Goal: Task Accomplishment & Management: Manage account settings

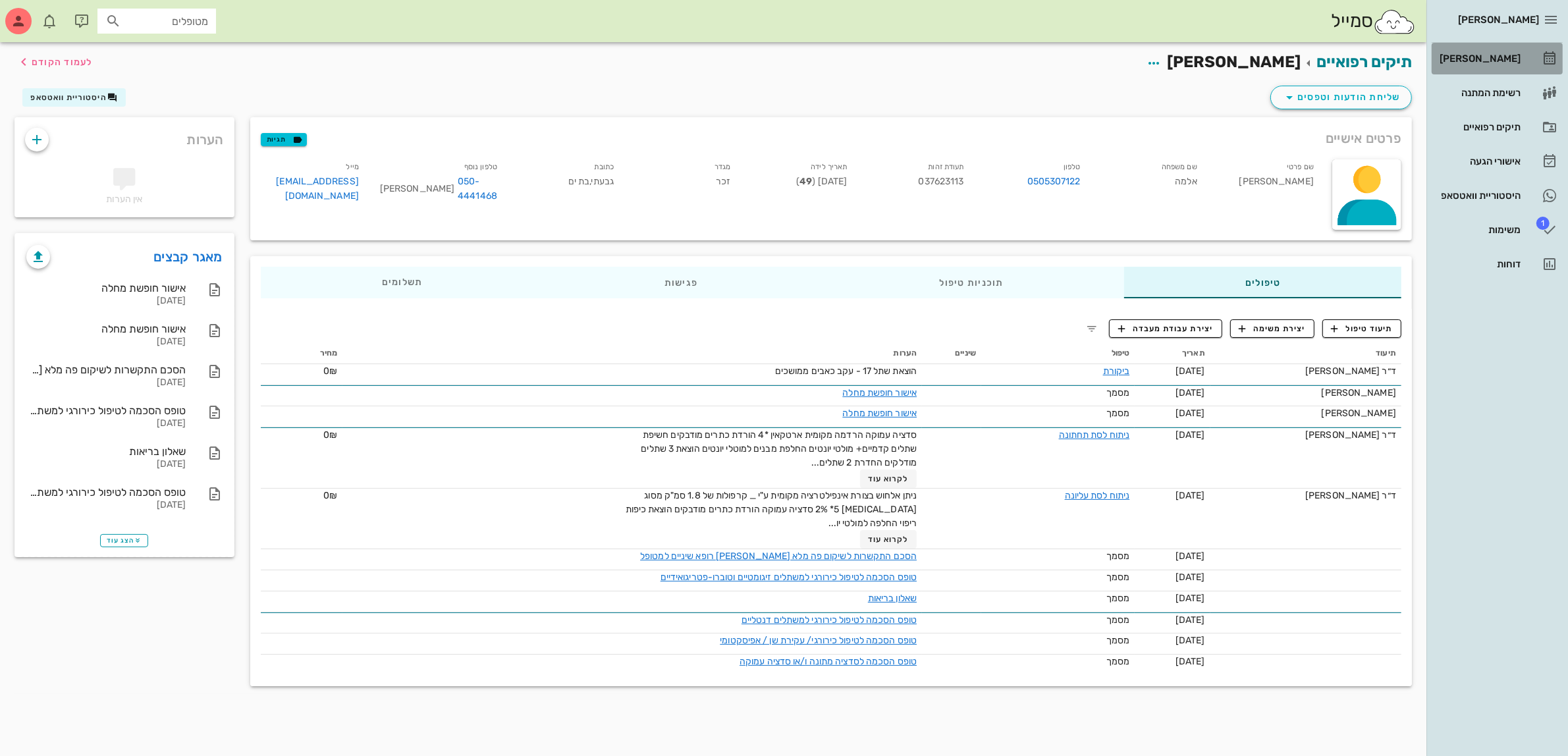
click at [1499, 57] on div "[PERSON_NAME]" at bounding box center [1478, 59] width 83 height 11
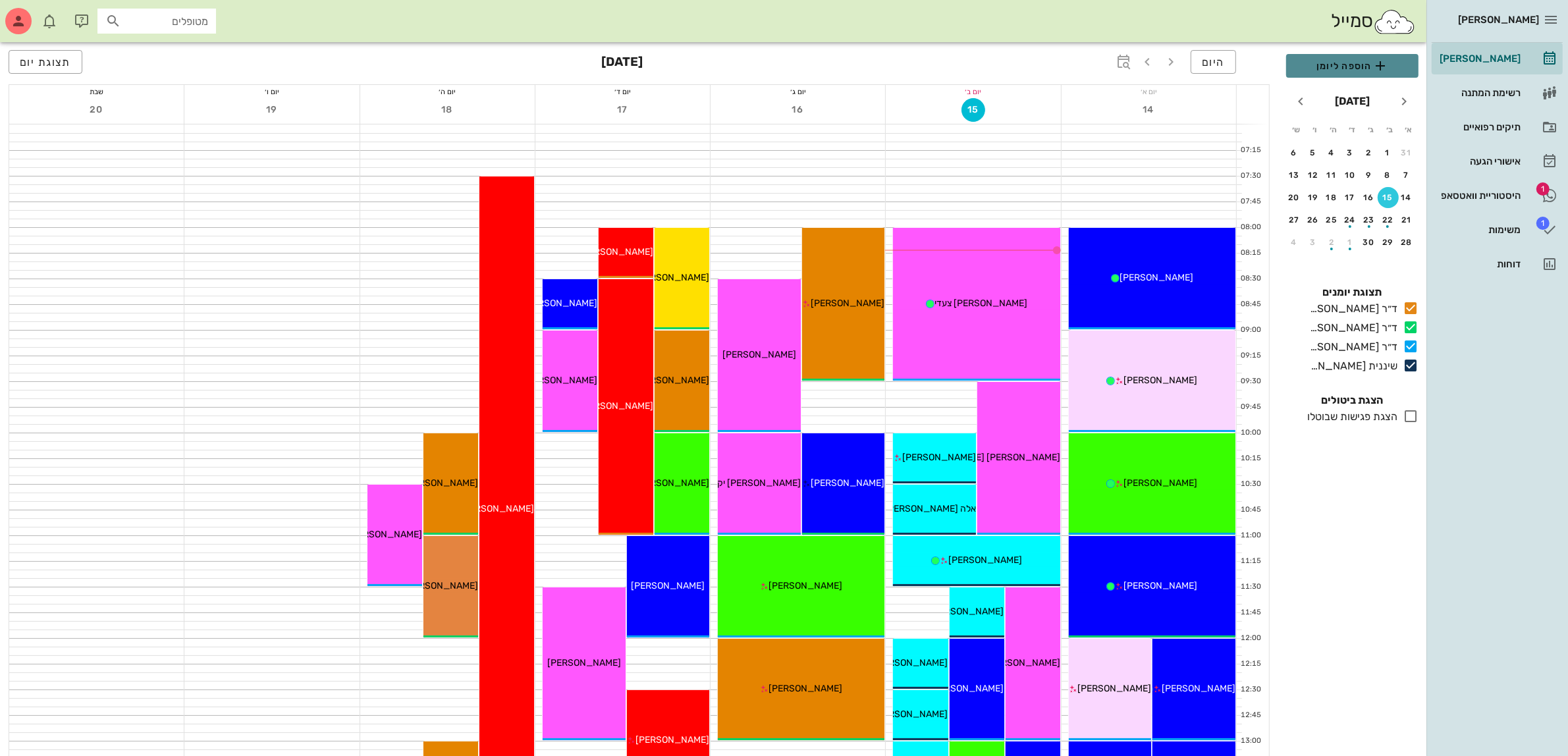
click at [1341, 66] on span "הוספה ליומן" at bounding box center [1352, 66] width 111 height 16
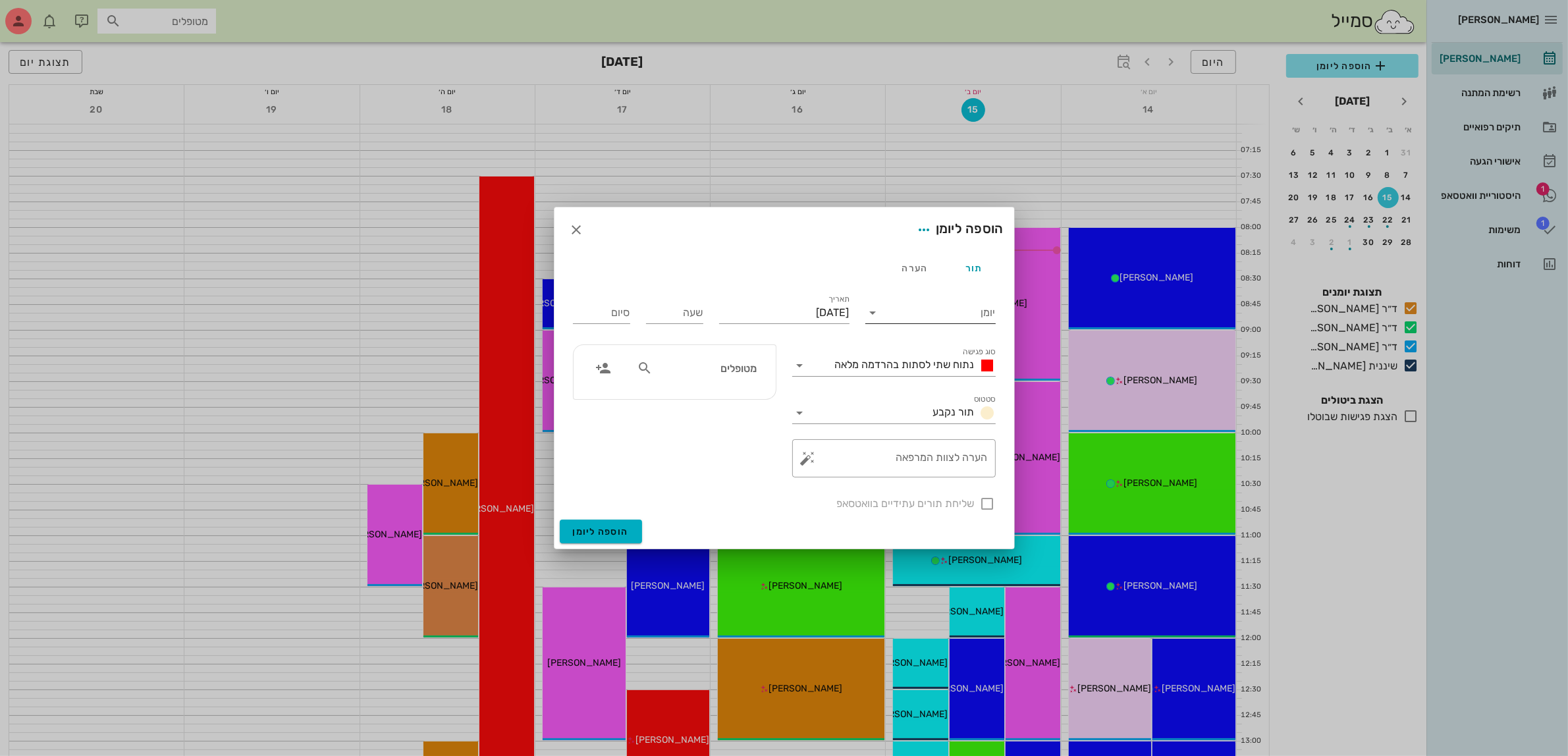
click at [944, 305] on input "יומן" at bounding box center [940, 313] width 112 height 21
click at [962, 351] on div "ד״ר [PERSON_NAME]" at bounding box center [934, 354] width 116 height 12
click at [923, 362] on span "נתוח שתי לסתות בהרדמה מלאה" at bounding box center [905, 364] width 139 height 12
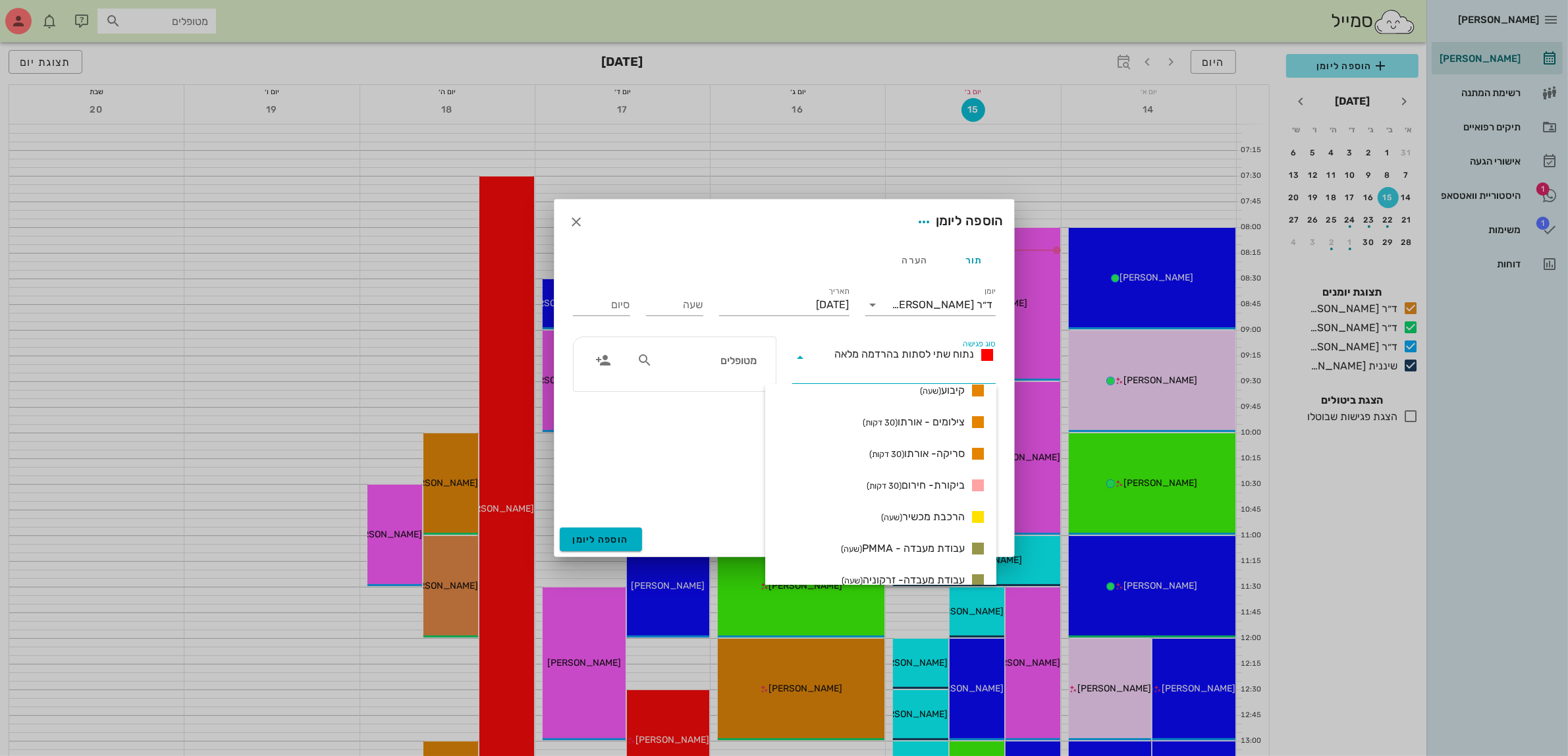
scroll to position [1232, 0]
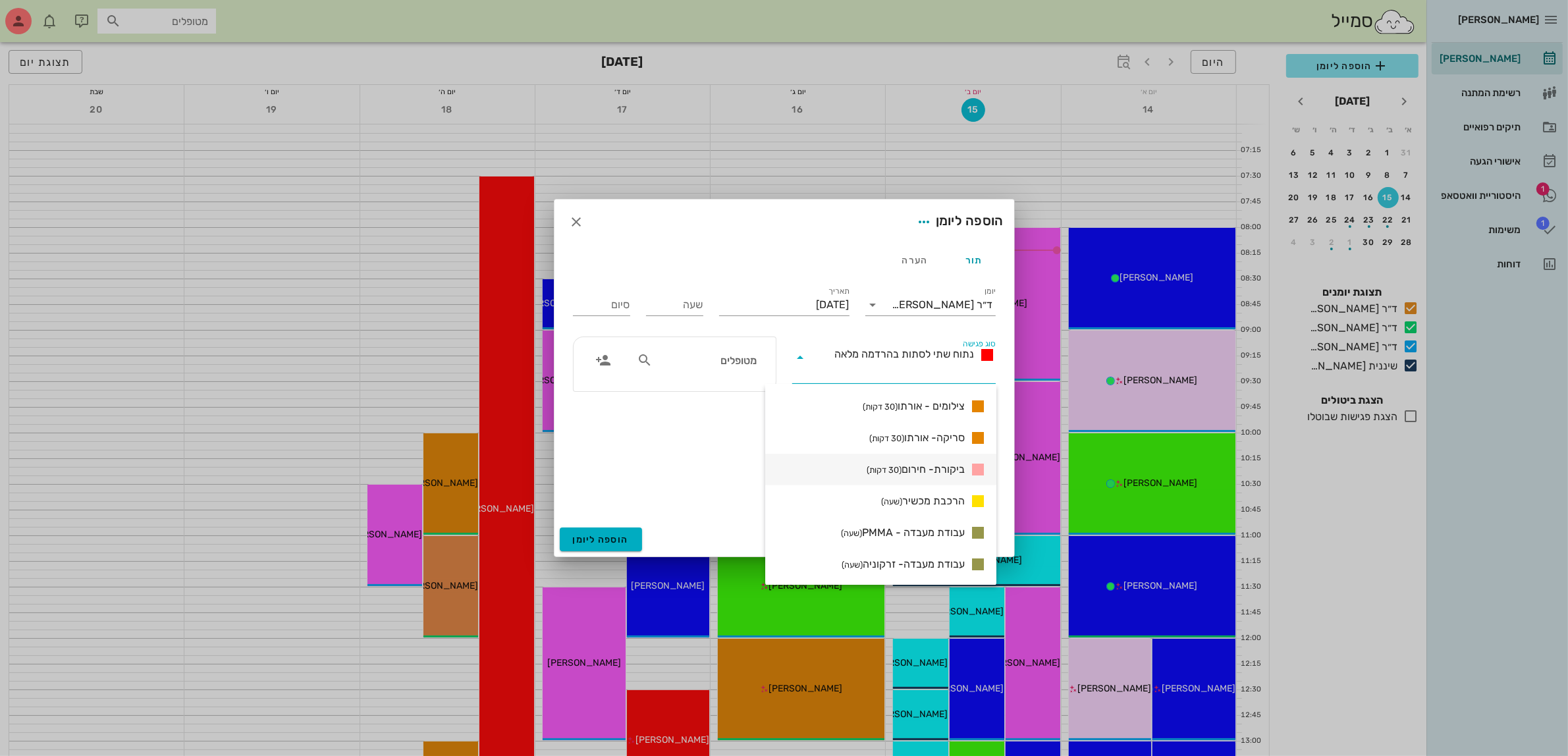
click at [933, 469] on span "ביקורת- חירום (30 דקות)" at bounding box center [916, 469] width 98 height 16
type input "00:30"
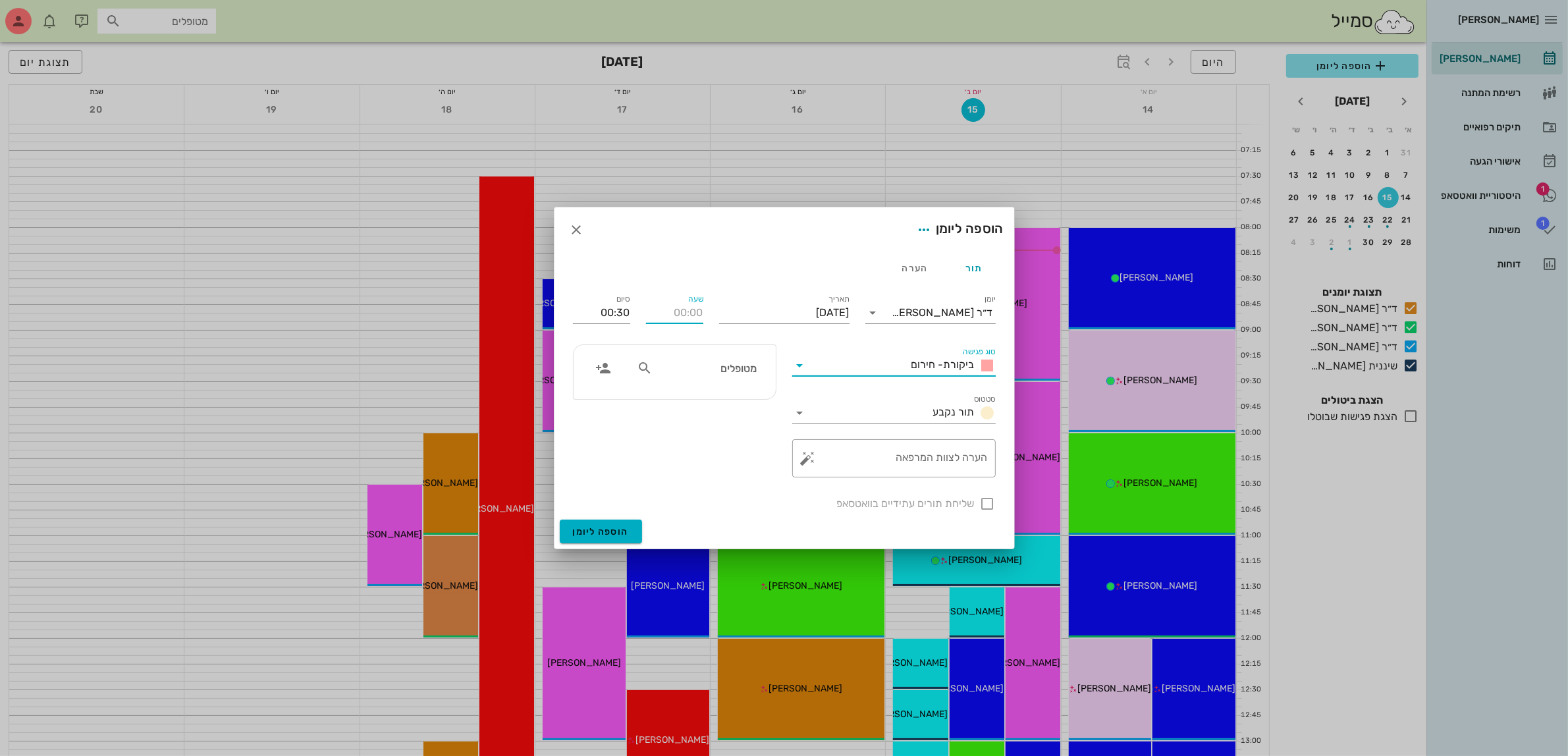
click at [679, 314] on input "שעה" at bounding box center [675, 313] width 57 height 21
type input "12:00"
click at [629, 311] on input "12:30" at bounding box center [601, 313] width 57 height 21
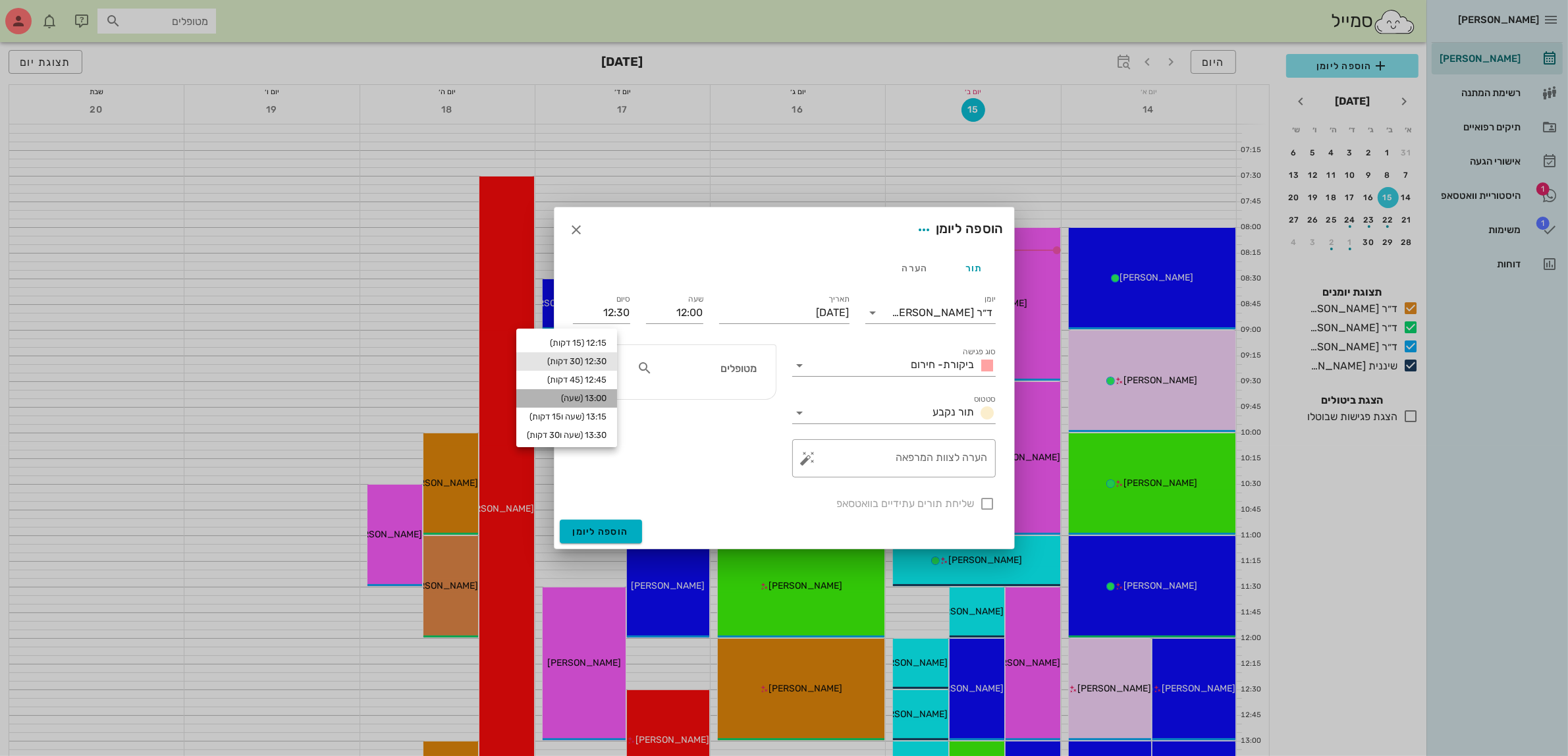
click at [606, 395] on div "13:00 (שעה)" at bounding box center [567, 399] width 80 height 11
type input "13:00"
click at [686, 370] on input "מטופלים" at bounding box center [706, 368] width 101 height 17
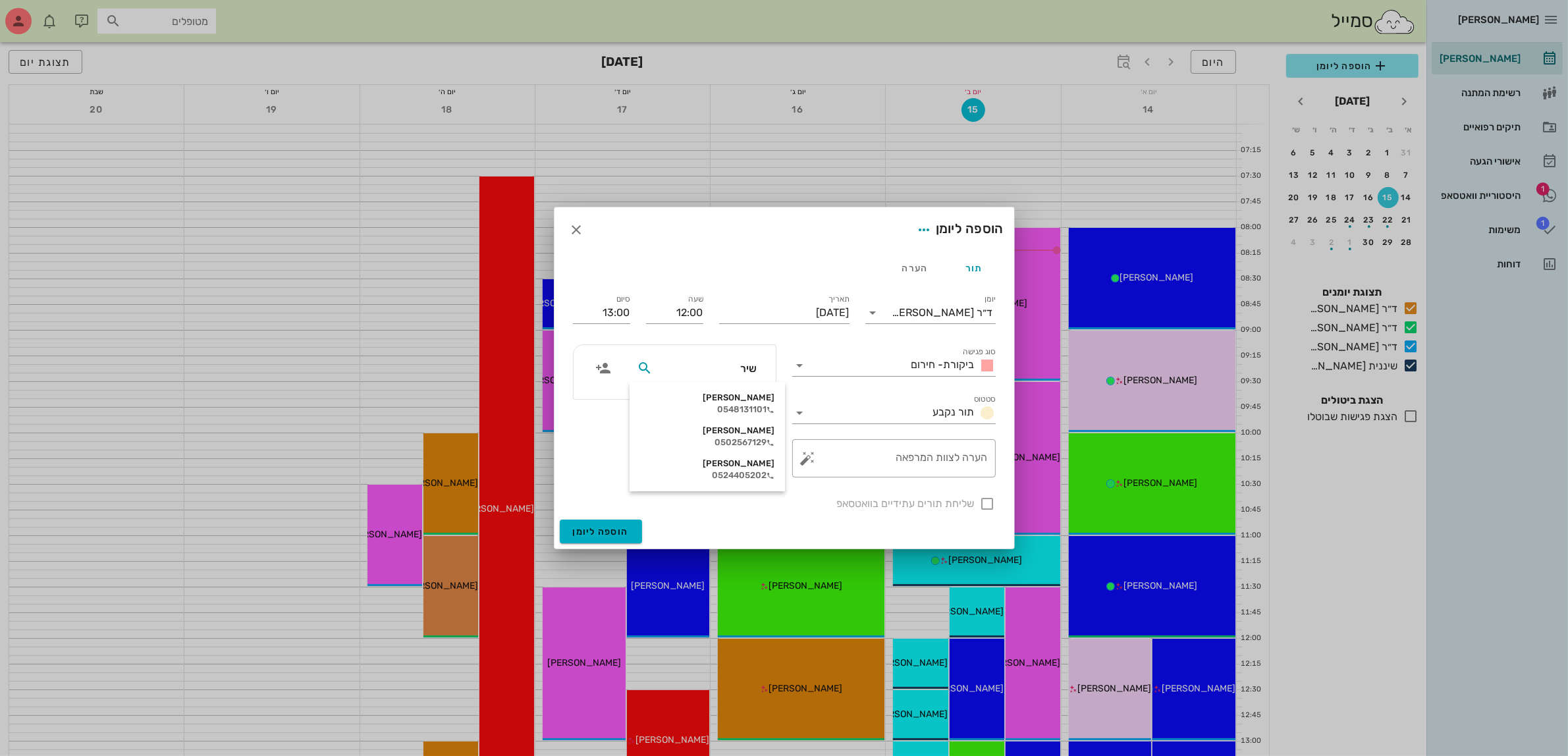
type input "שירן"
click at [735, 396] on div "שירן דרליק" at bounding box center [707, 398] width 135 height 11
click at [989, 505] on div at bounding box center [988, 503] width 22 height 22
checkbox input "true"
click at [780, 307] on input "יום שני, 15 בספטמבר 2025" at bounding box center [784, 313] width 130 height 21
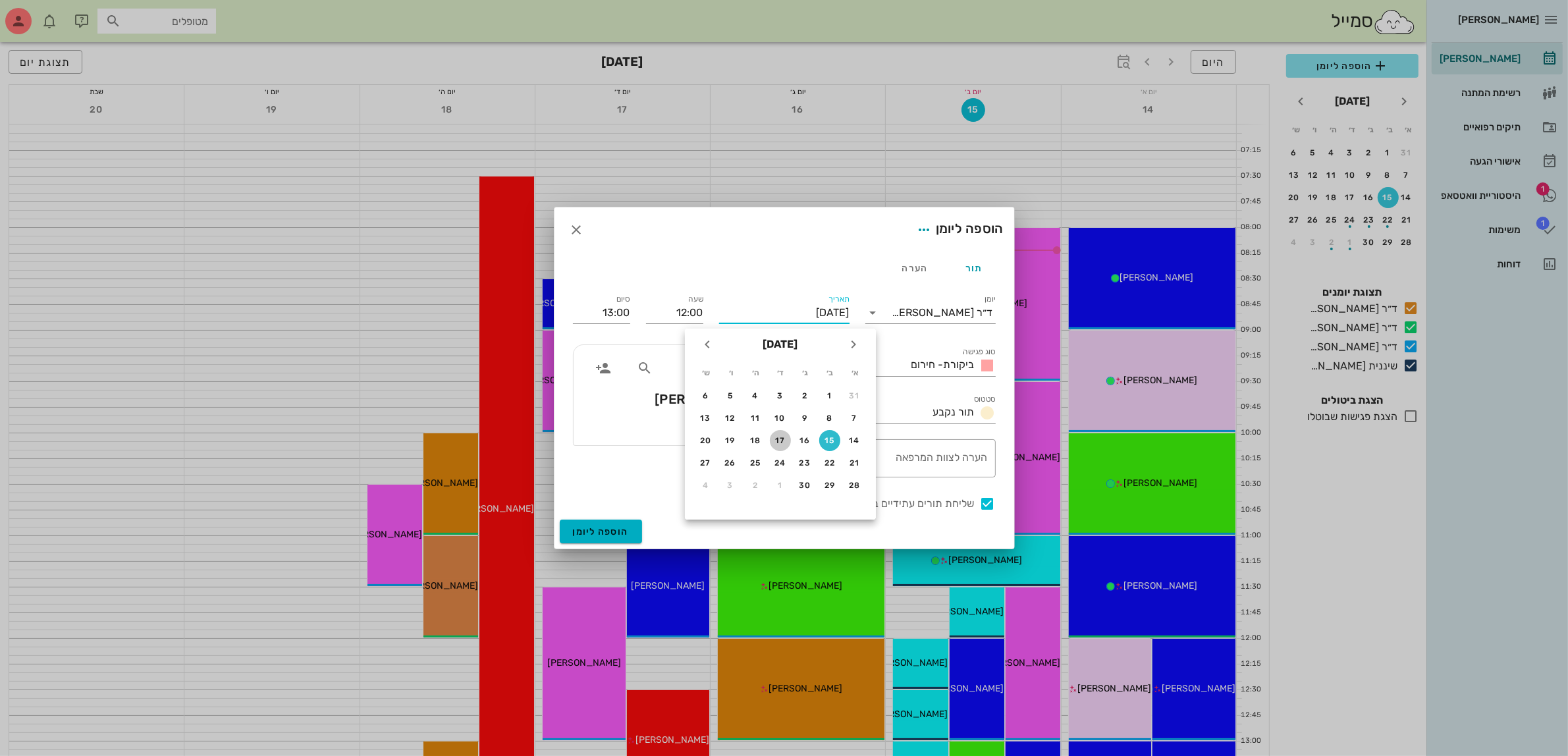
click at [782, 436] on div "17" at bounding box center [781, 441] width 21 height 9
type input "יום רביעי, 17 בספטמבר 2025"
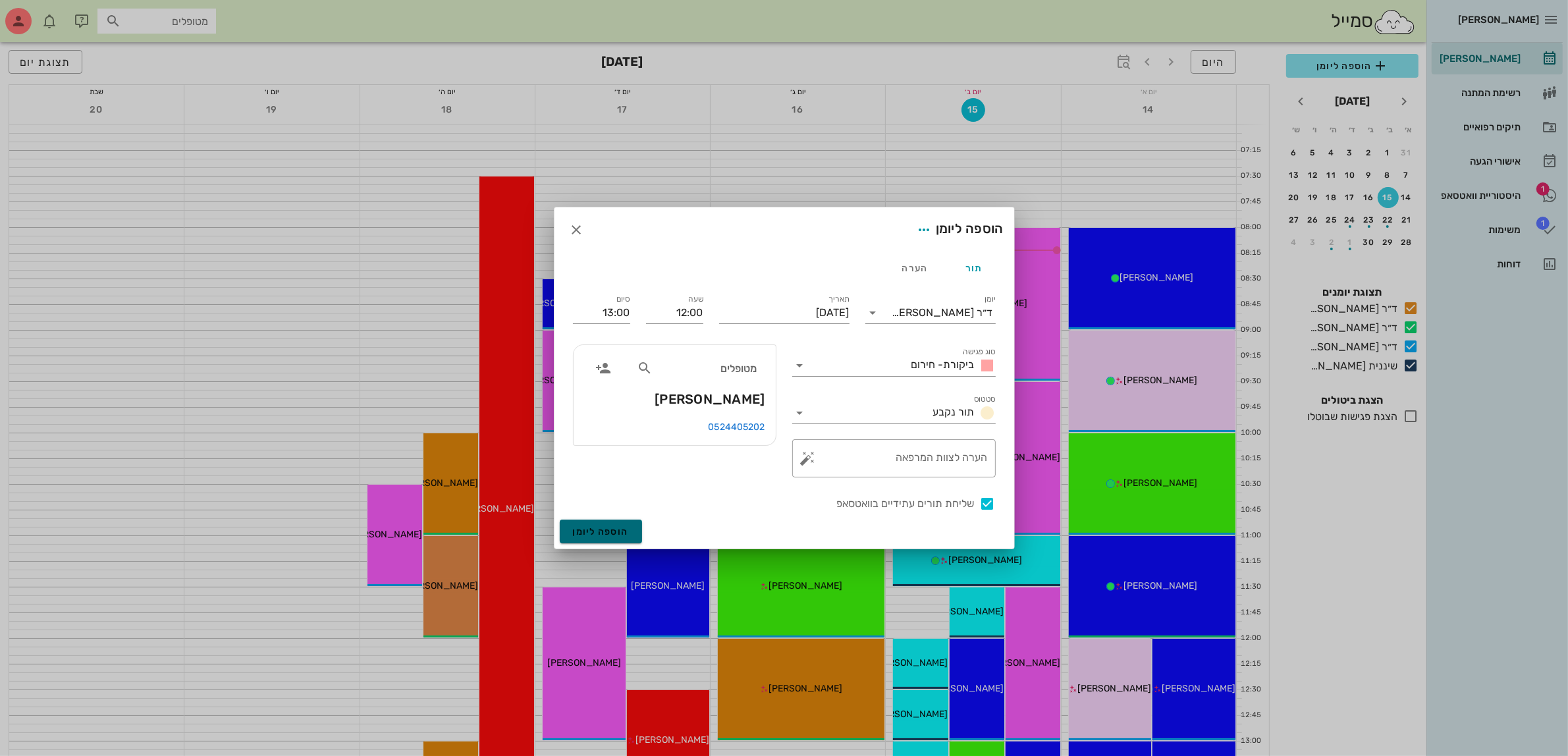
click at [593, 530] on span "הוספה ליומן" at bounding box center [600, 531] width 56 height 11
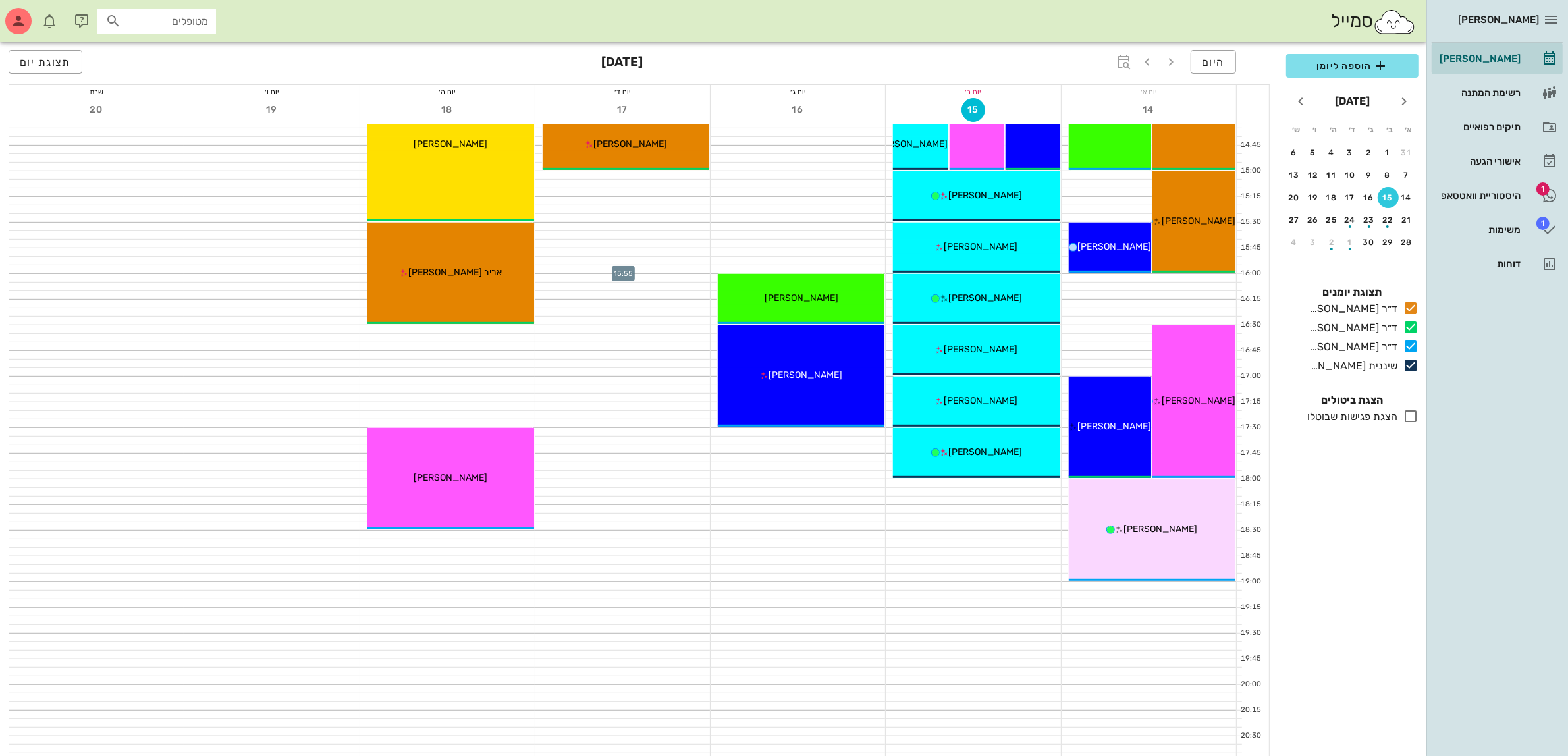
scroll to position [807, 0]
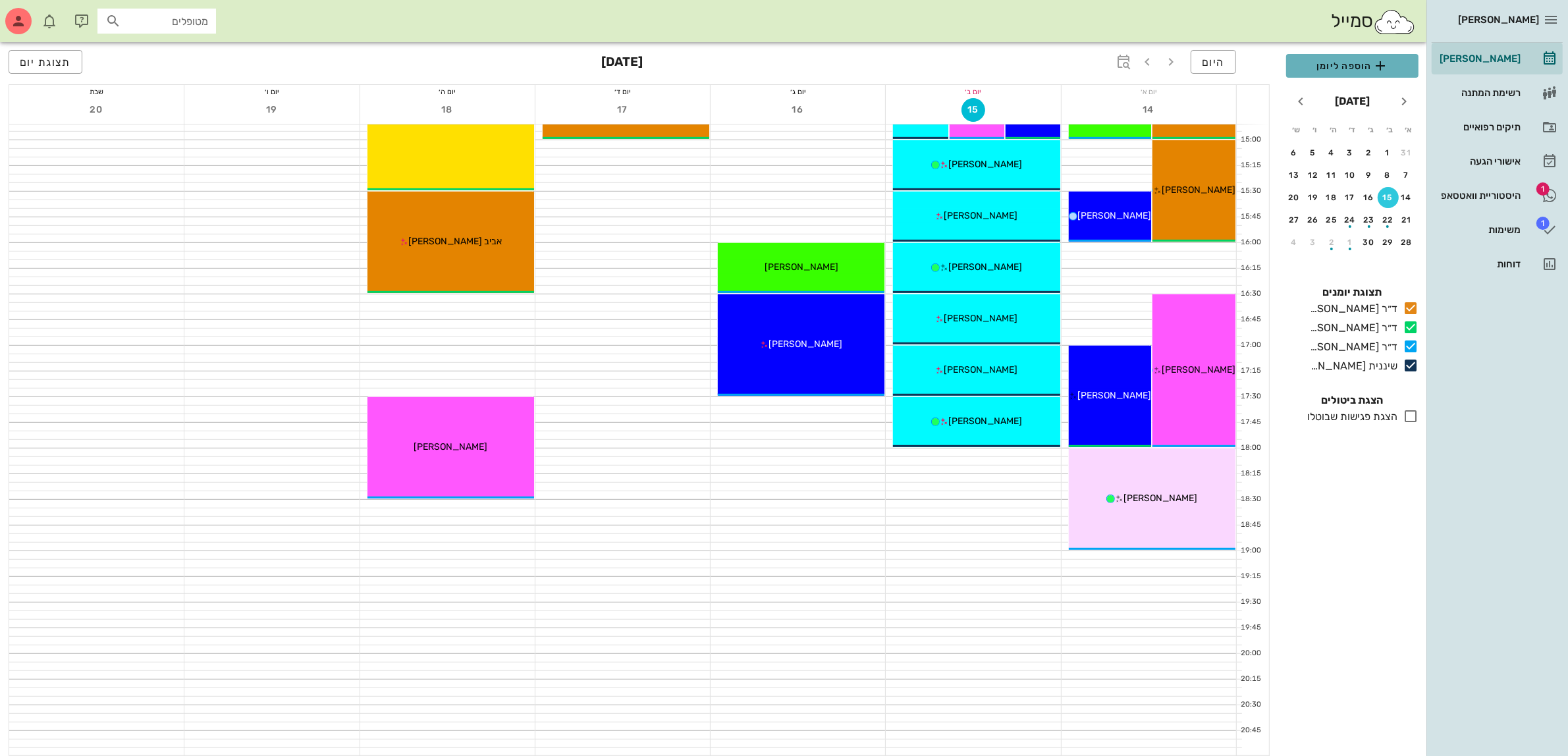
click at [1365, 64] on span "הוספה ליומן" at bounding box center [1352, 66] width 111 height 16
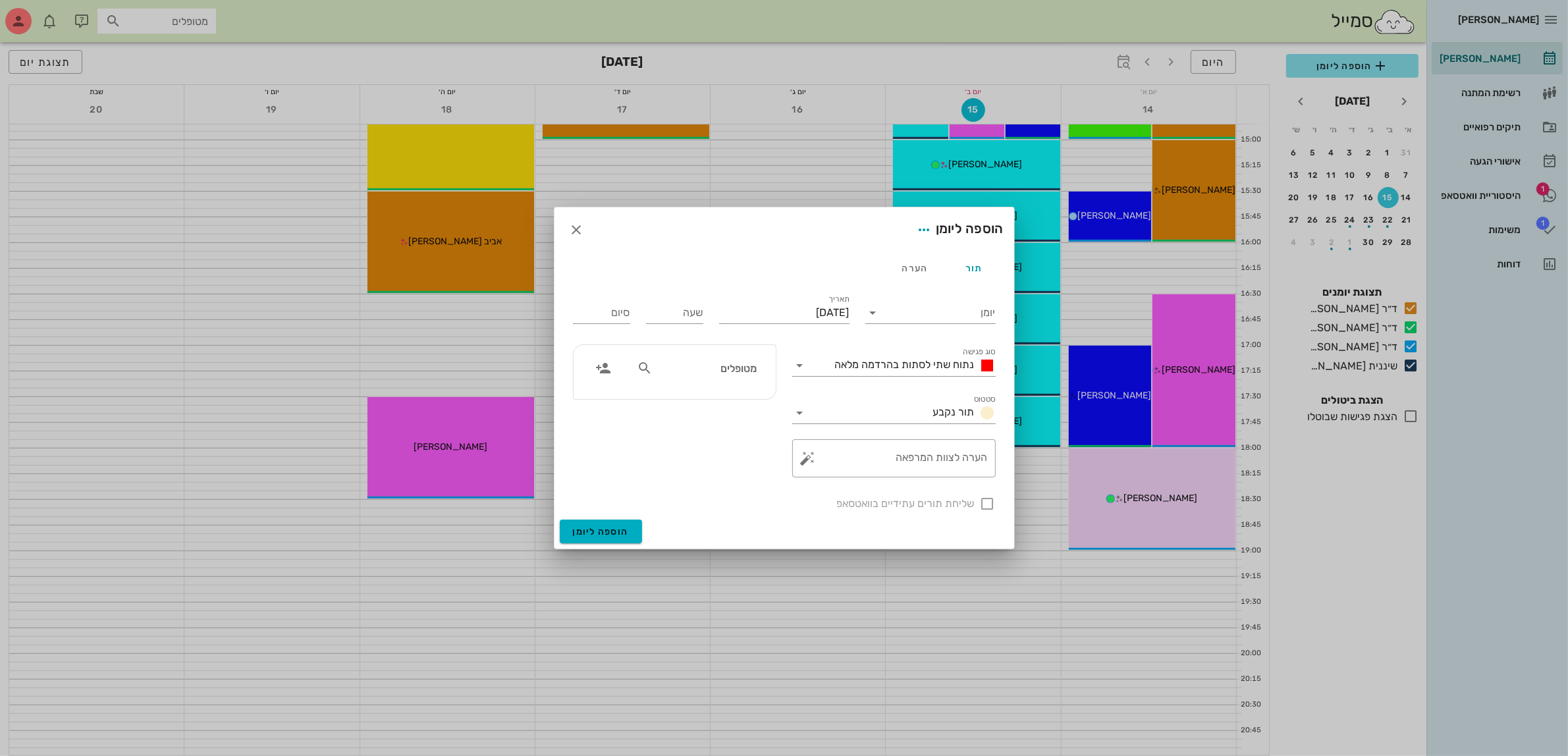
click at [728, 372] on input "מטופלים" at bounding box center [706, 368] width 101 height 17
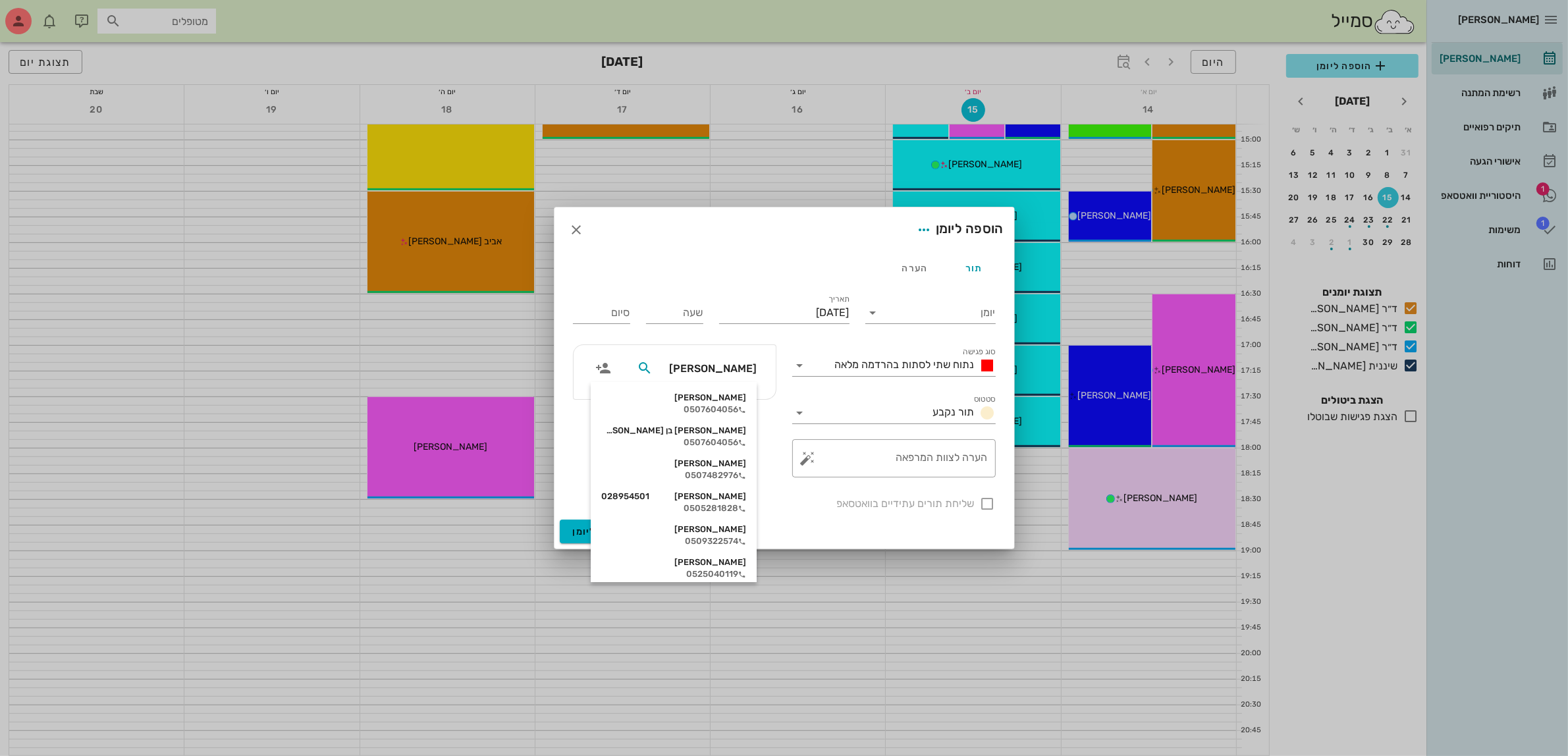
type input "יוסי"
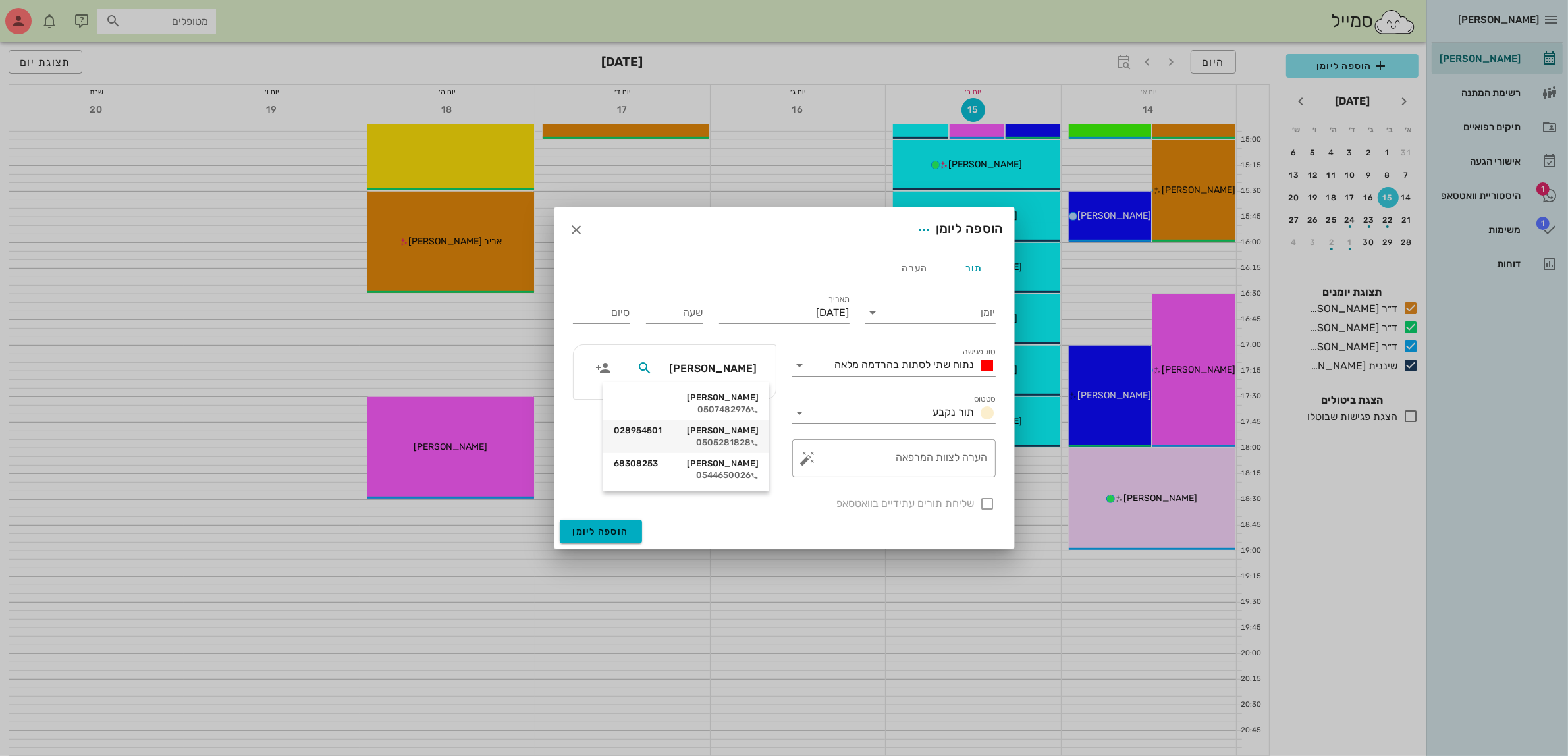
click at [725, 438] on div "0505281828" at bounding box center [686, 442] width 145 height 11
click at [913, 370] on span "נתוח שתי לסתות בהרדמה מלאה" at bounding box center [905, 364] width 139 height 12
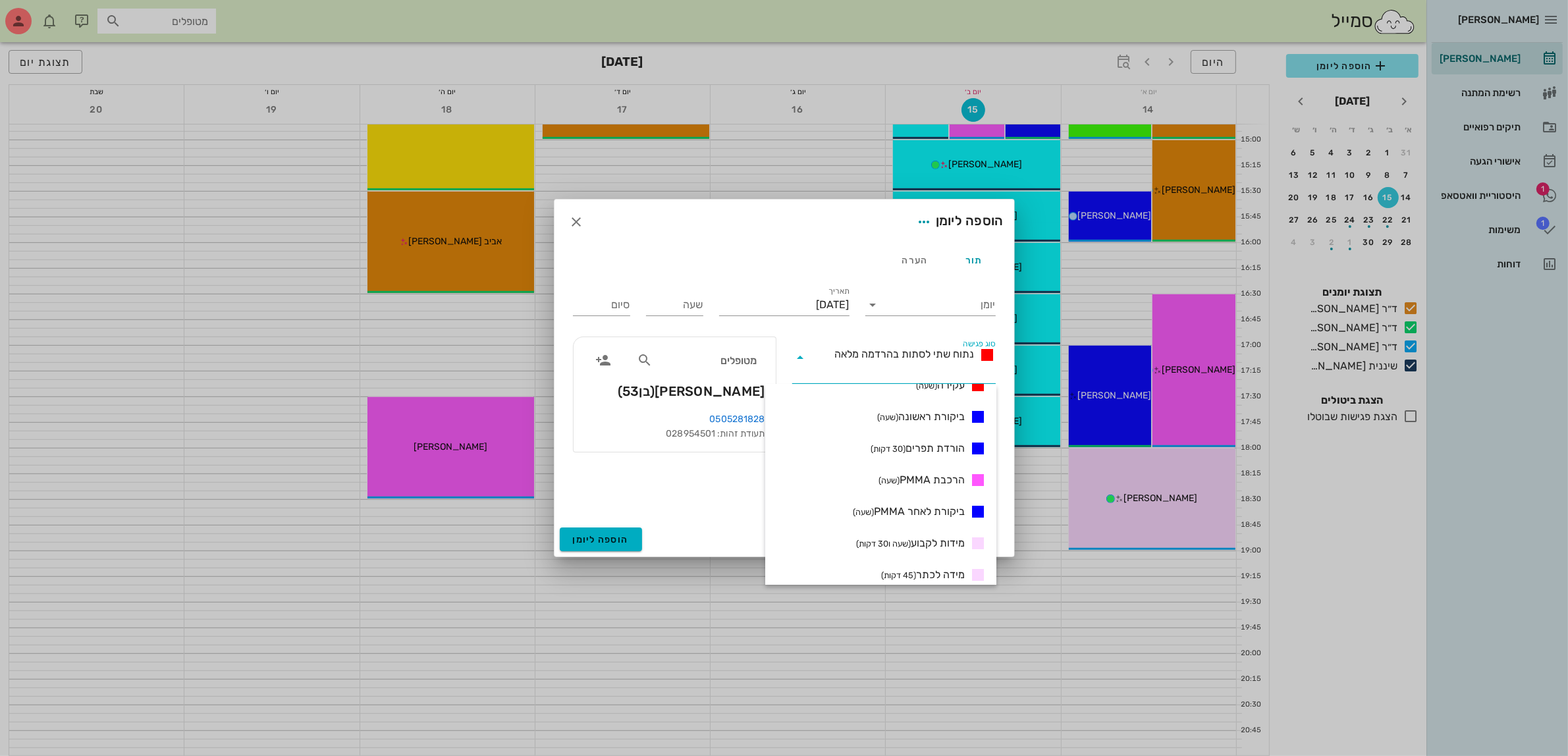
scroll to position [412, 0]
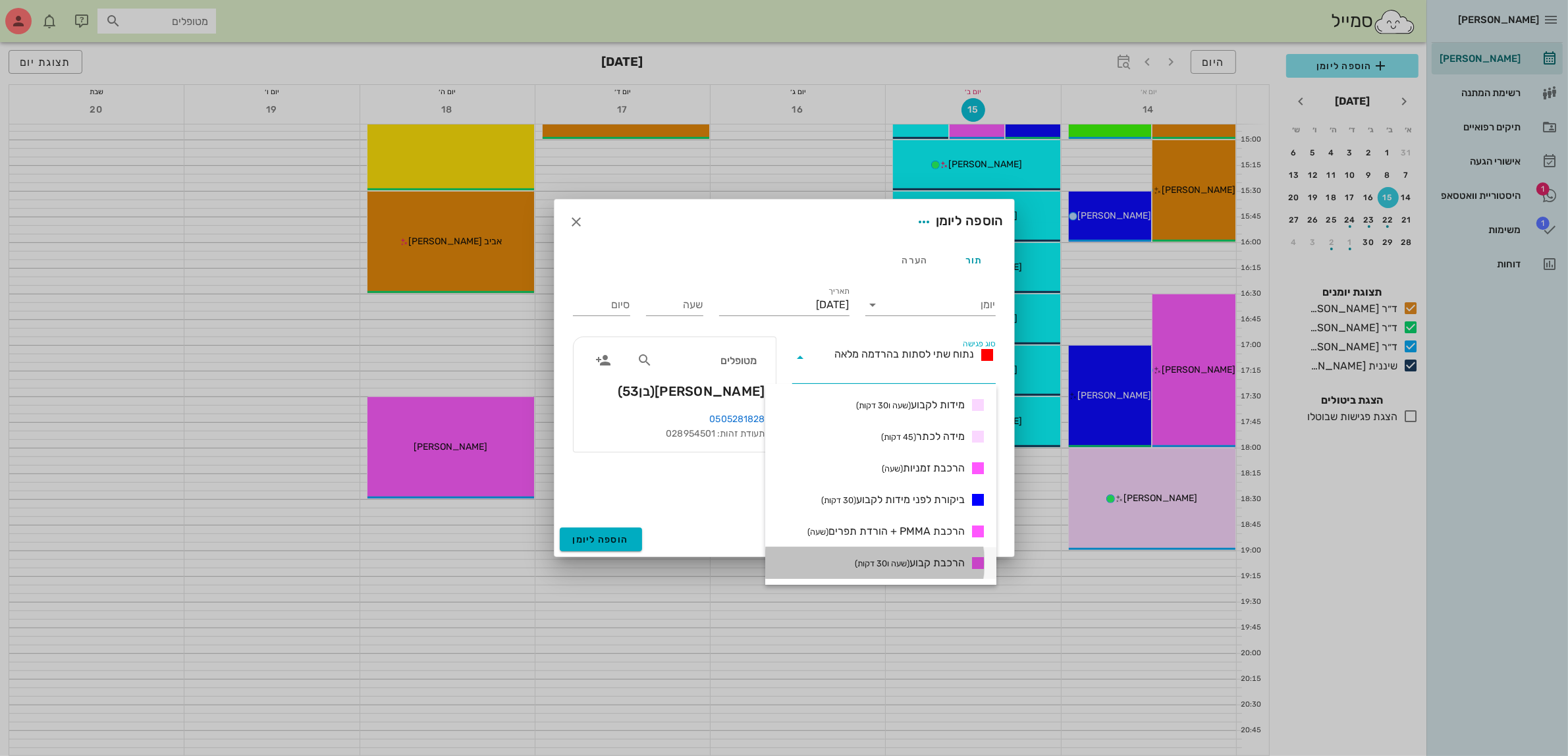
click at [926, 566] on span "הרכבת קבוע (שעה ו30 דקות)" at bounding box center [910, 562] width 110 height 16
type input "01:30"
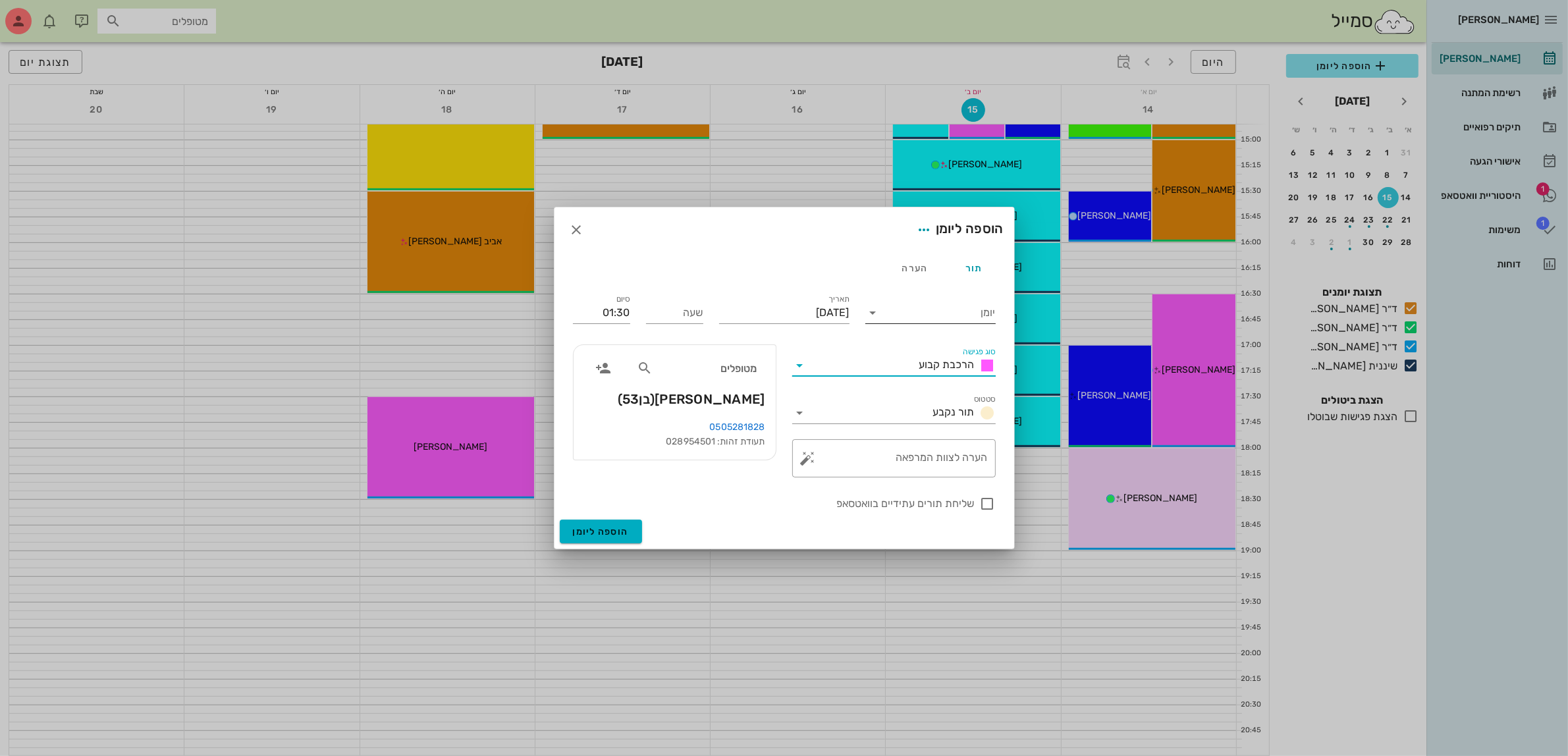
click at [929, 311] on input "יומן" at bounding box center [940, 313] width 112 height 21
click at [921, 383] on div "ד״ר [PERSON_NAME]" at bounding box center [934, 386] width 116 height 12
click at [811, 303] on input "יום שני, 15 בספטמבר 2025" at bounding box center [784, 313] width 130 height 21
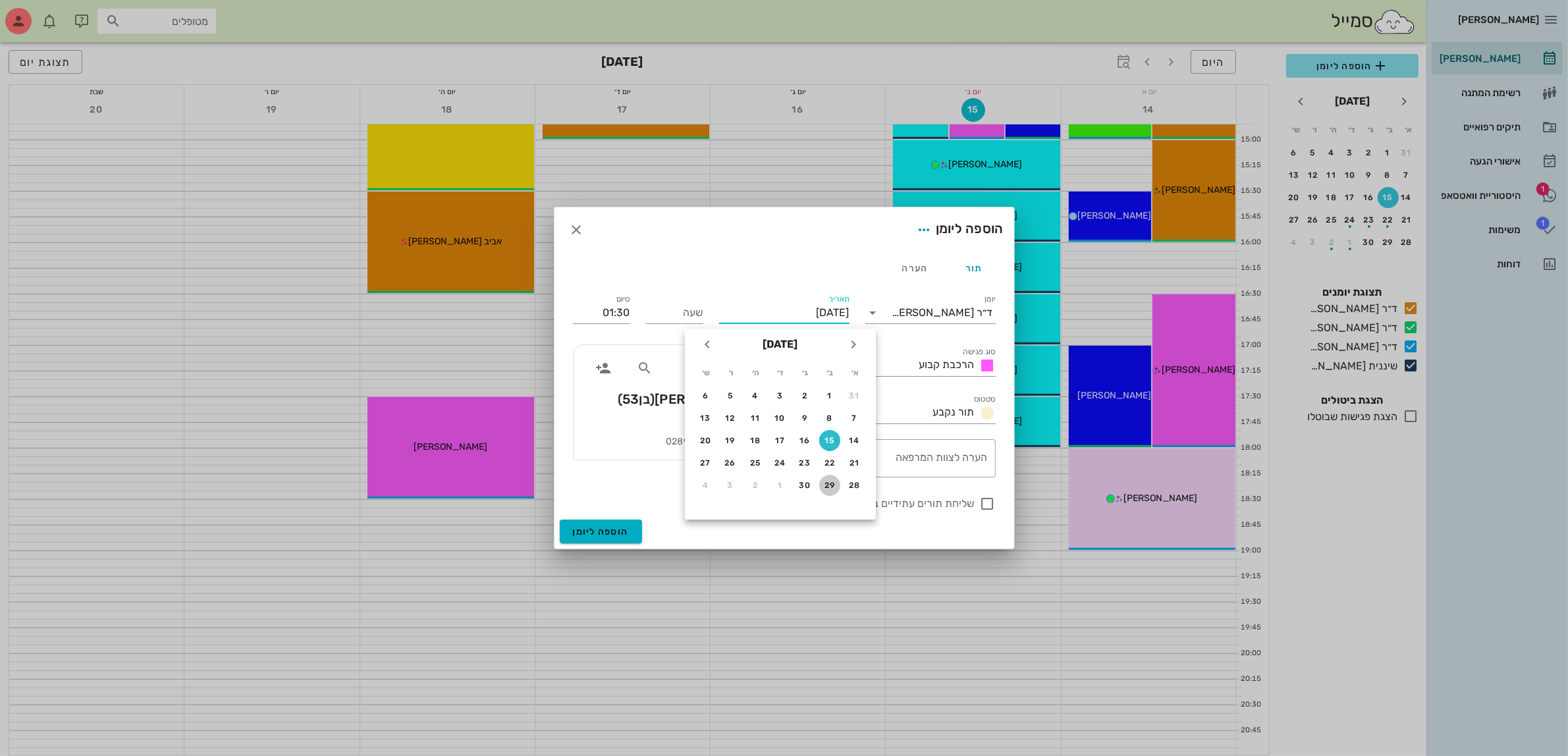
click at [831, 483] on div "29" at bounding box center [830, 485] width 21 height 9
type input "יום שני, 29 בספטמבר 2025"
click at [673, 320] on input "שעה" at bounding box center [675, 313] width 57 height 21
type input "15:00"
type input "16:30"
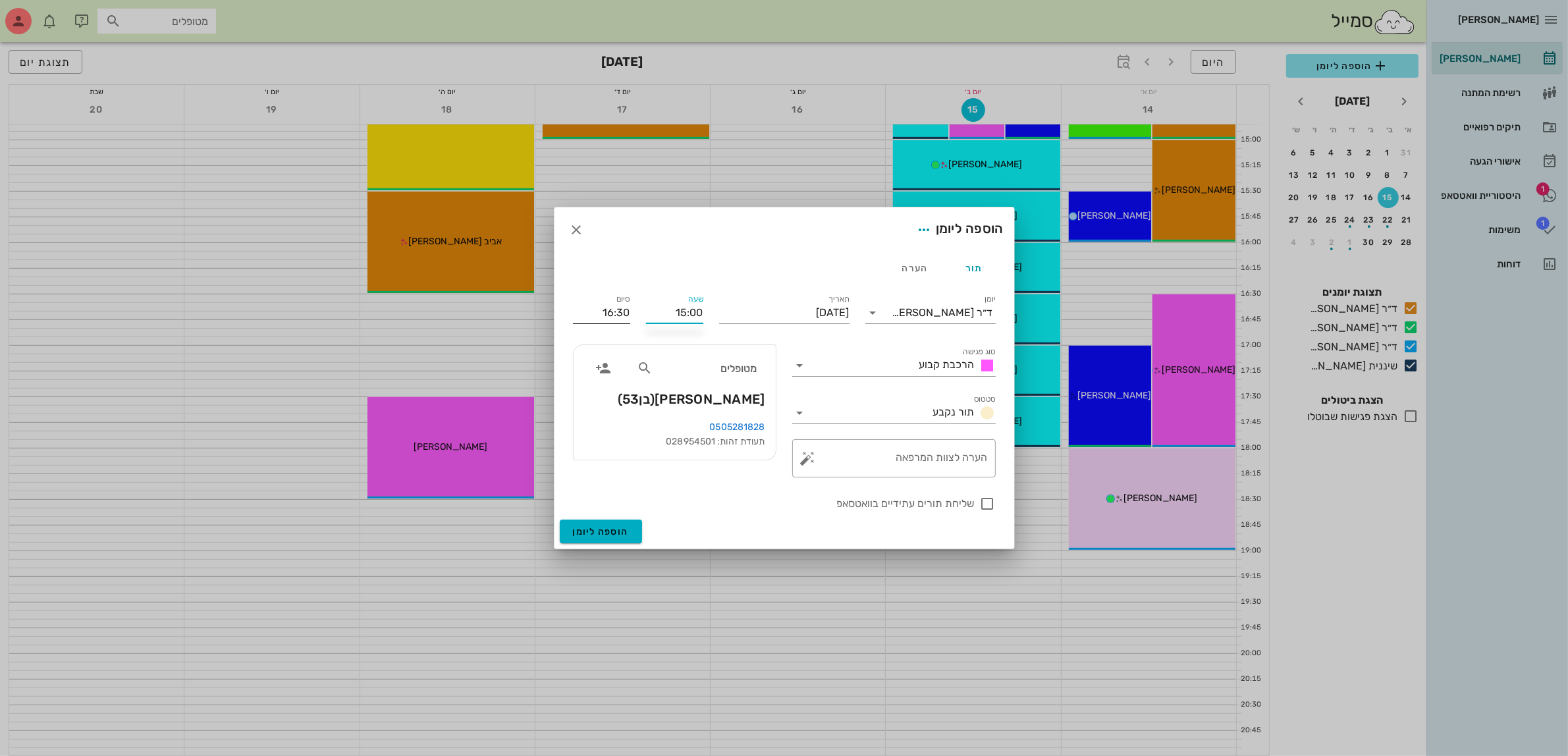
click at [620, 310] on input "16:30" at bounding box center [601, 313] width 57 height 21
click at [991, 506] on div at bounding box center [988, 503] width 22 height 22
checkbox input "true"
click at [608, 528] on span "הוספה ליומן" at bounding box center [600, 531] width 56 height 11
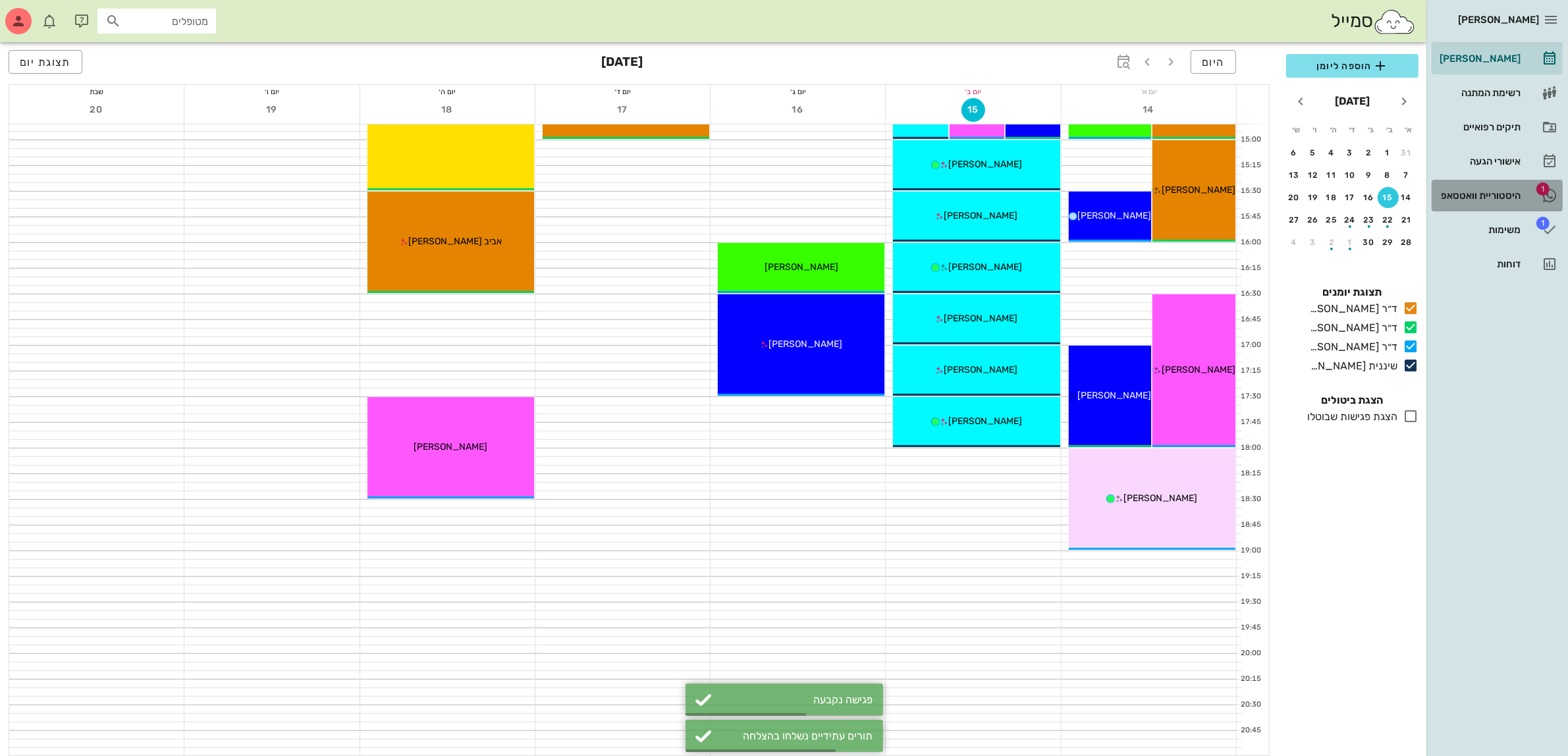
click at [1483, 199] on div "היסטוריית וואטסאפ" at bounding box center [1478, 196] width 83 height 11
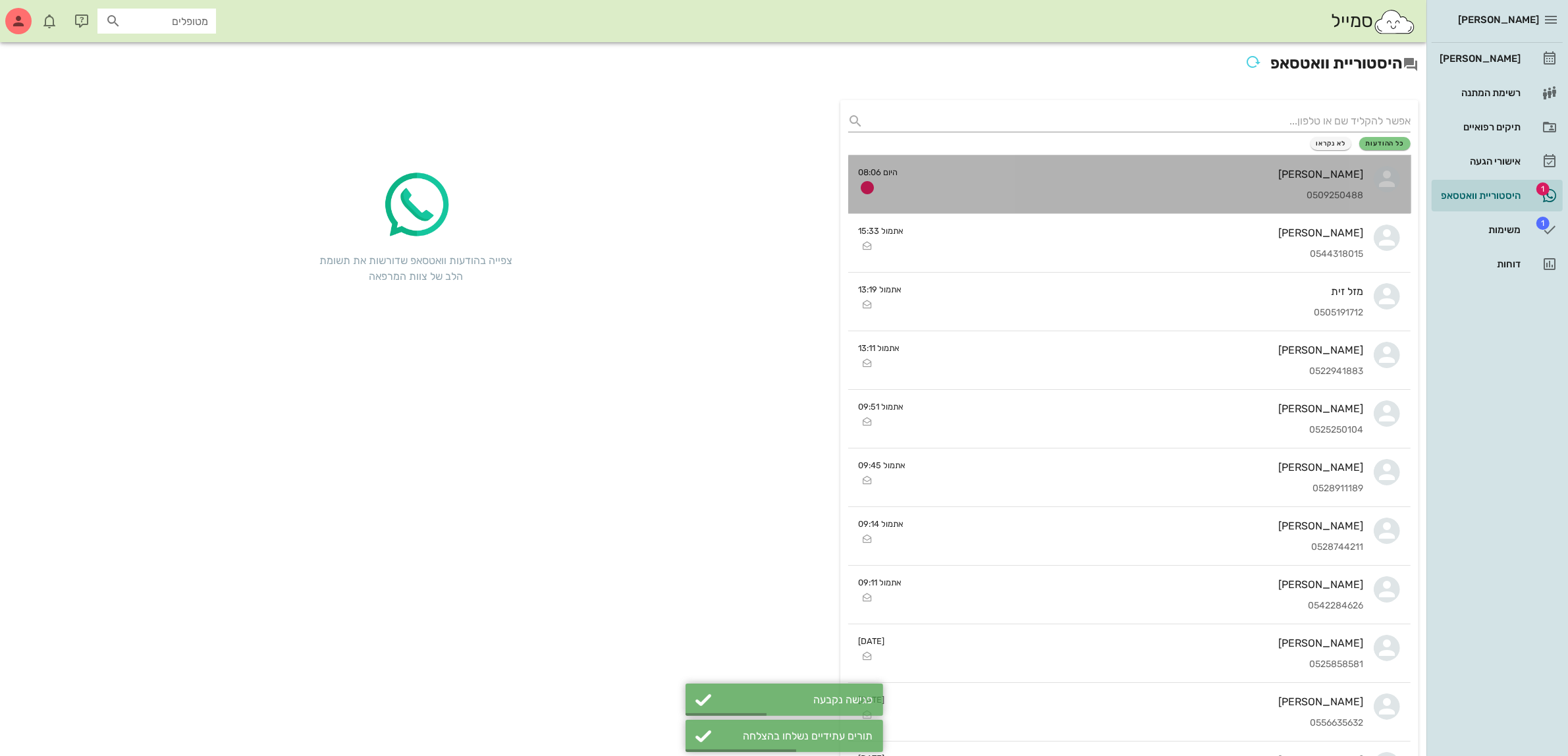
click at [1240, 169] on div "ציפי סלע" at bounding box center [1136, 174] width 455 height 12
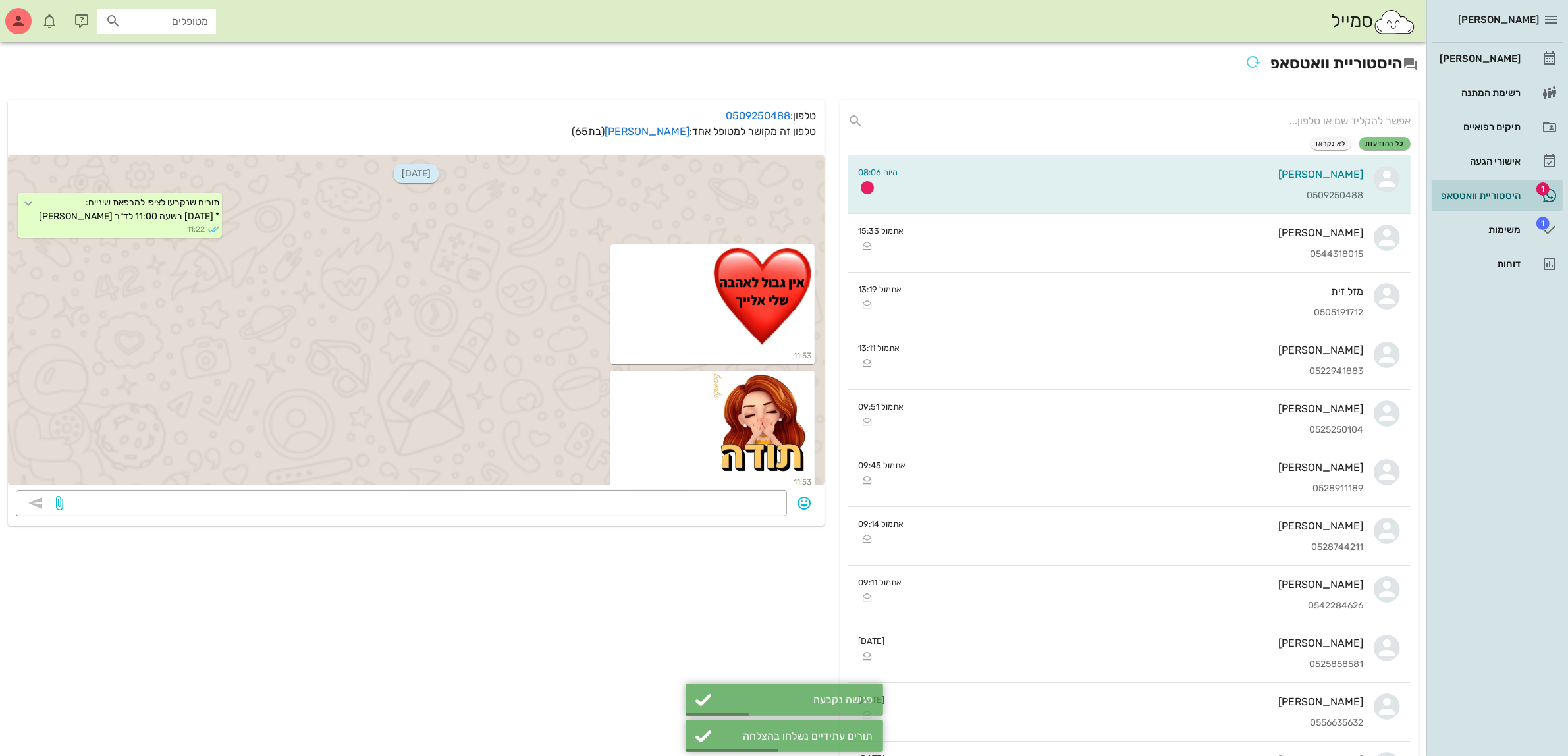
scroll to position [6323, 0]
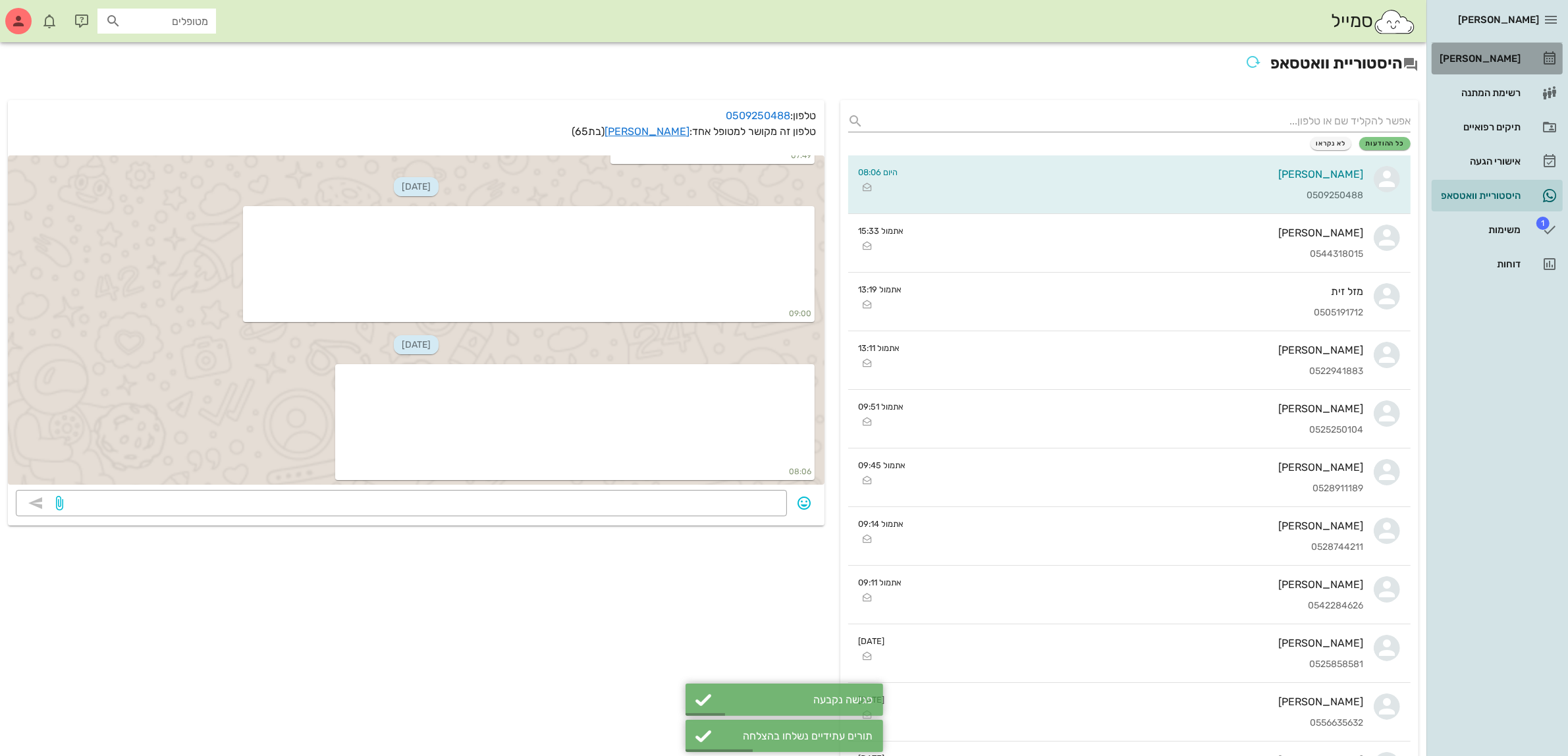
click at [1484, 56] on div "[PERSON_NAME]" at bounding box center [1478, 59] width 83 height 11
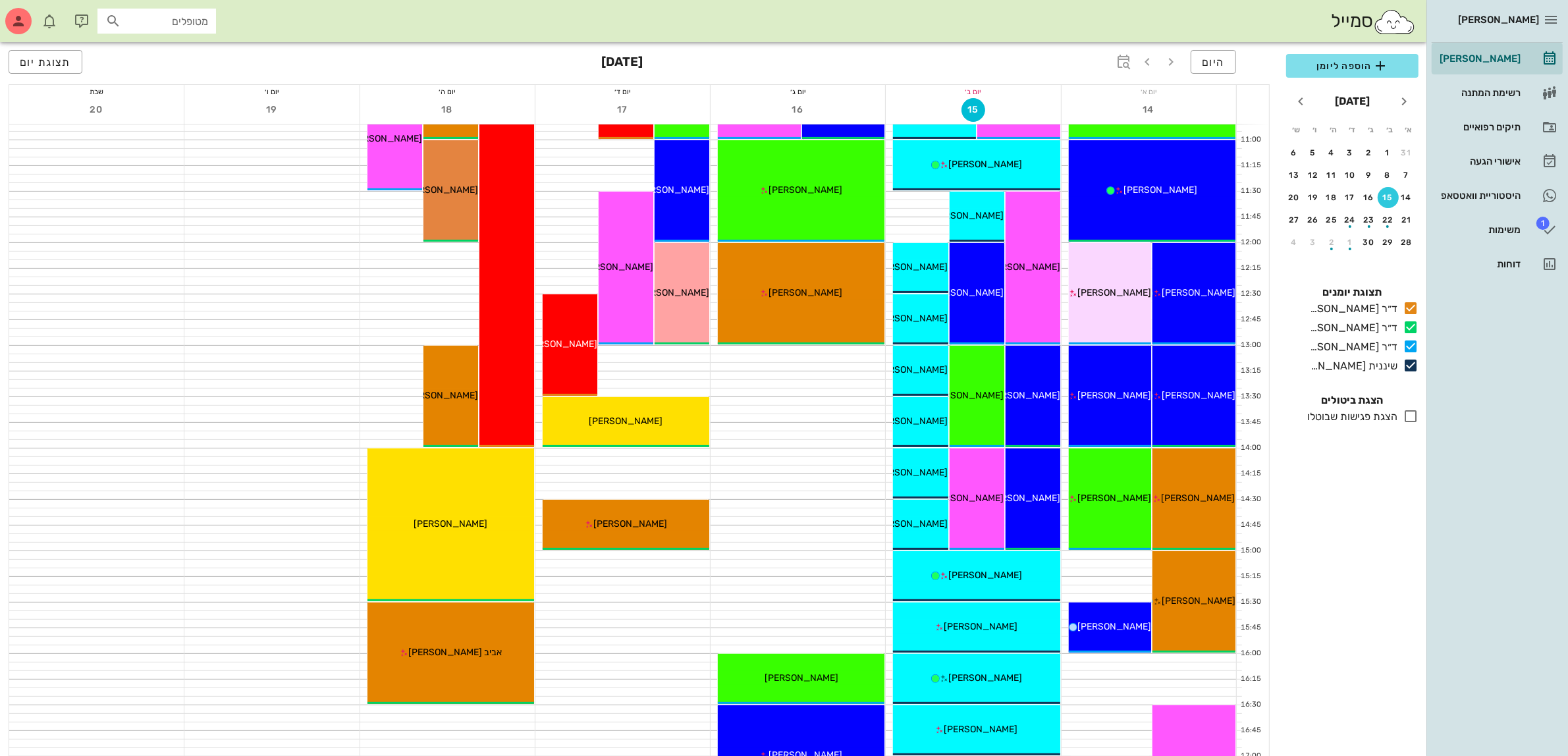
scroll to position [412, 0]
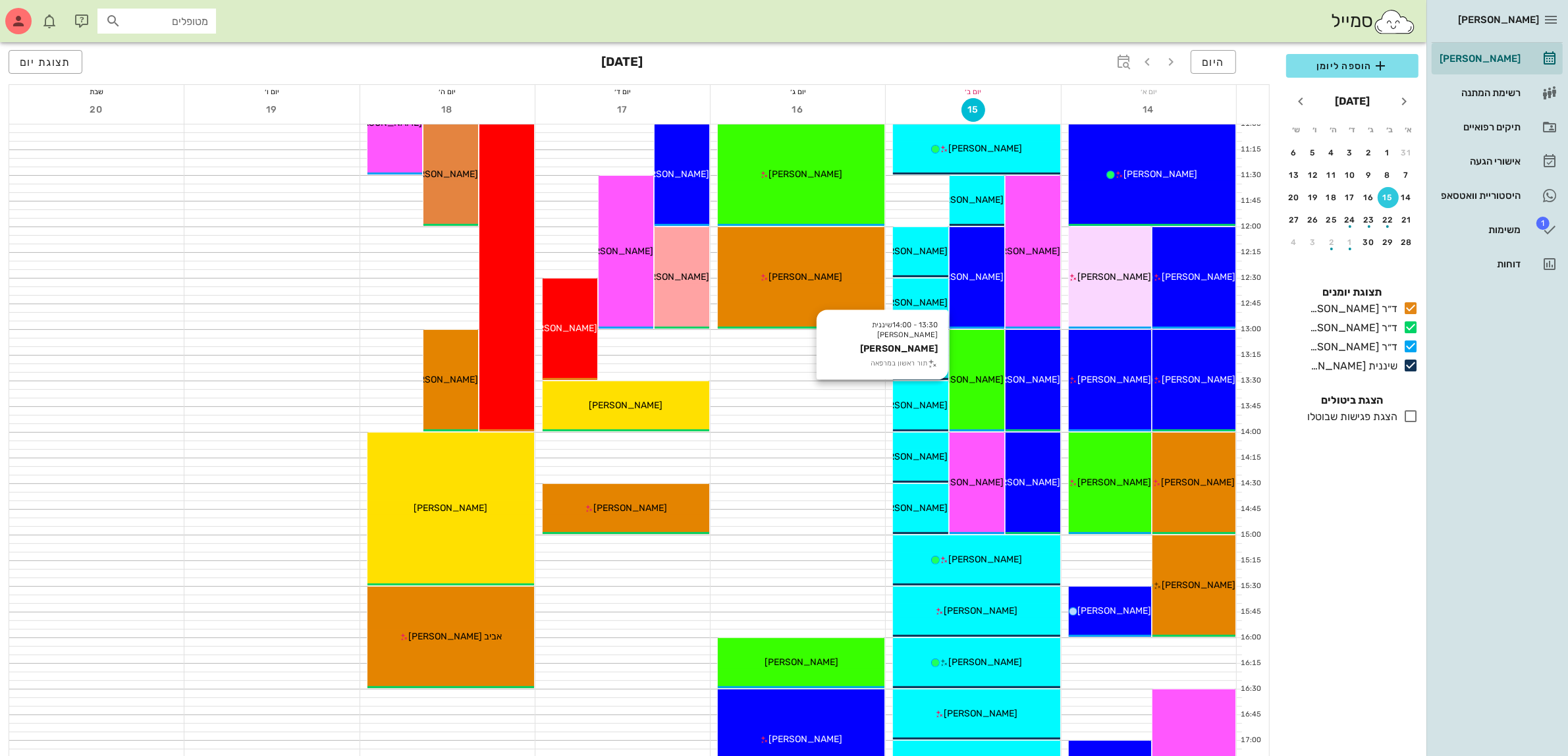
click at [909, 403] on span "[PERSON_NAME]" at bounding box center [912, 405] width 74 height 11
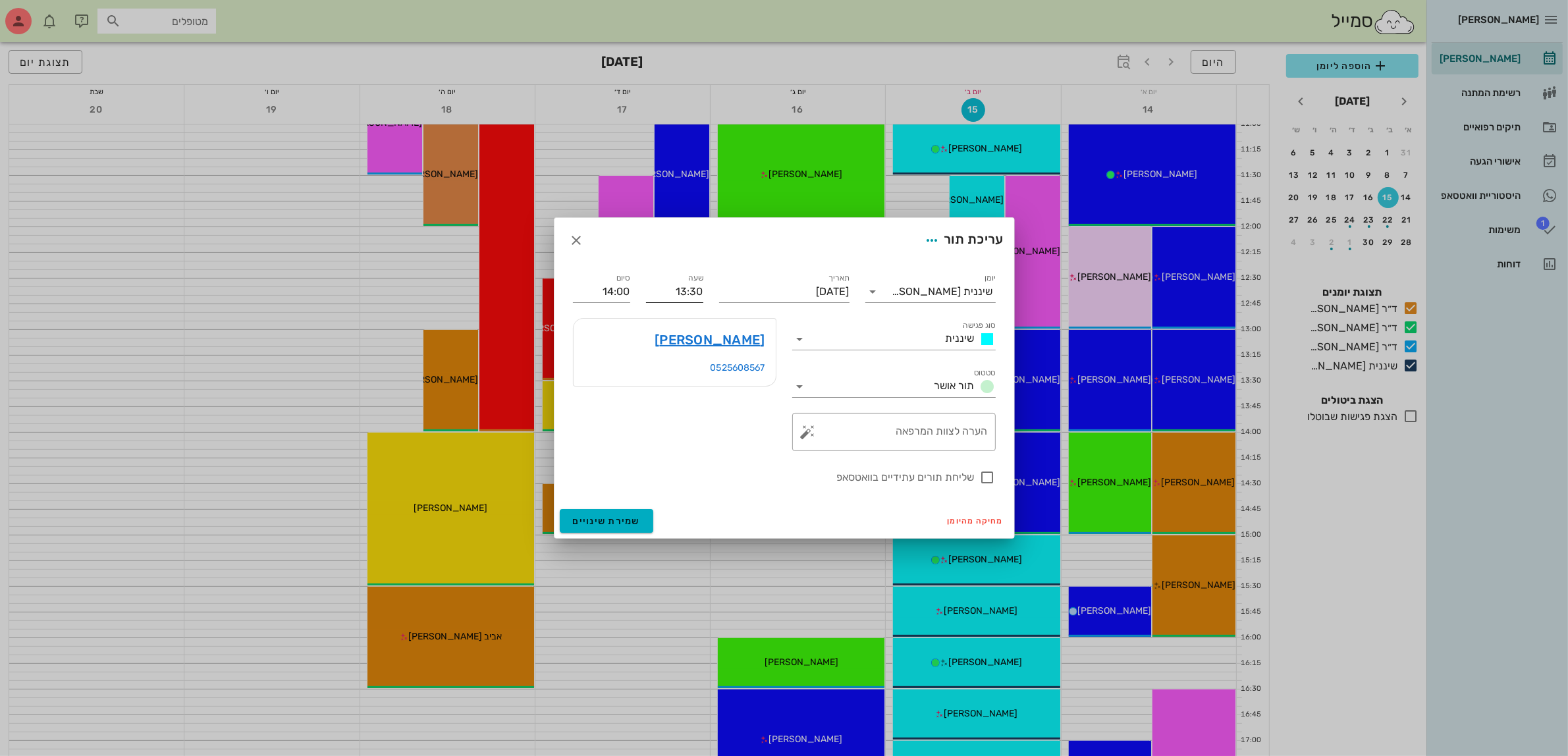
click at [686, 294] on input "13:30" at bounding box center [675, 292] width 57 height 21
click at [682, 409] on div "14:30" at bounding box center [675, 412] width 36 height 11
type input "14:30"
type input "15:00"
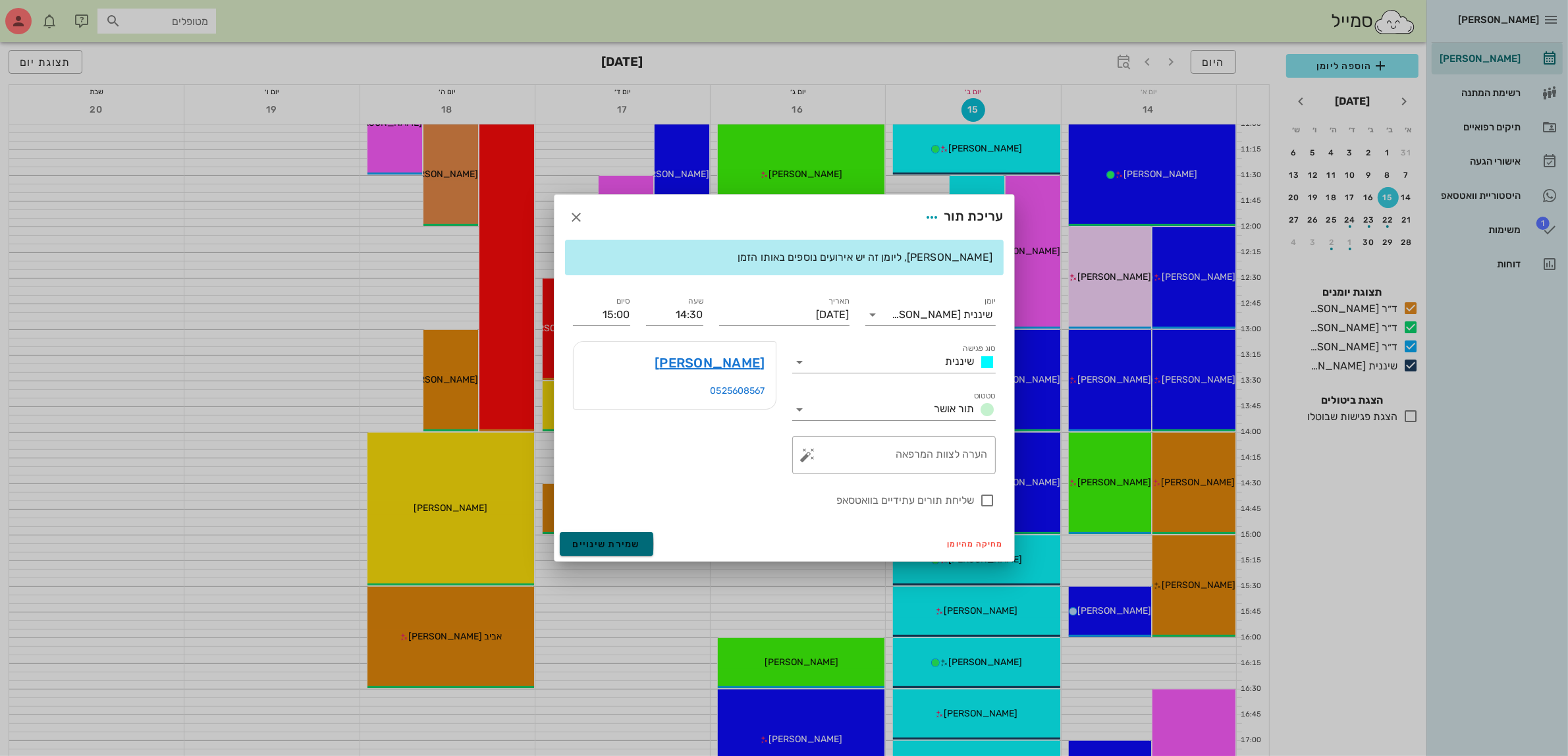
click at [596, 539] on span "שמירת שינויים" at bounding box center [606, 544] width 68 height 11
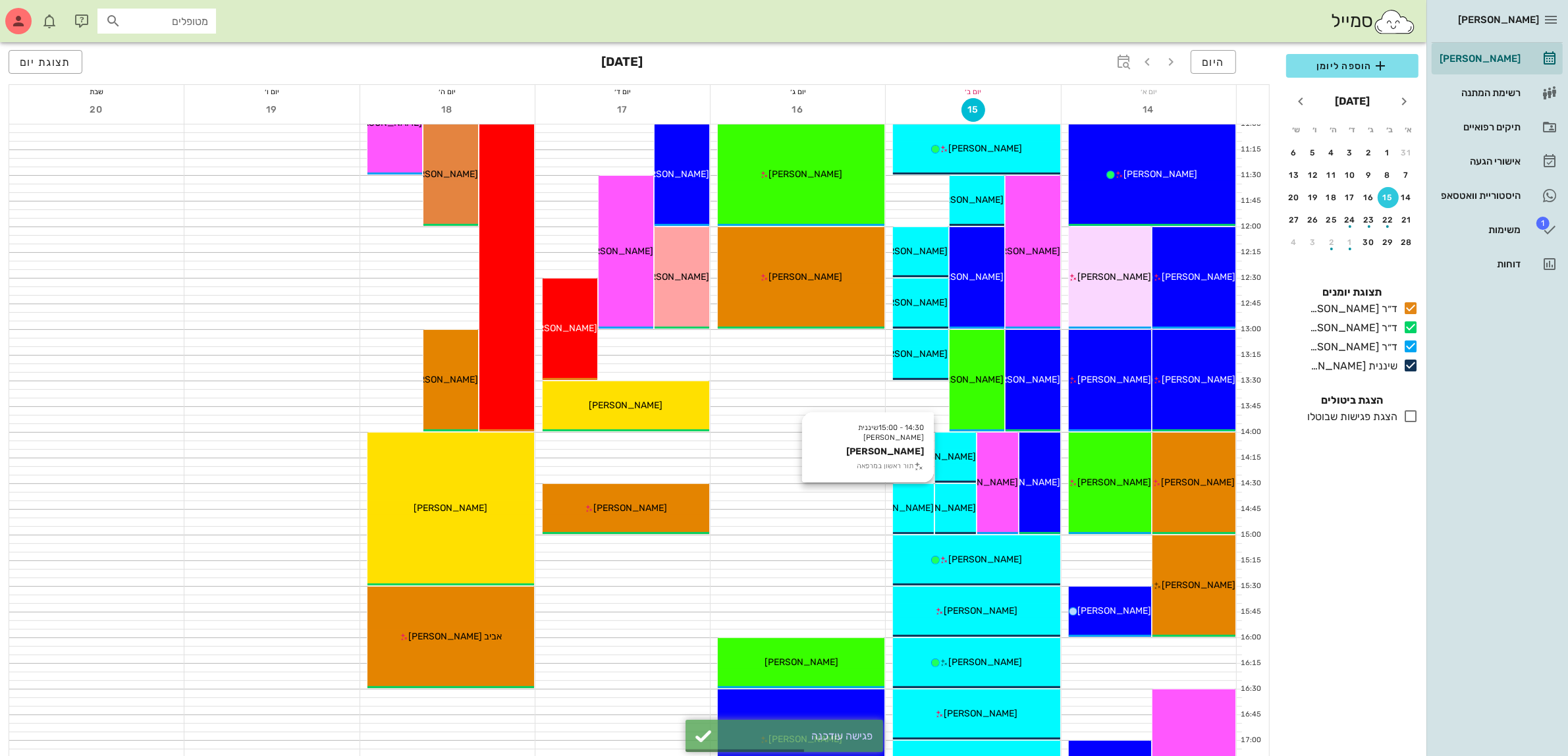
click at [908, 502] on span "[PERSON_NAME]" at bounding box center [897, 507] width 74 height 11
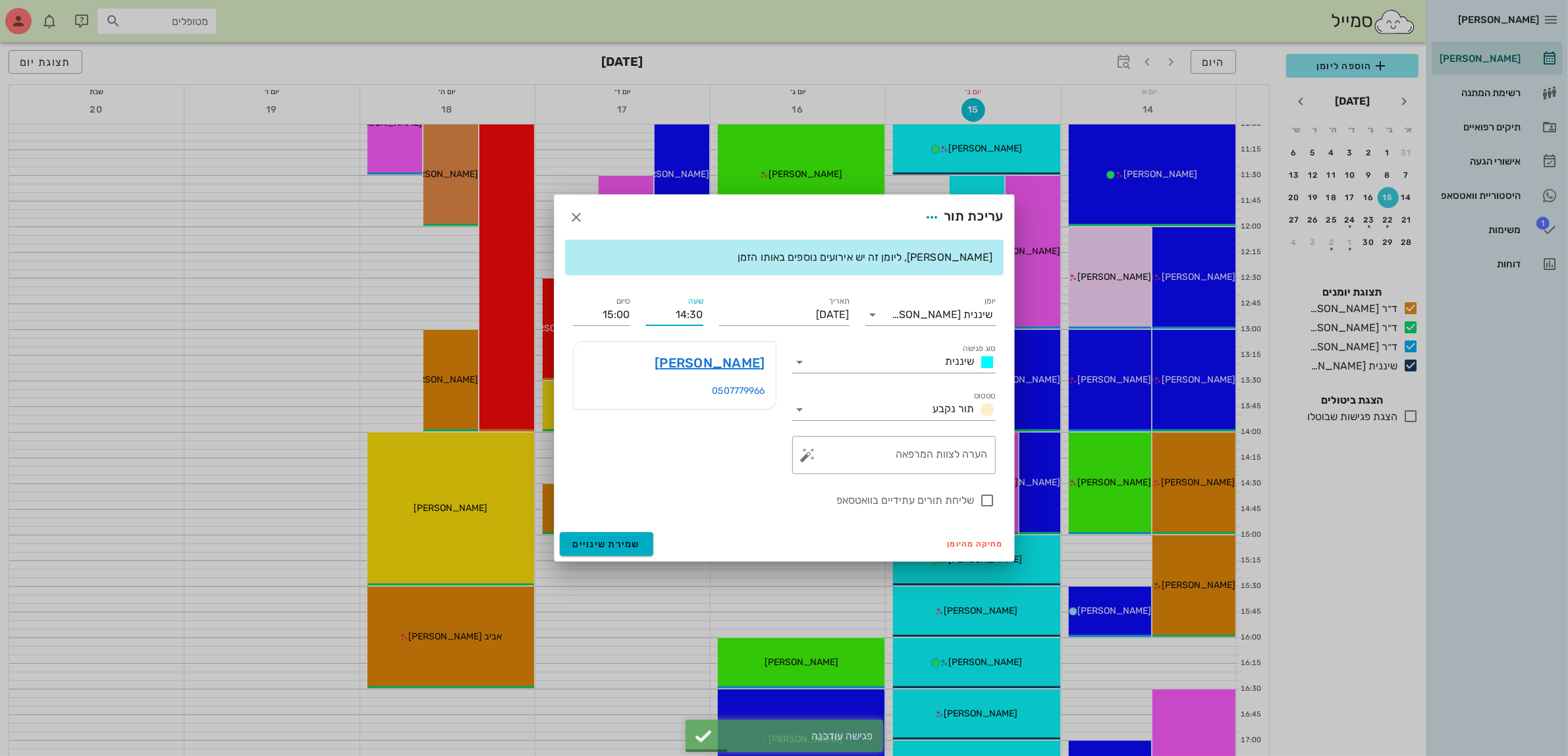
click at [695, 316] on input "14:30" at bounding box center [675, 314] width 57 height 21
drag, startPoint x: 672, startPoint y: 318, endPoint x: 787, endPoint y: 321, distance: 115.0
click at [786, 321] on div "יומן שיננית אולגה סוג פגישה שיננית סטטוס תור נקבע תאריך יום שני, 15 בספטמבר 202…" at bounding box center [784, 400] width 439 height 230
type input "13:30"
type input "14:00"
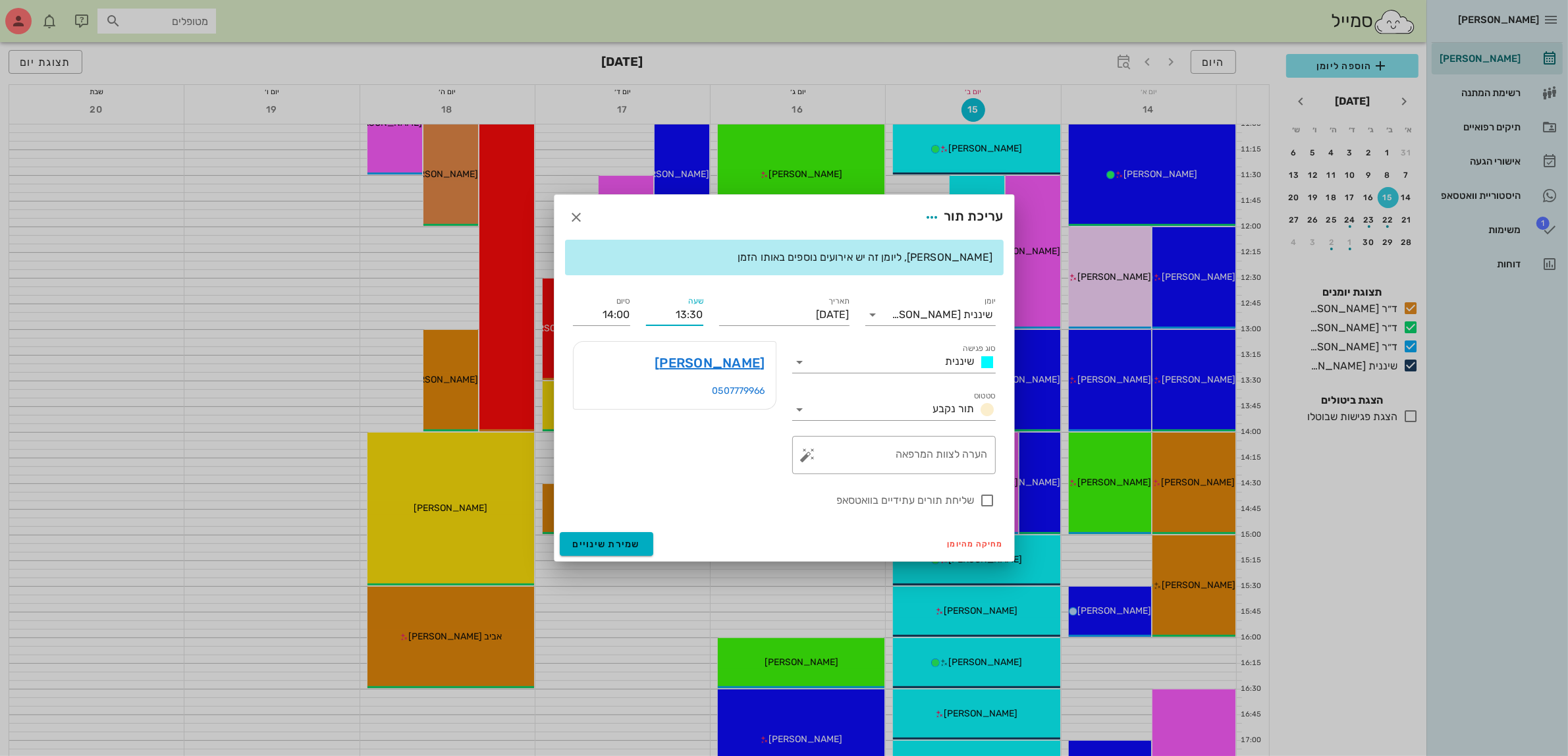
click at [722, 484] on div "שליחת תורים עתידיים בוואטסאפ" at bounding box center [784, 499] width 439 height 34
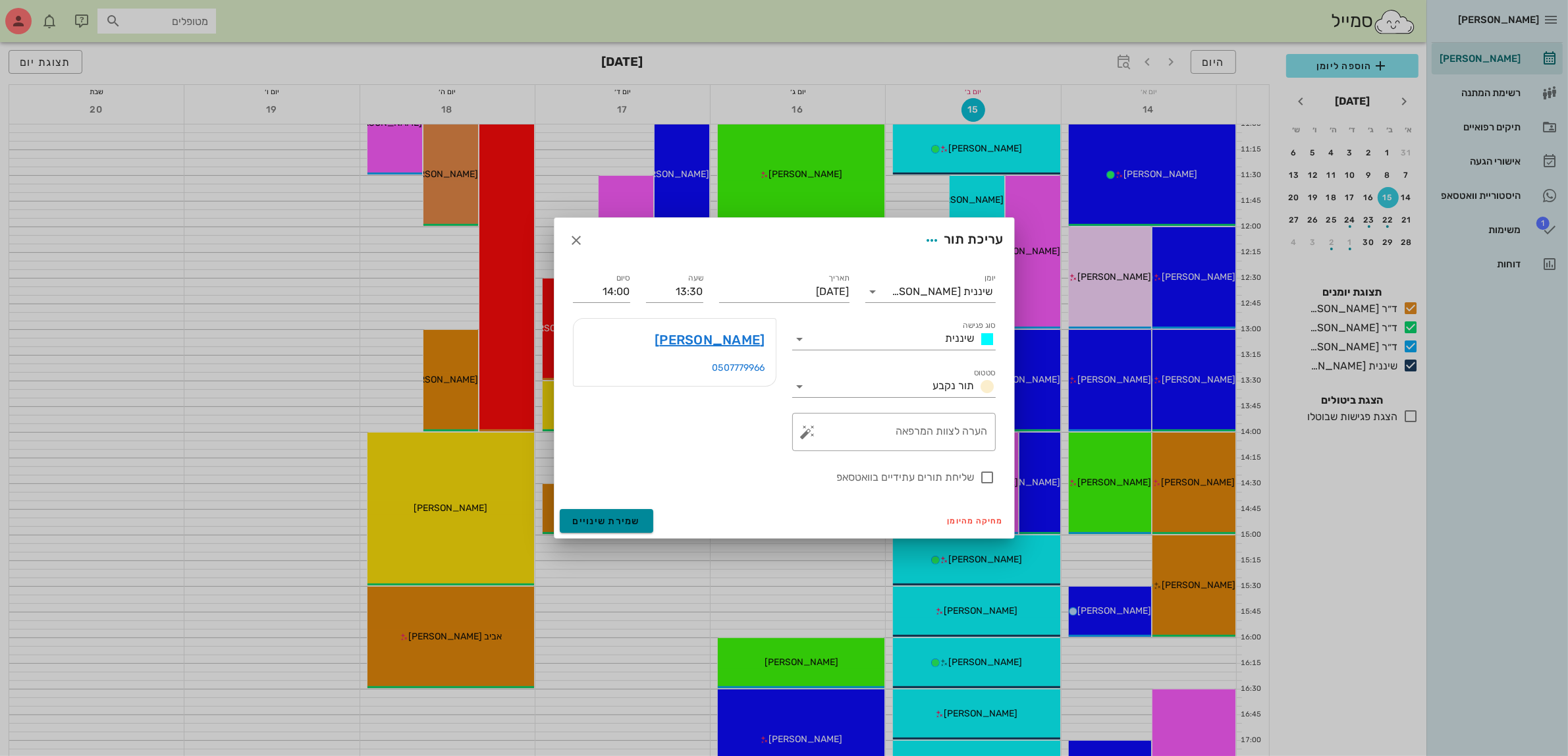
click at [596, 514] on button "שמירת שינויים" at bounding box center [606, 520] width 94 height 24
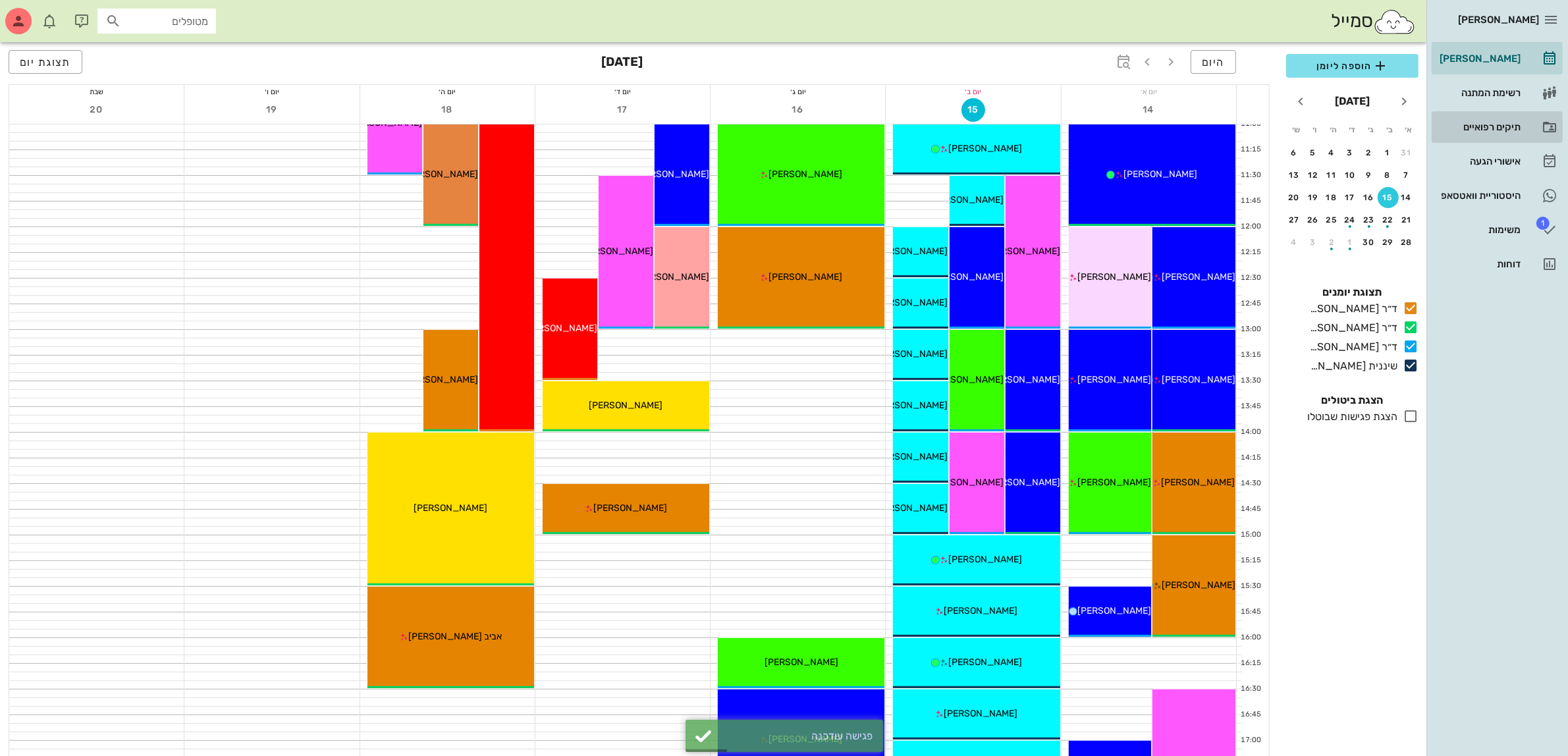
click at [1480, 123] on div "תיקים רפואיים" at bounding box center [1478, 127] width 83 height 11
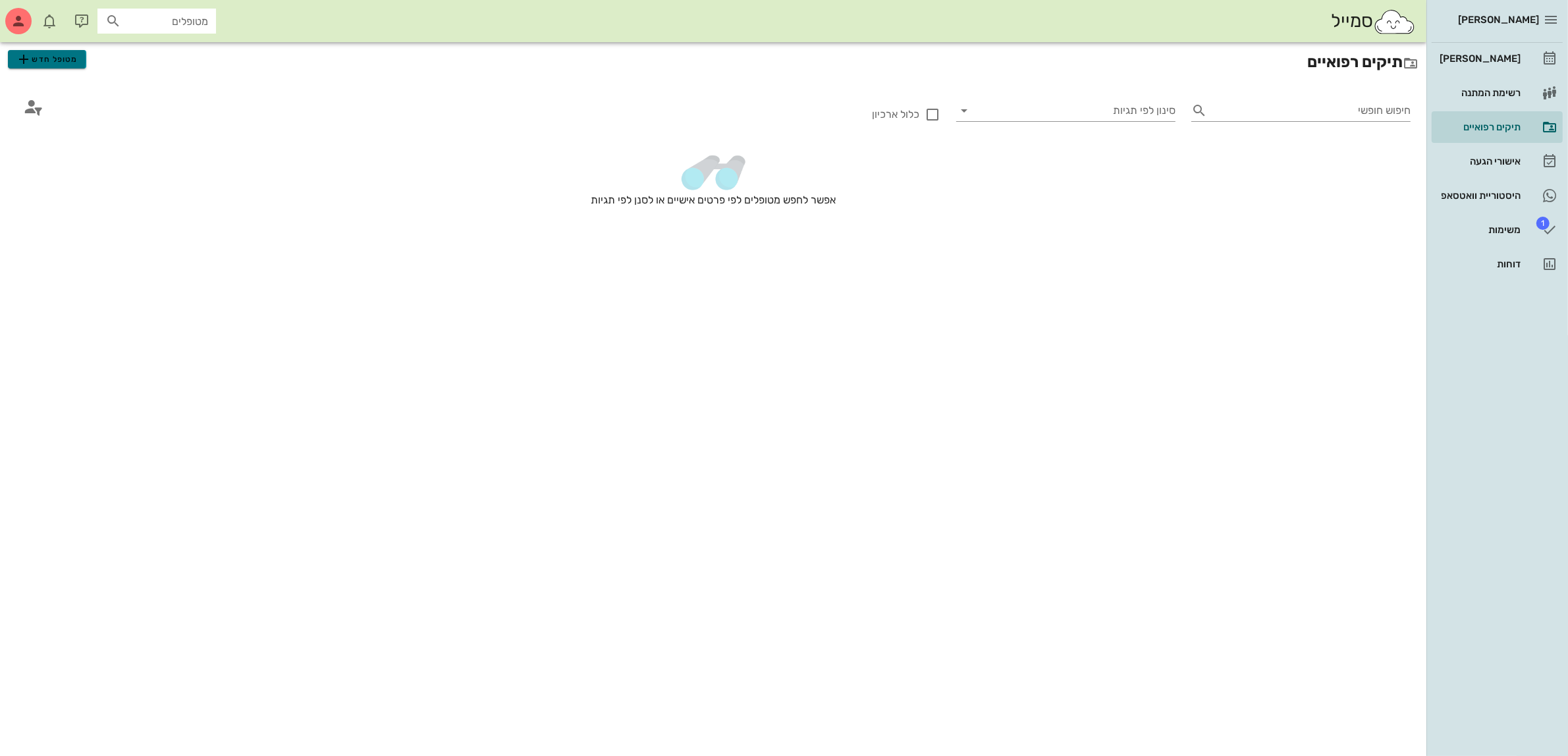
drag, startPoint x: 66, startPoint y: 60, endPoint x: 73, endPoint y: 59, distance: 7.1
click at [66, 59] on span "מטופל חדש" at bounding box center [47, 59] width 62 height 16
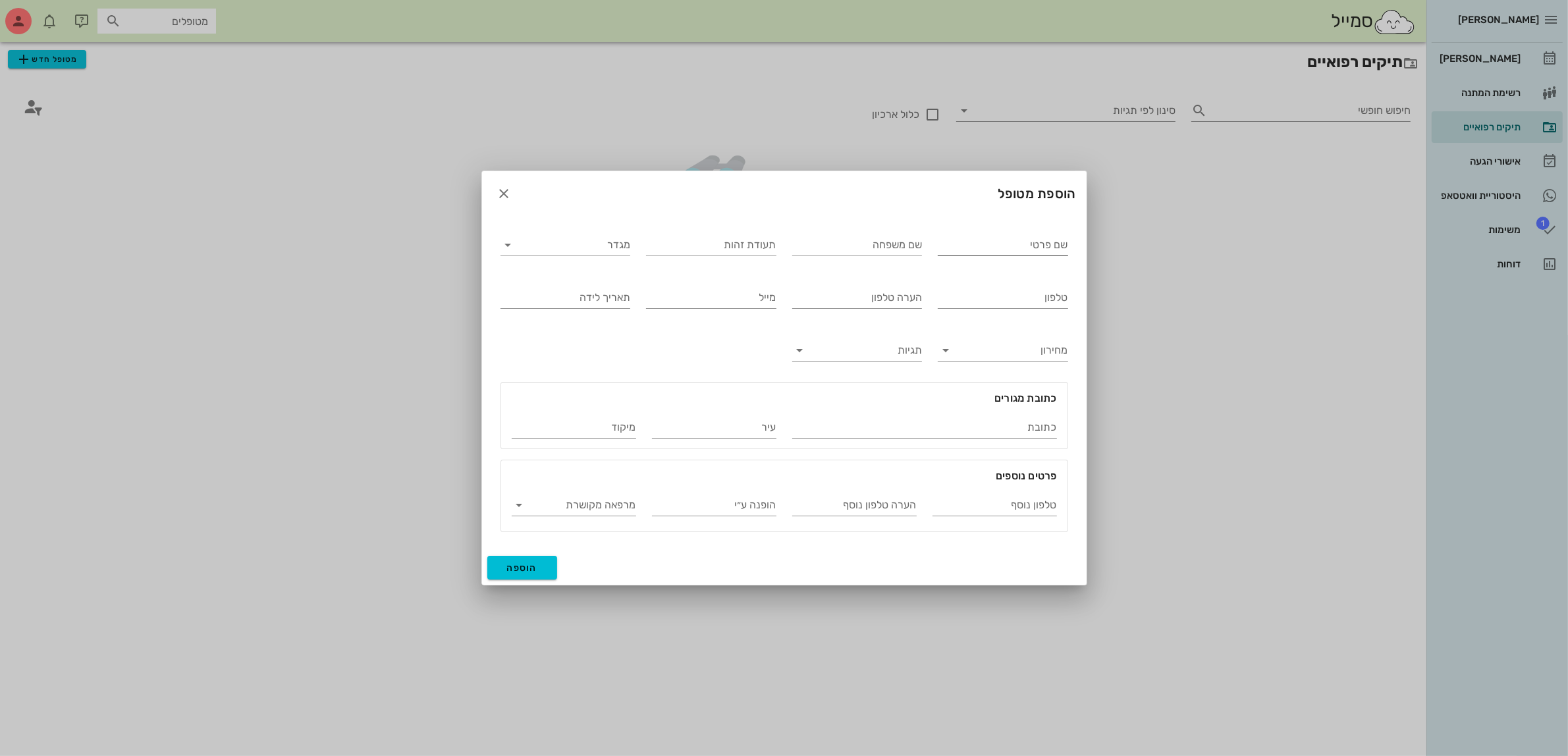
drag, startPoint x: 966, startPoint y: 230, endPoint x: 954, endPoint y: 230, distance: 12.0
click at [967, 230] on div "שם פרטי" at bounding box center [1003, 243] width 130 height 34
click at [974, 247] on input "שם פרטי" at bounding box center [1003, 245] width 130 height 21
type input "רבקה"
type input "קורן"
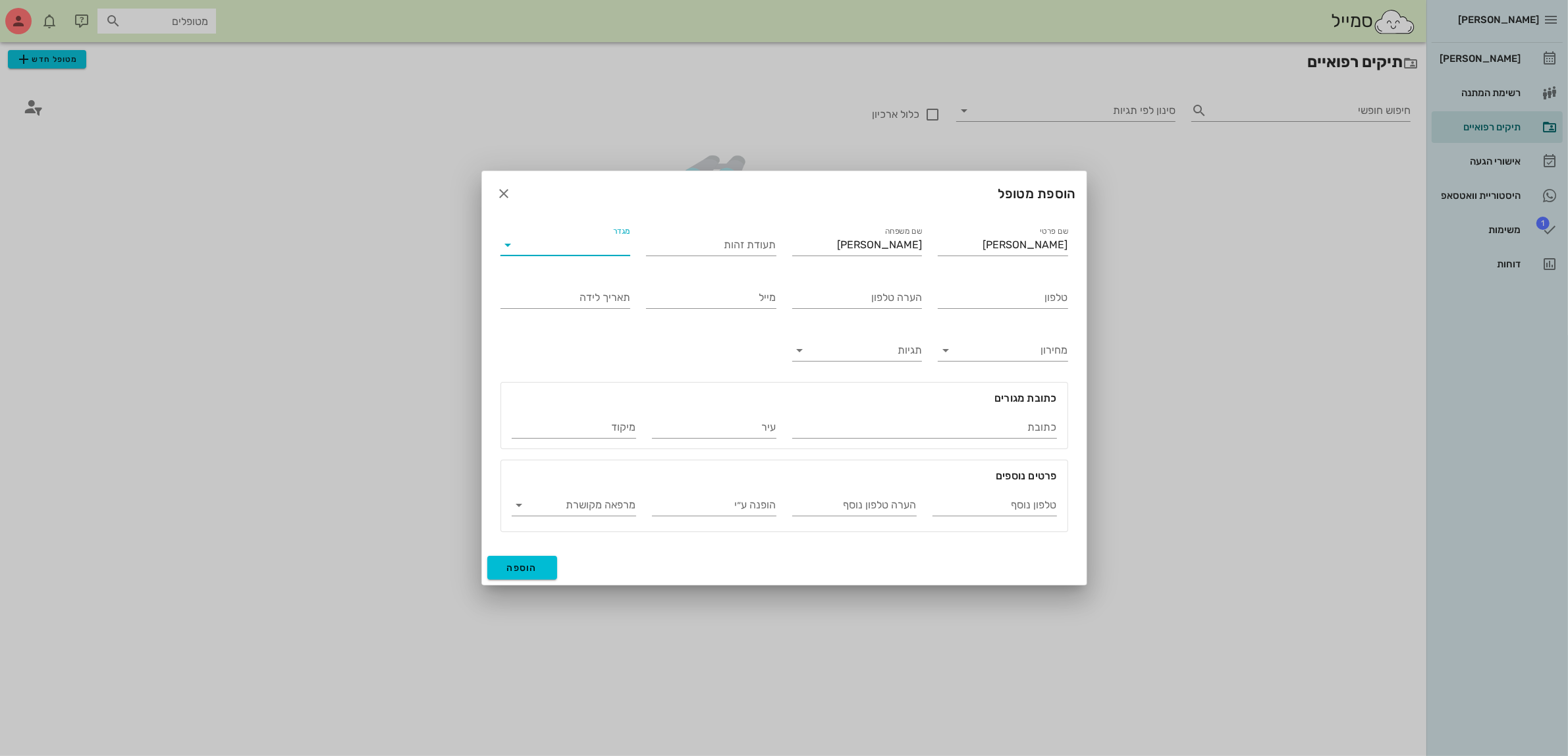
click at [547, 245] on input "מגדר" at bounding box center [576, 245] width 109 height 21
click at [565, 288] on div "נקבה" at bounding box center [566, 287] width 109 height 12
click at [969, 298] on input "טלפון" at bounding box center [1003, 298] width 130 height 21
type input "052-2334699"
click at [540, 569] on button "הוספה" at bounding box center [523, 567] width 70 height 24
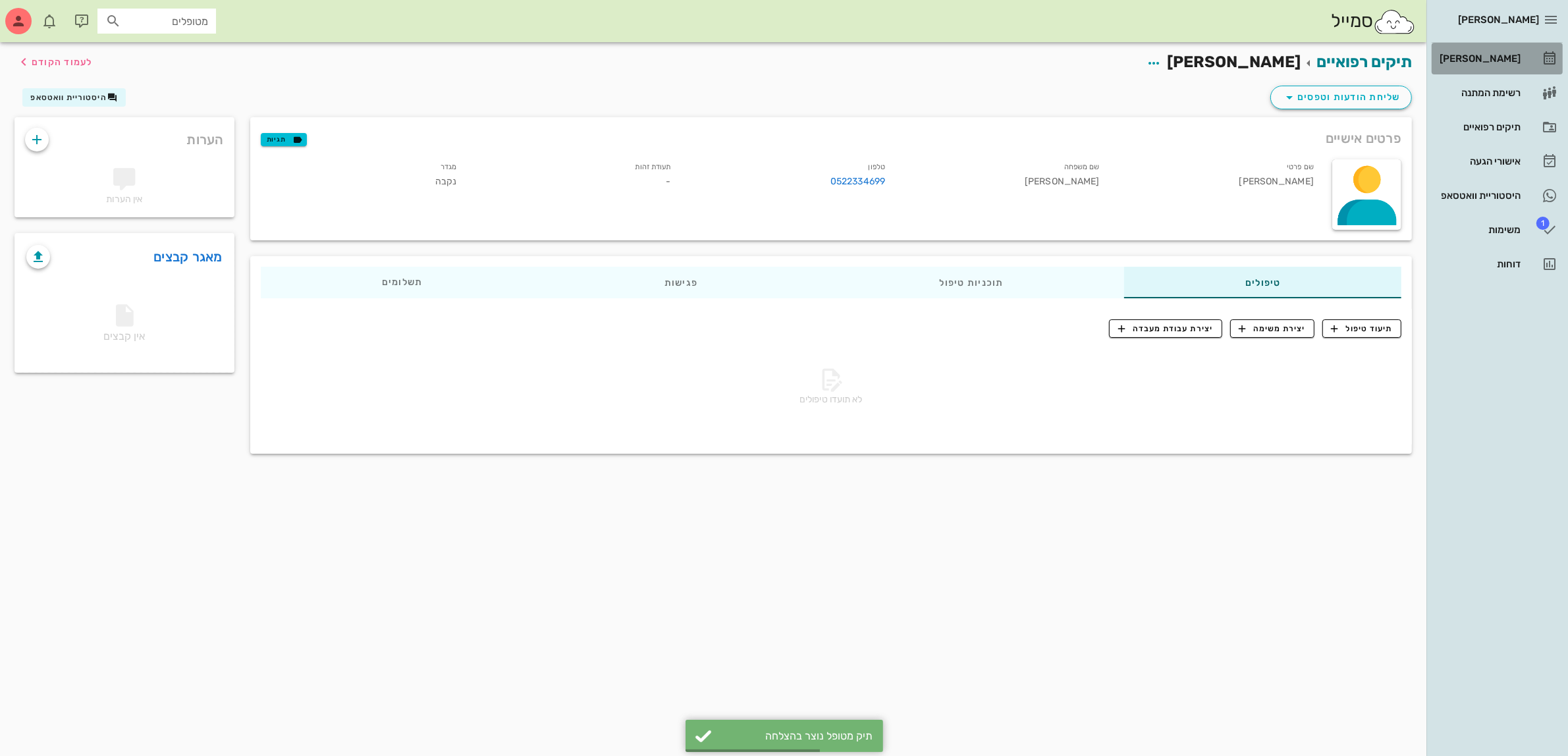
click at [1498, 57] on div "[PERSON_NAME]" at bounding box center [1478, 59] width 83 height 11
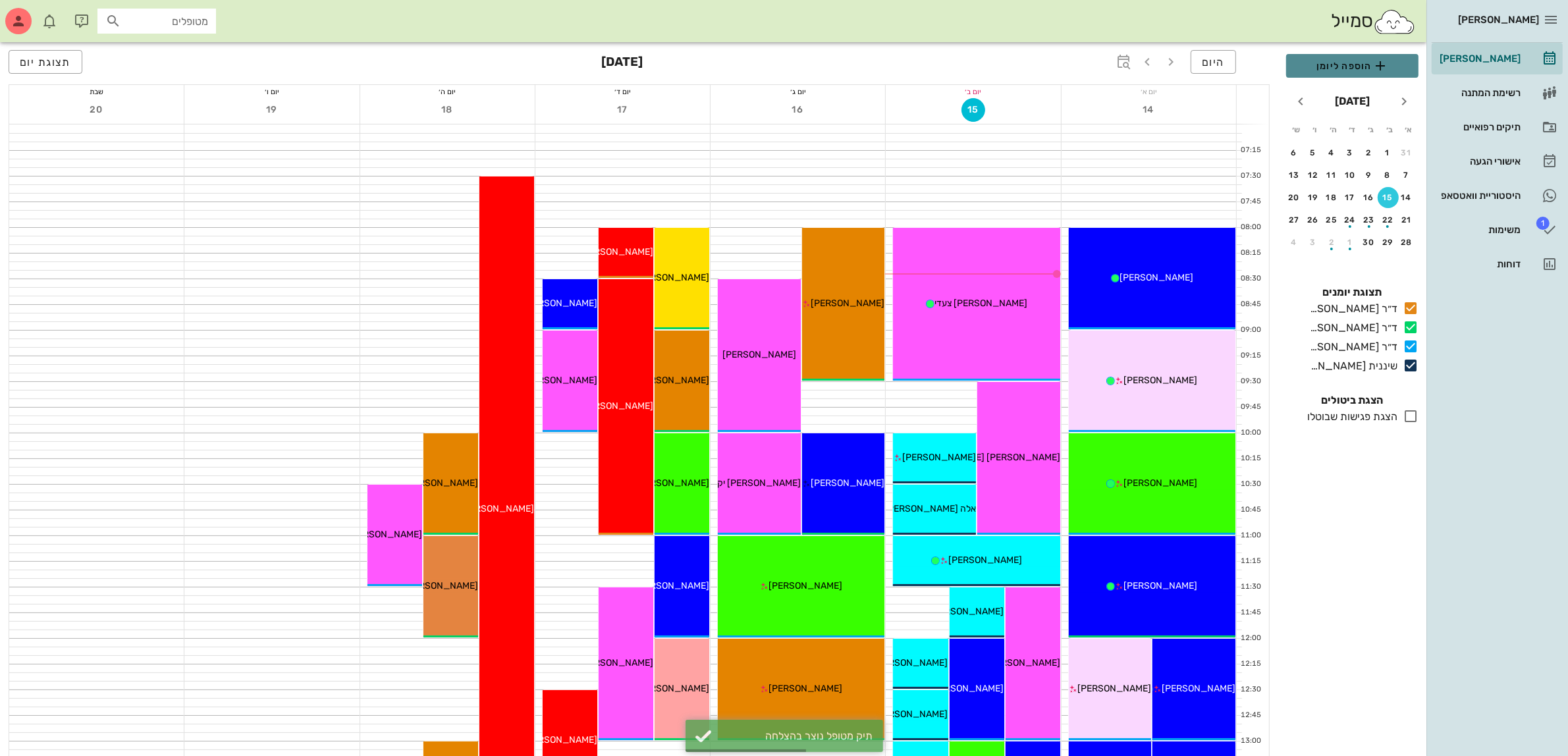
click at [1351, 66] on span "הוספה ליומן" at bounding box center [1352, 66] width 111 height 16
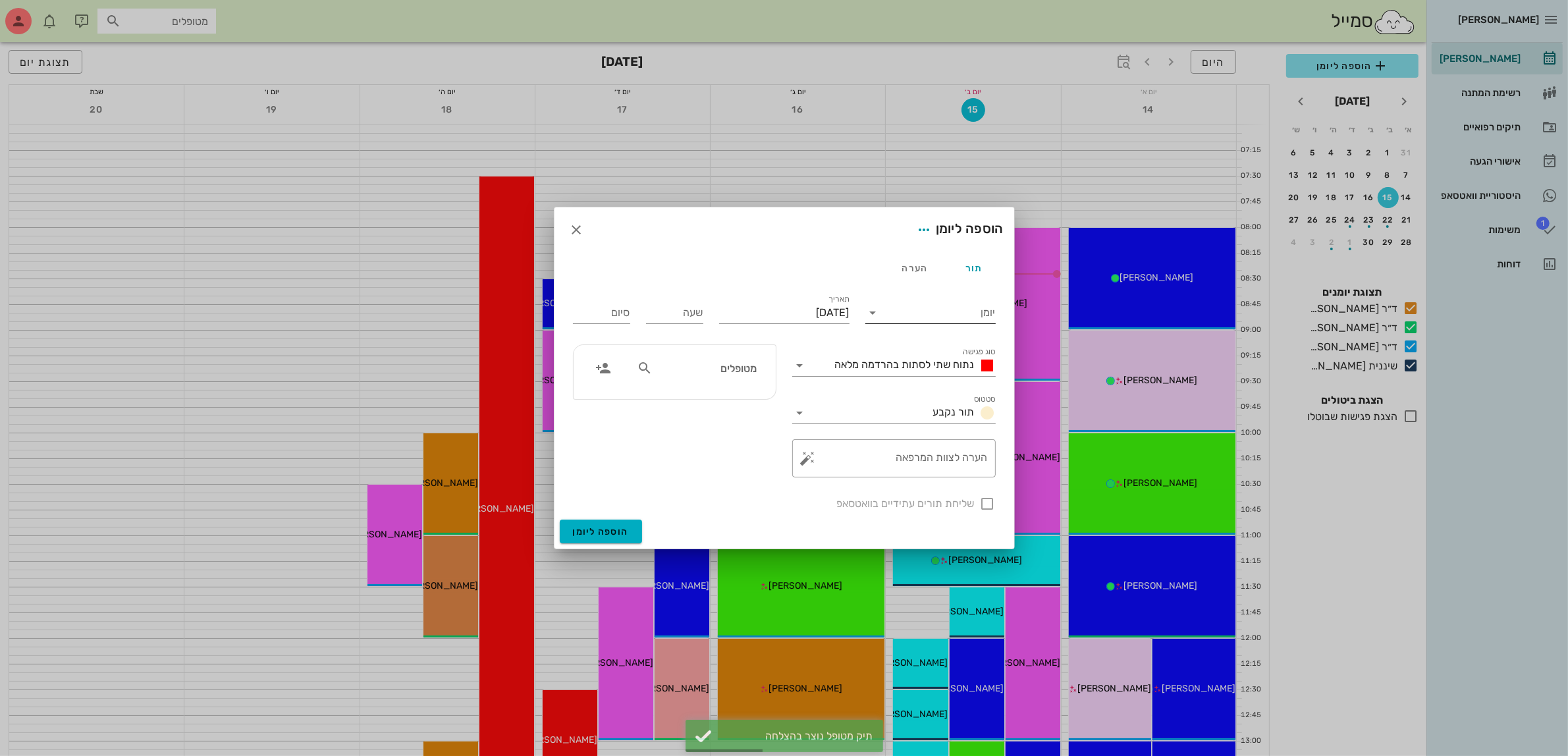
click at [906, 314] on input "יומן" at bounding box center [940, 313] width 112 height 21
click at [920, 384] on div "ד״ר [PERSON_NAME]" at bounding box center [934, 386] width 116 height 12
click at [919, 363] on span "נתוח שתי לסתות בהרדמה מלאה" at bounding box center [905, 364] width 139 height 12
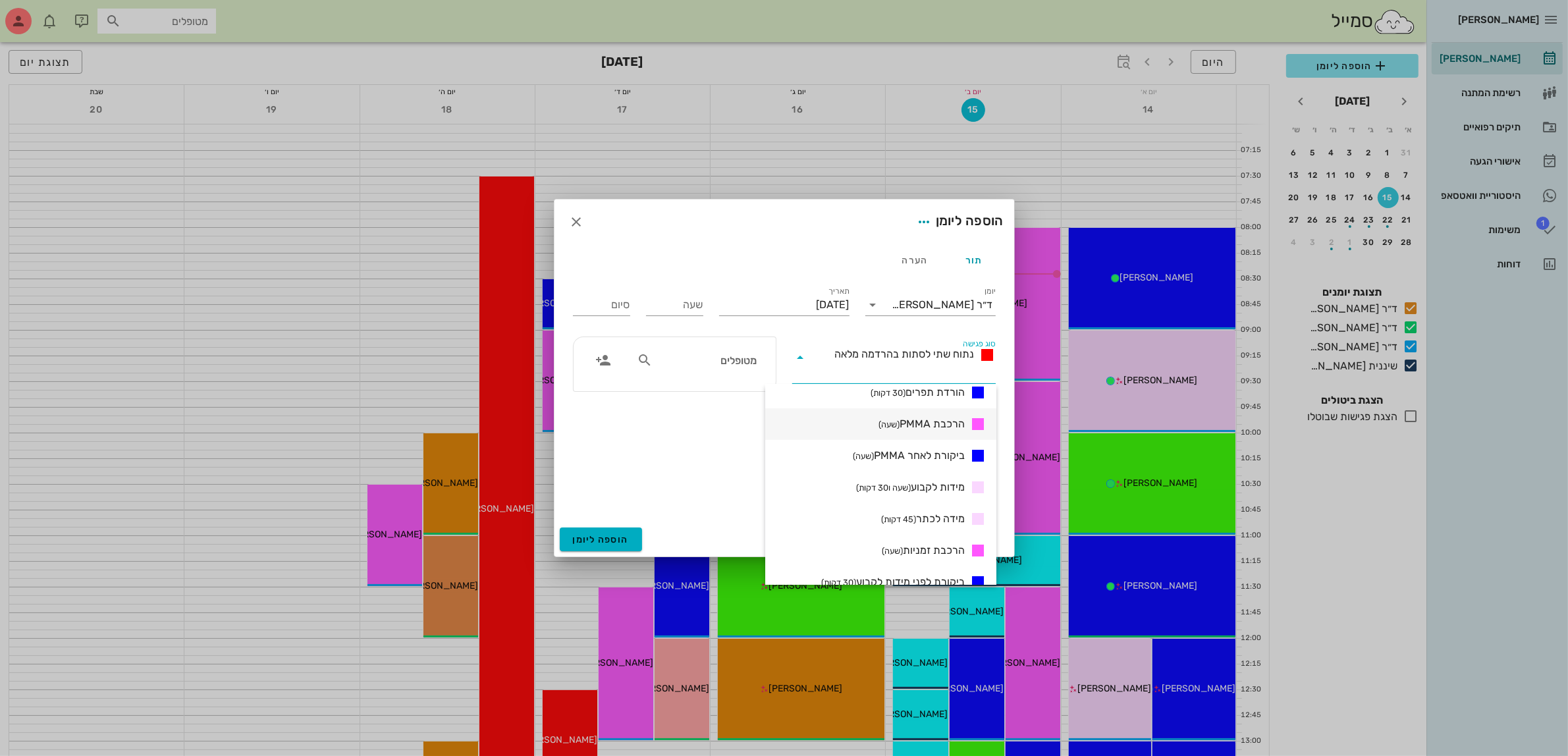
scroll to position [247, 0]
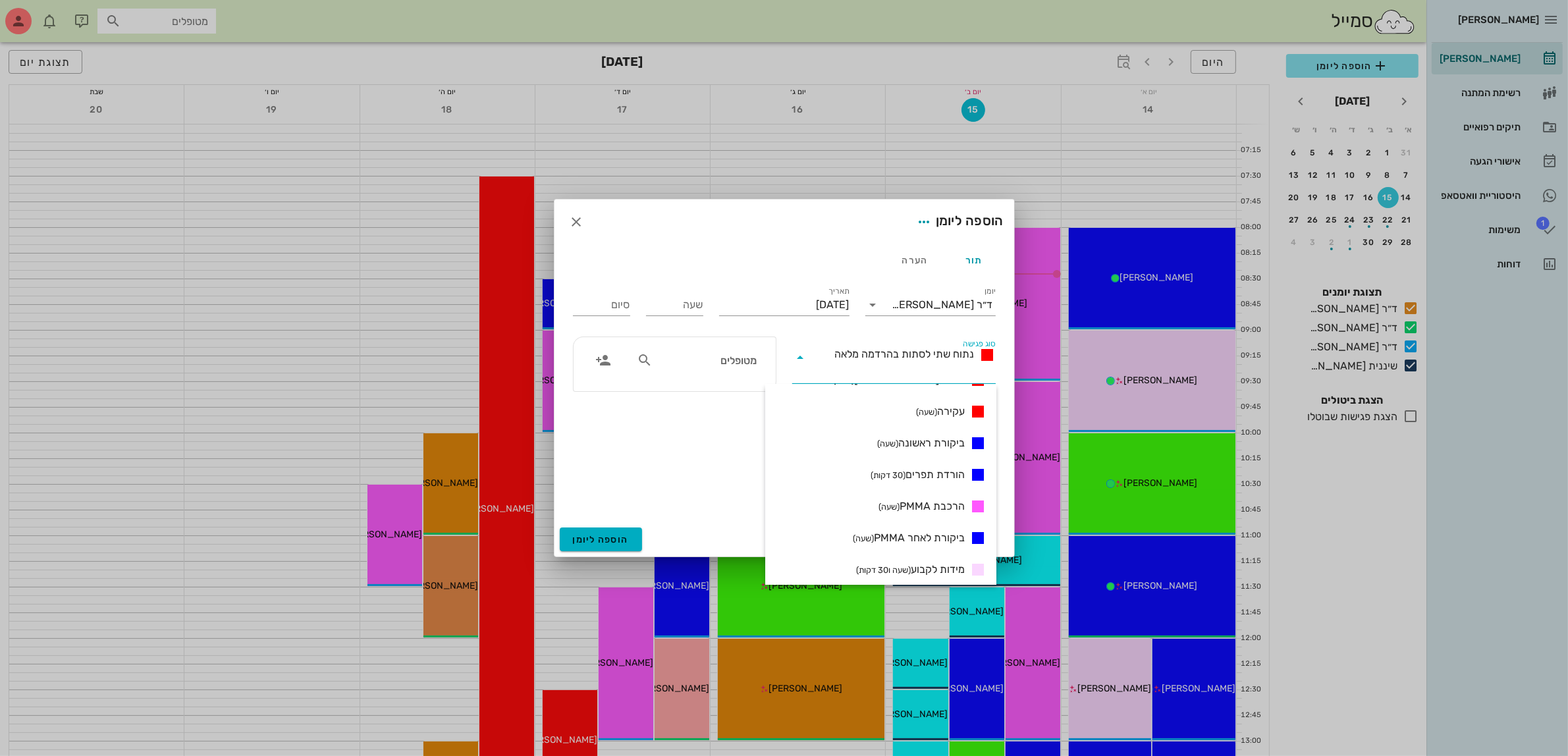
drag, startPoint x: 920, startPoint y: 438, endPoint x: 903, endPoint y: 422, distance: 23.3
click at [920, 438] on span "ביקורת ראשונה (שעה)" at bounding box center [921, 443] width 87 height 16
type input "01:00"
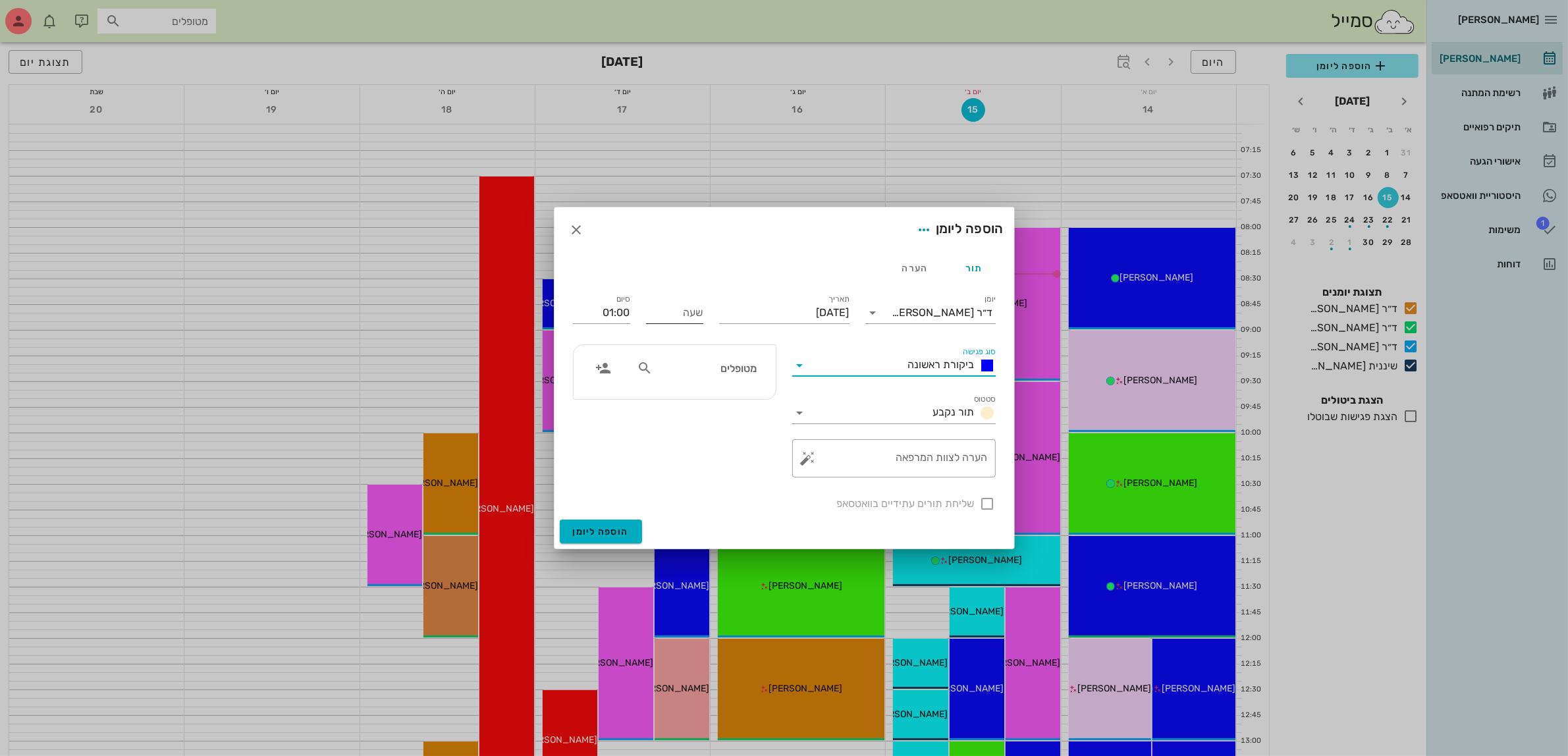
click at [690, 314] on input "שעה" at bounding box center [675, 313] width 57 height 21
click at [635, 311] on div "סיום 01:00" at bounding box center [601, 310] width 73 height 53
type input "16:15"
type input "17:15"
click at [707, 362] on input "text" at bounding box center [706, 368] width 101 height 17
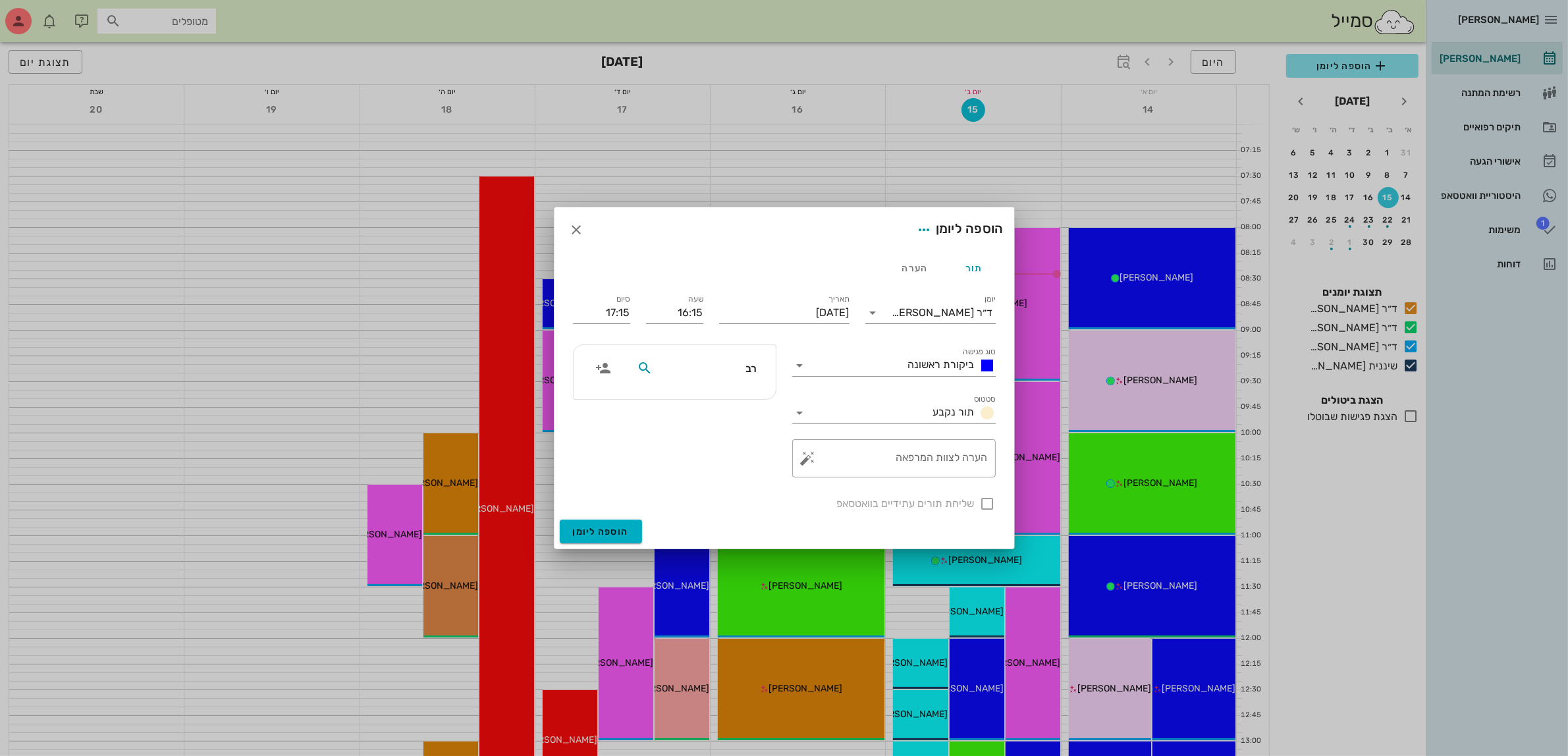
type input "רבק"
click at [729, 396] on div "רבקה קורן" at bounding box center [707, 398] width 133 height 11
click at [922, 468] on textarea "הערה לצוות המרפאה" at bounding box center [899, 461] width 177 height 31
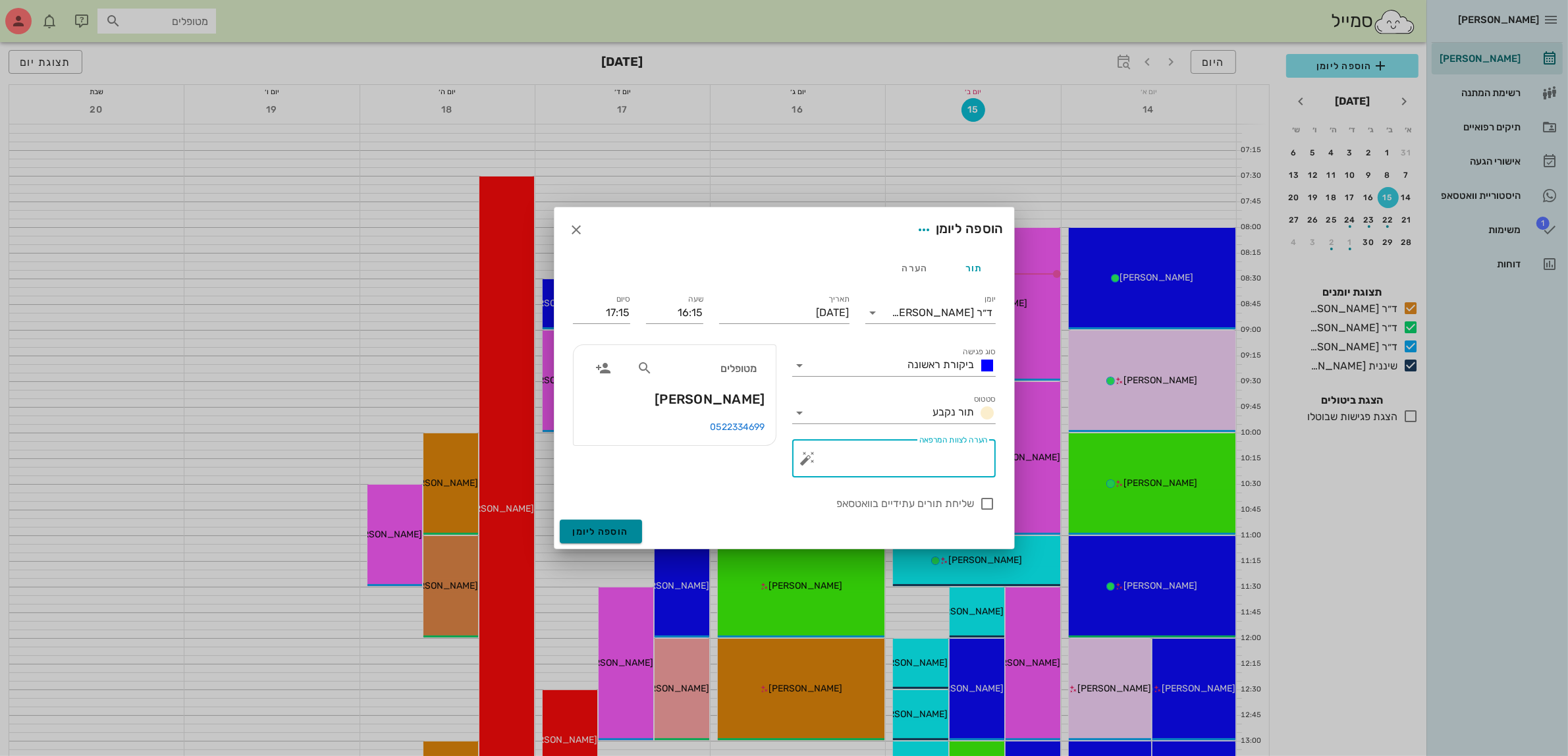
click at [596, 534] on span "הוספה ליומן" at bounding box center [600, 531] width 56 height 11
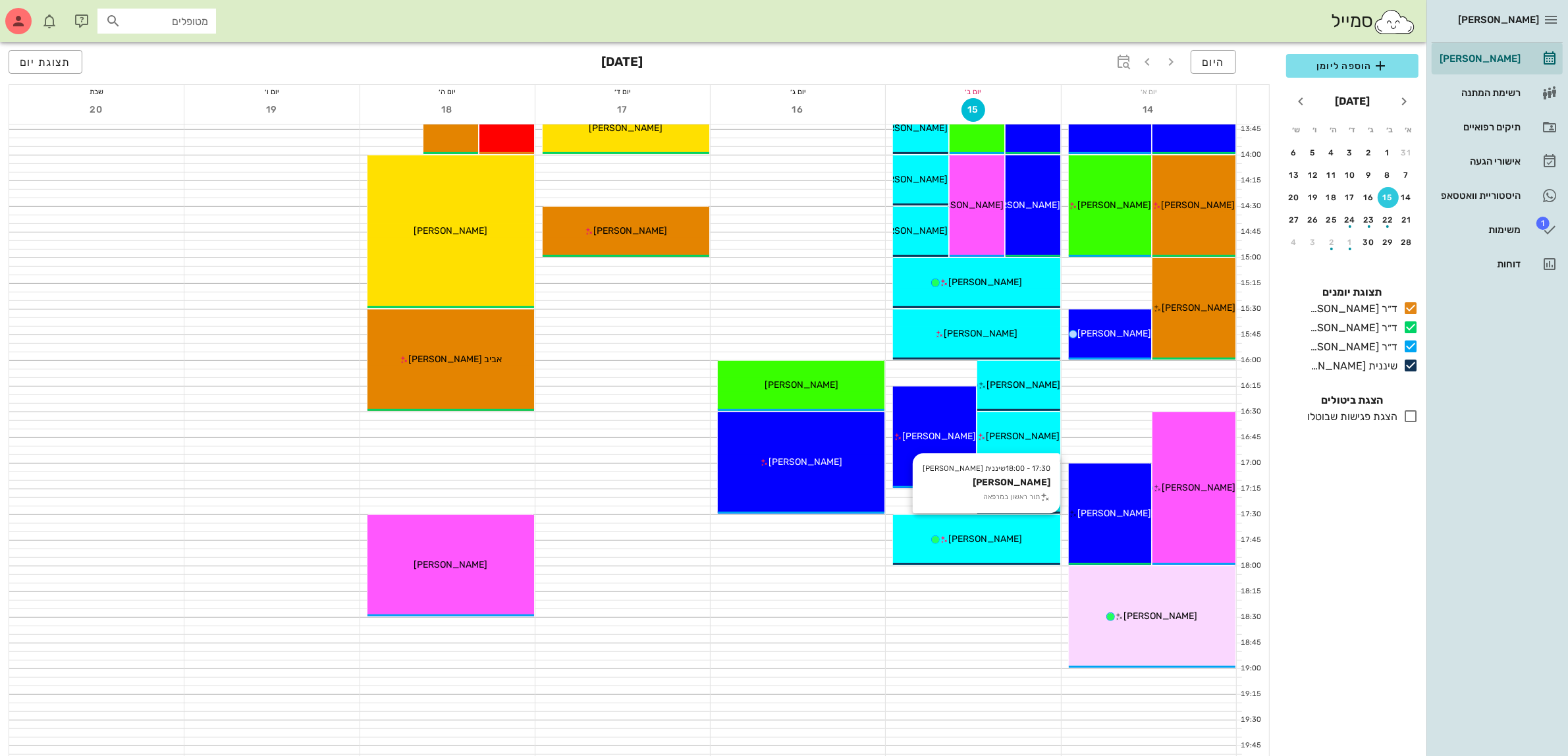
scroll to position [807, 0]
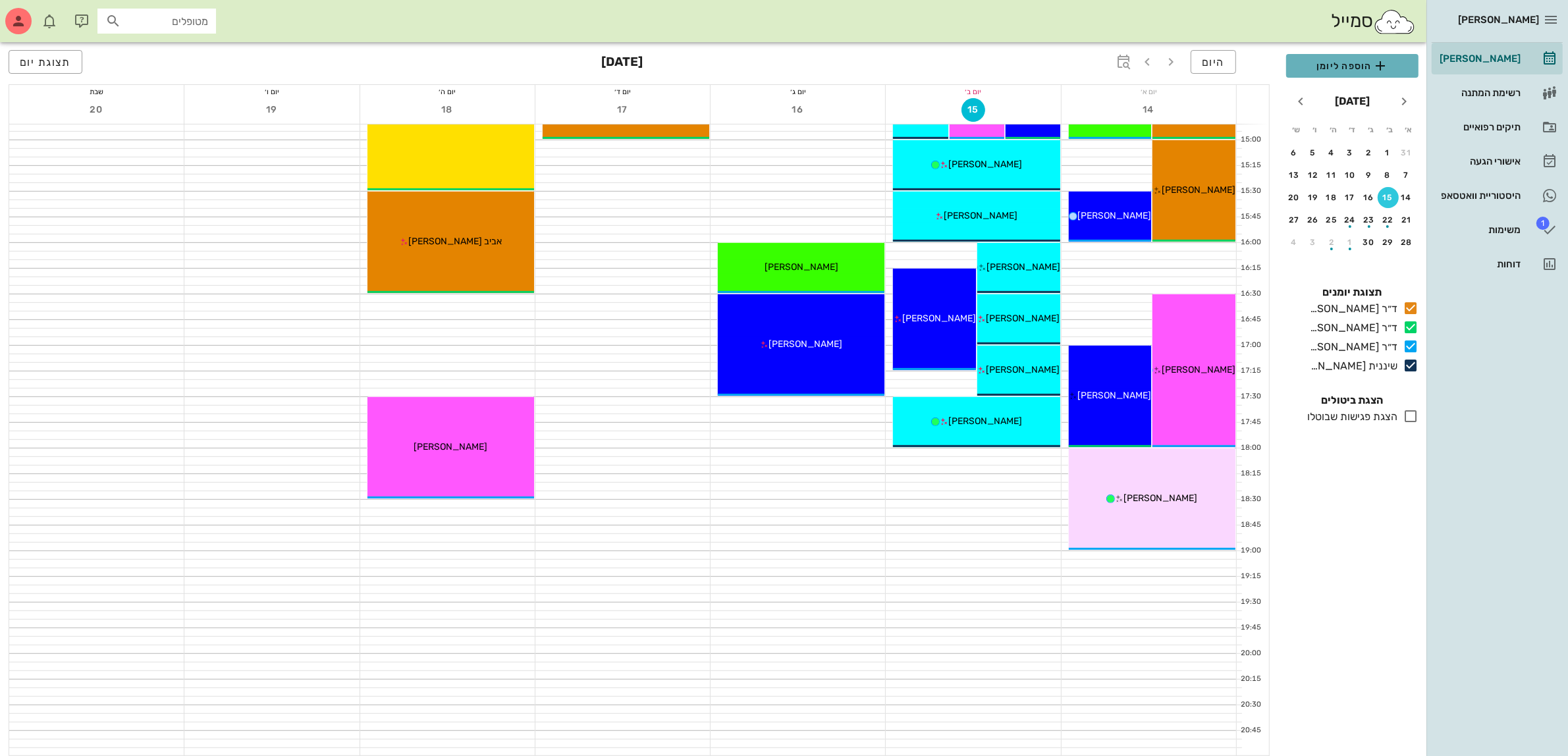
click at [1357, 70] on span "הוספה ליומן" at bounding box center [1352, 66] width 111 height 16
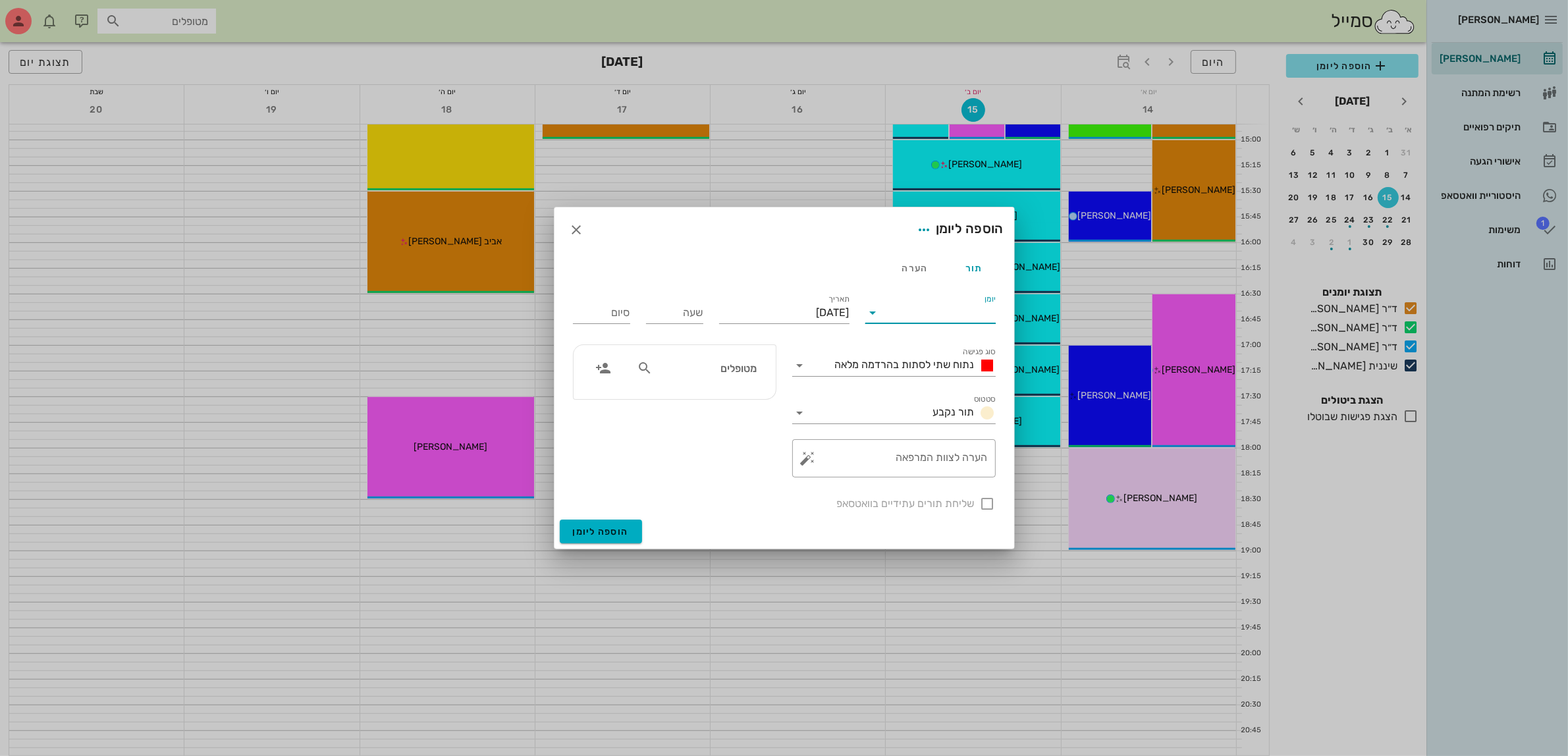
click at [934, 314] on input "יומן" at bounding box center [940, 313] width 112 height 21
click at [933, 380] on div "ד״ר [PERSON_NAME]" at bounding box center [934, 386] width 116 height 12
click at [921, 367] on span "נתוח שתי לסתות בהרדמה מלאה" at bounding box center [905, 364] width 139 height 12
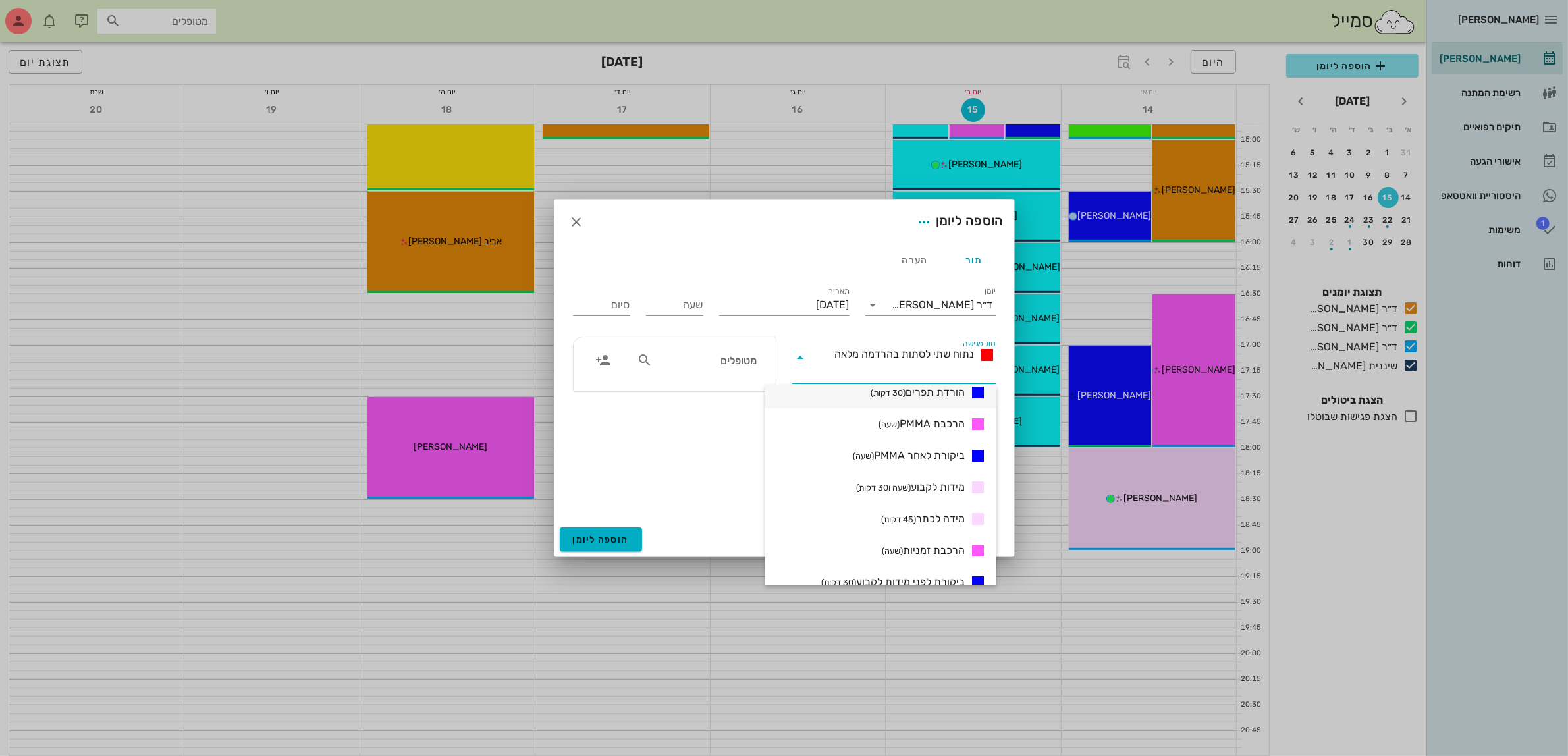
scroll to position [247, 0]
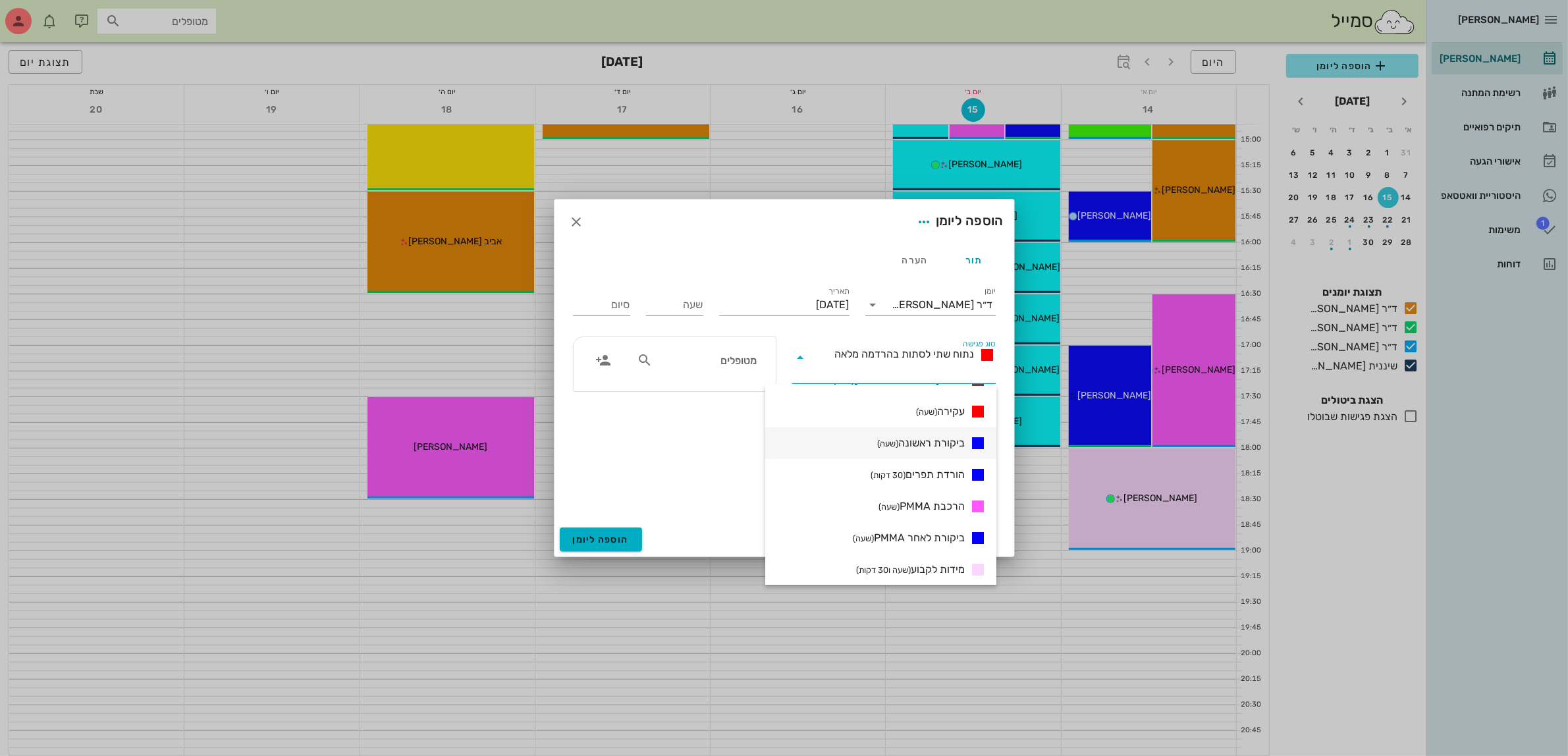
click at [933, 433] on div "ביקורת ראשונה (שעה)" at bounding box center [881, 442] width 231 height 31
type input "01:00"
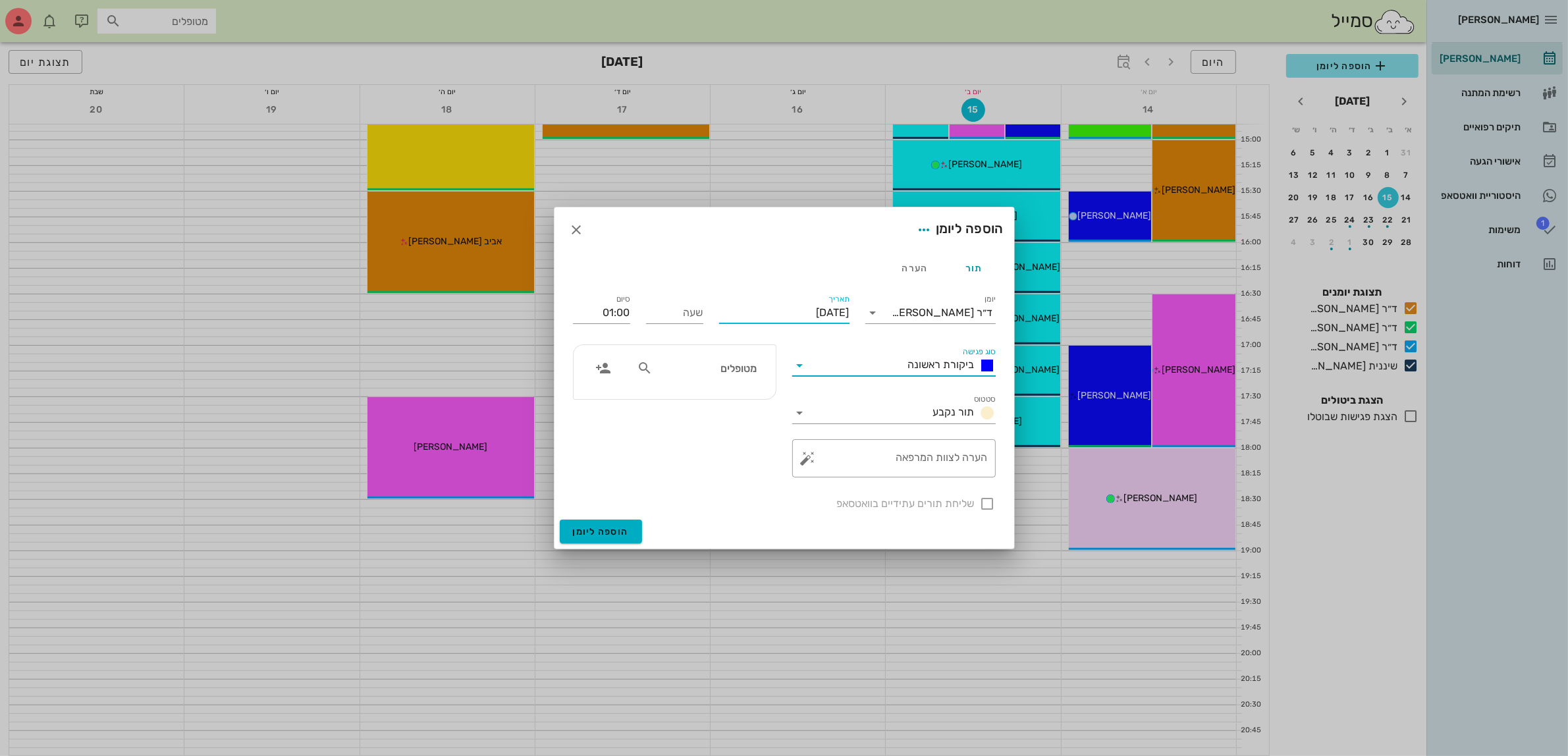
click at [746, 308] on input "יום שני, 15 בספטמבר 2025" at bounding box center [784, 313] width 130 height 21
click at [855, 436] on div "14" at bounding box center [855, 441] width 21 height 9
type input "יום ראשון, 14 בספטמבר 2025"
click at [674, 316] on input "שעה" at bounding box center [675, 313] width 57 height 21
type input "17:30"
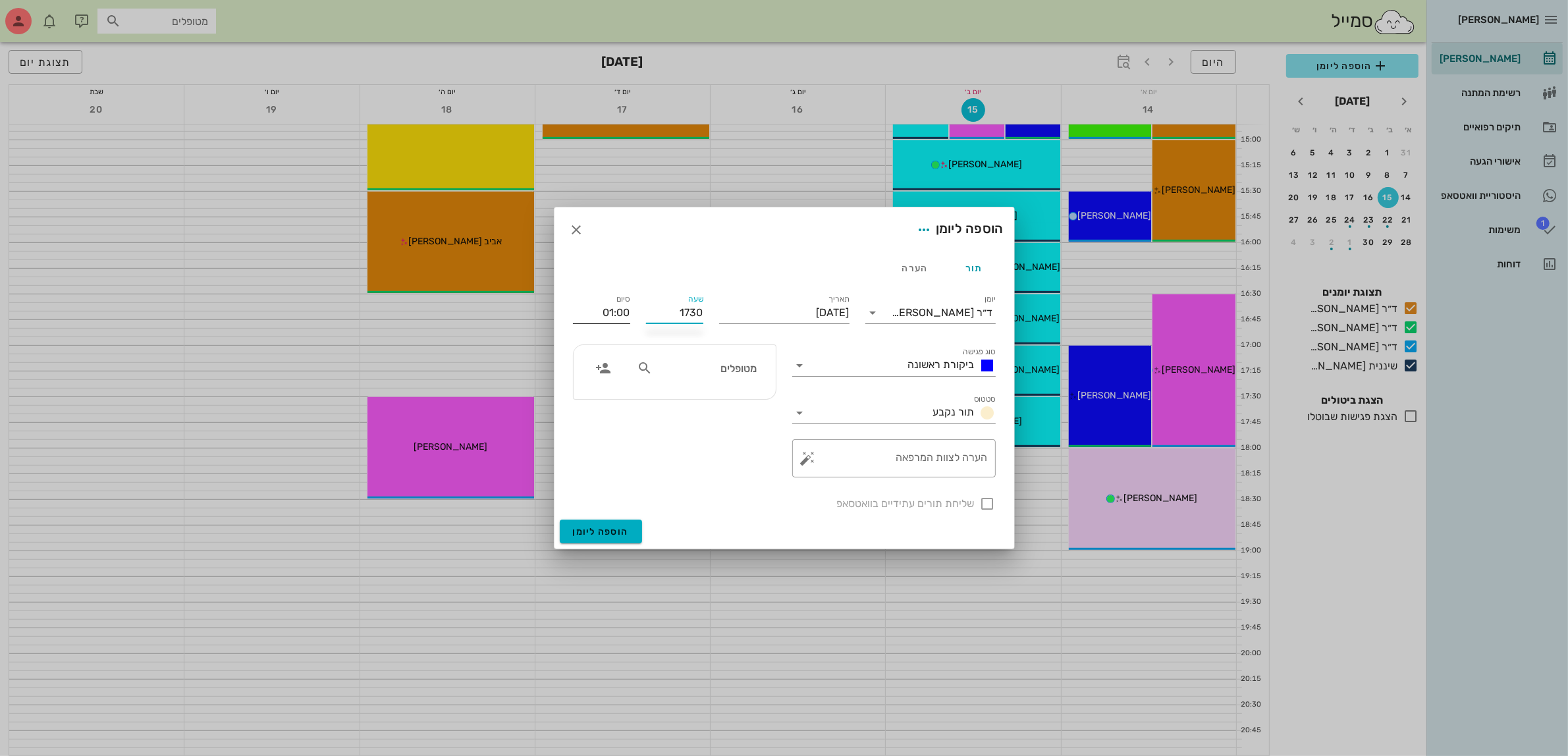
type input "18:30"
click at [605, 317] on div "סיום 18:30" at bounding box center [601, 311] width 57 height 34
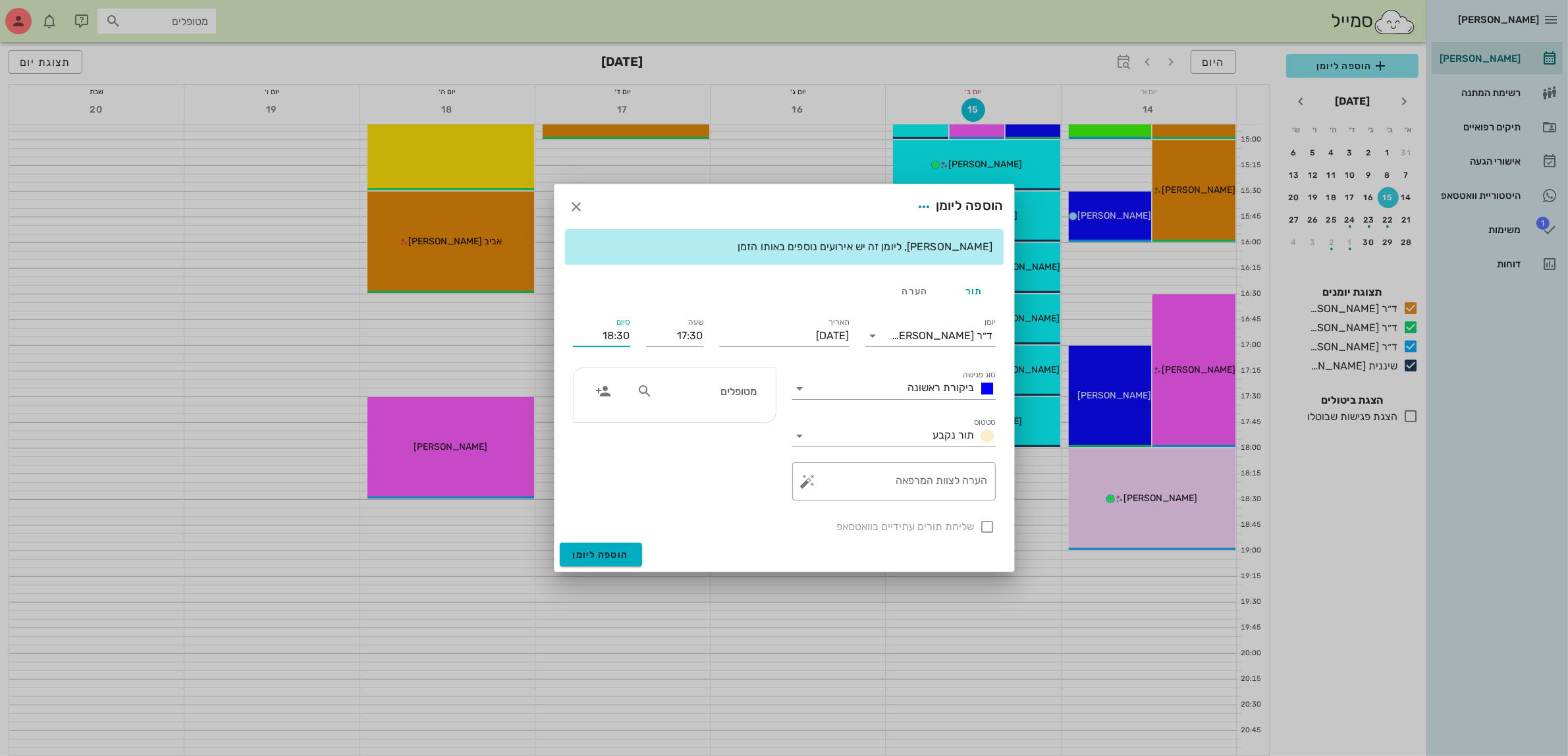
click at [673, 389] on input "מטופלים" at bounding box center [706, 391] width 101 height 17
type input "רחלי"
click at [743, 423] on div "רחלי כרמלי 35927482" at bounding box center [682, 421] width 145 height 11
click at [614, 559] on span "הוספה ליומן" at bounding box center [600, 555] width 56 height 11
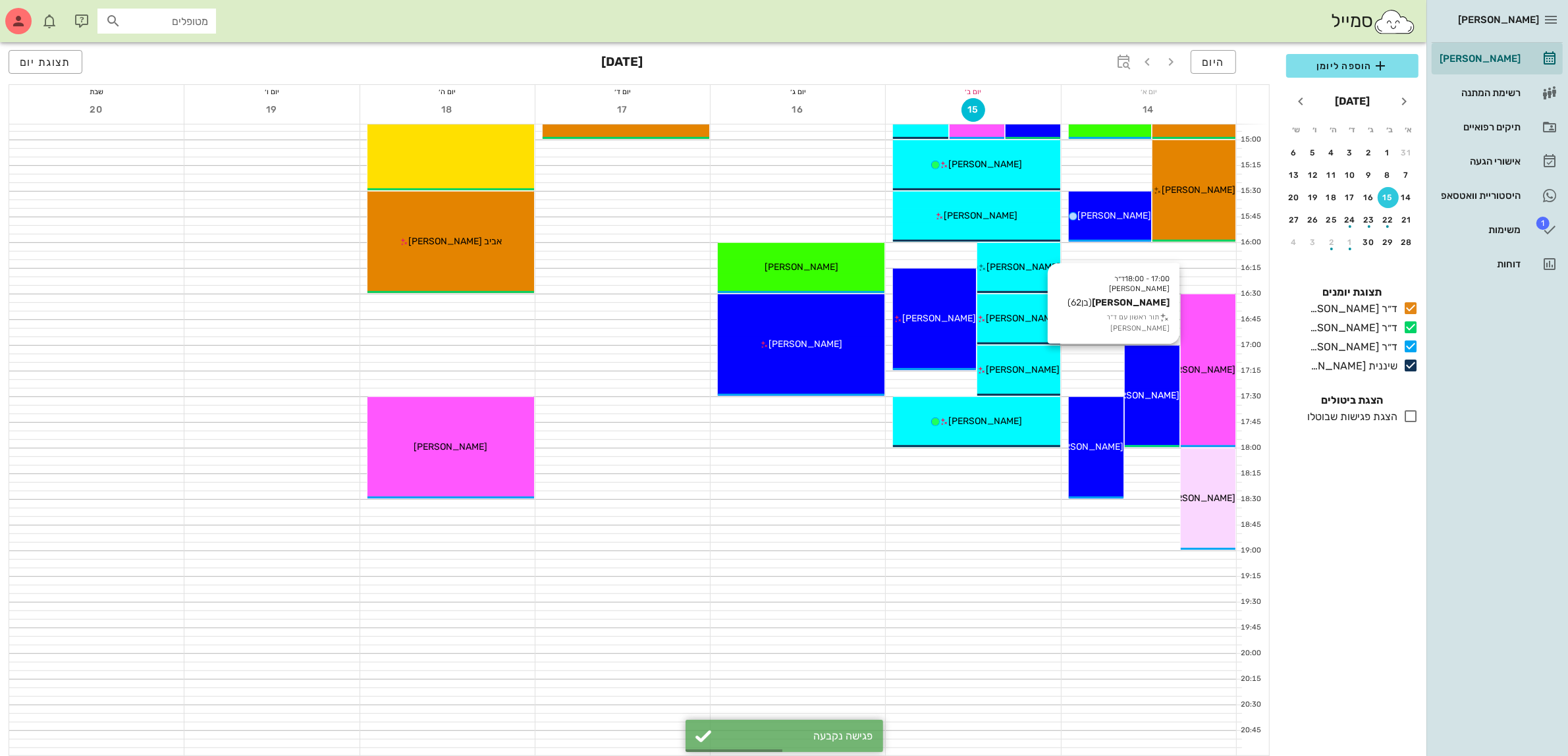
click at [1145, 393] on span "[PERSON_NAME]" at bounding box center [1143, 395] width 74 height 11
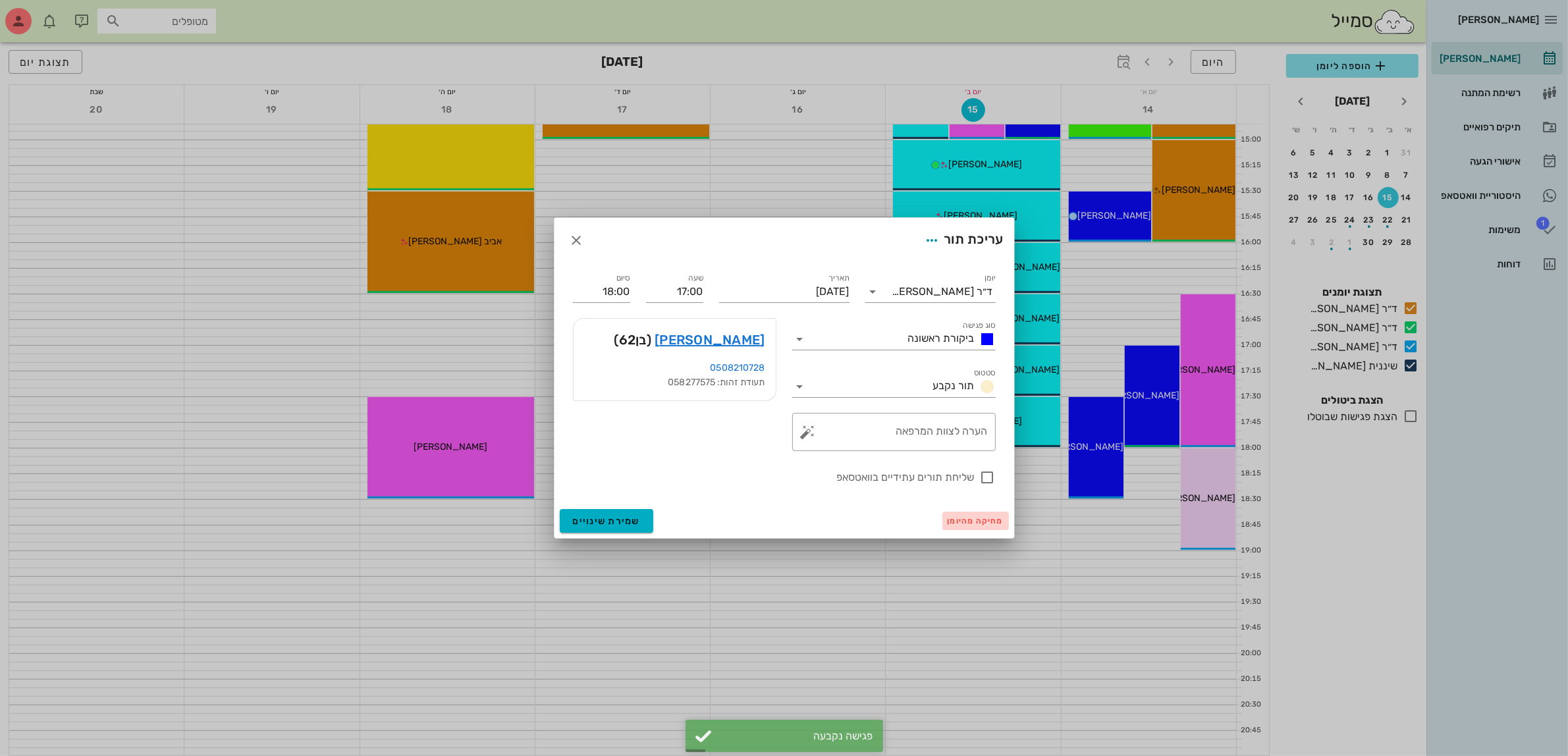
click at [964, 519] on span "מחיקה מהיומן" at bounding box center [975, 521] width 56 height 9
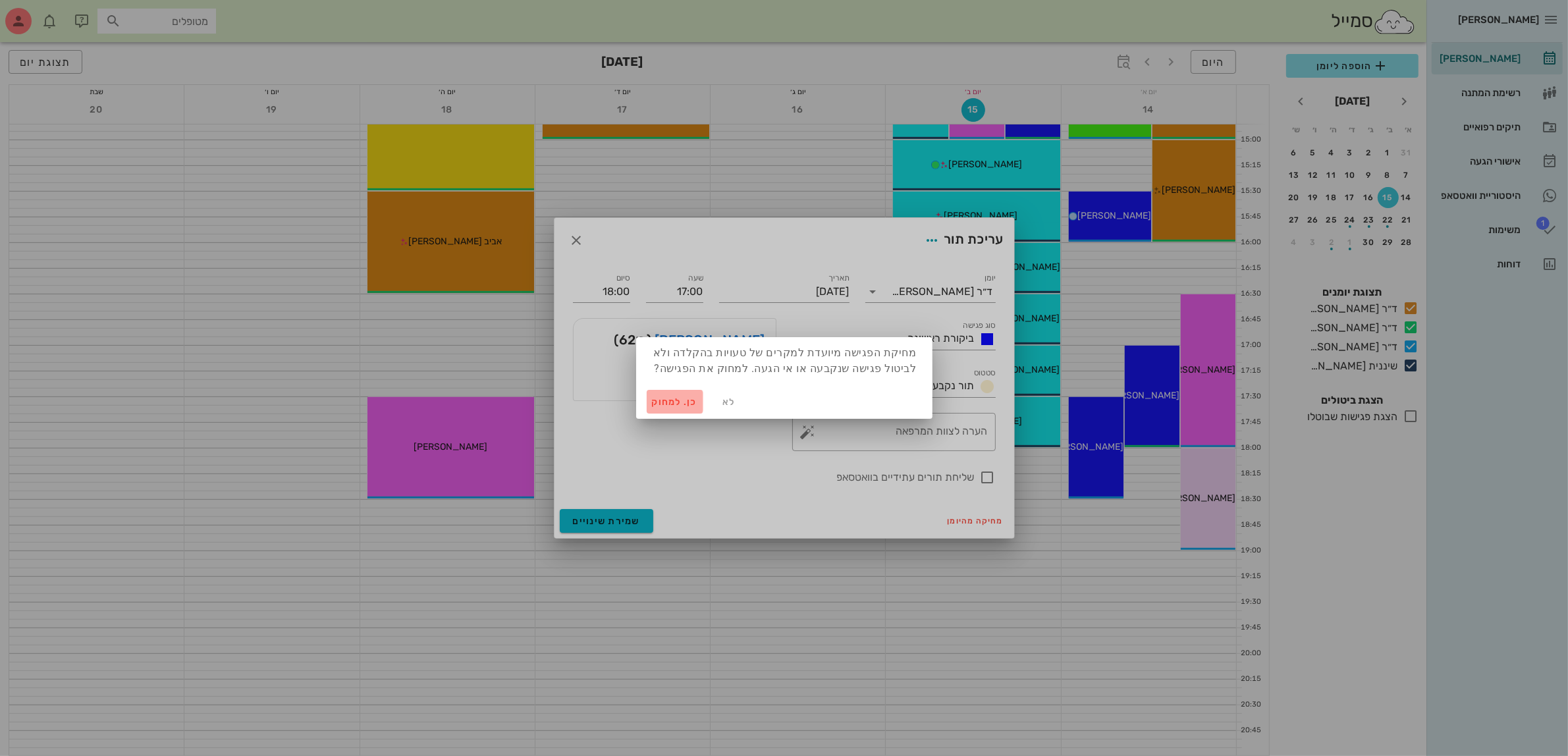
click at [667, 396] on span "כן. למחוק" at bounding box center [675, 402] width 46 height 11
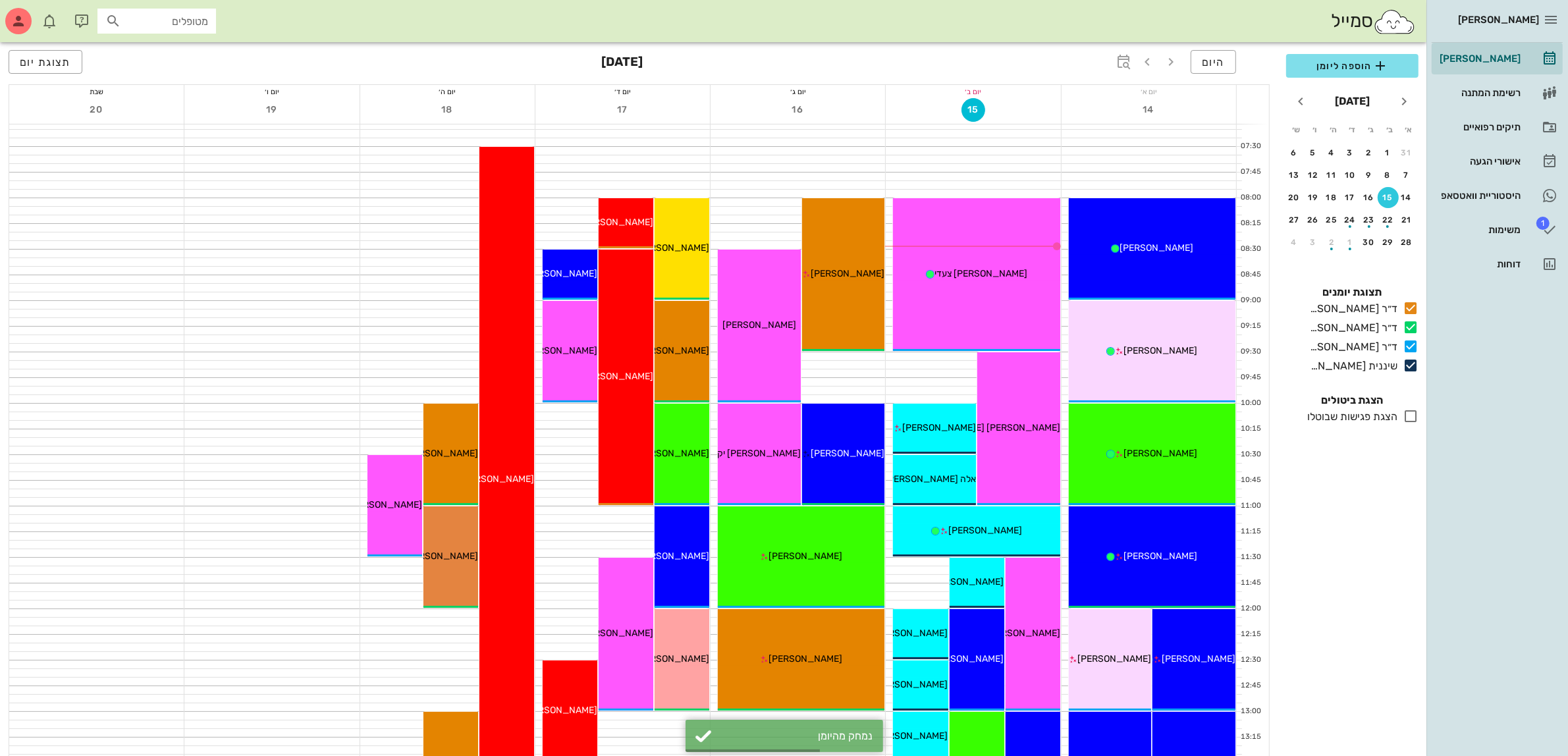
scroll to position [0, 0]
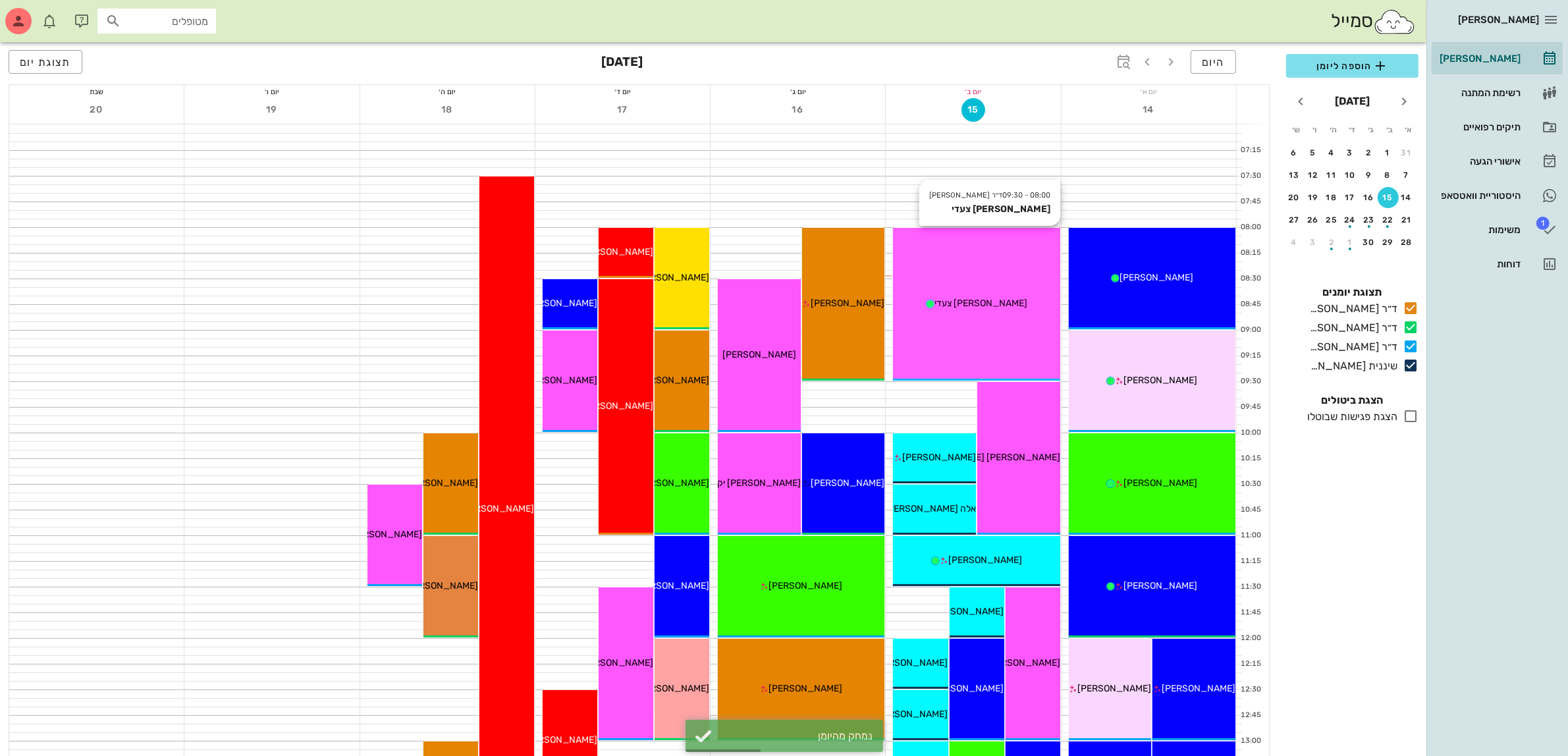
click at [969, 307] on span "[PERSON_NAME] צעדי" at bounding box center [981, 303] width 93 height 11
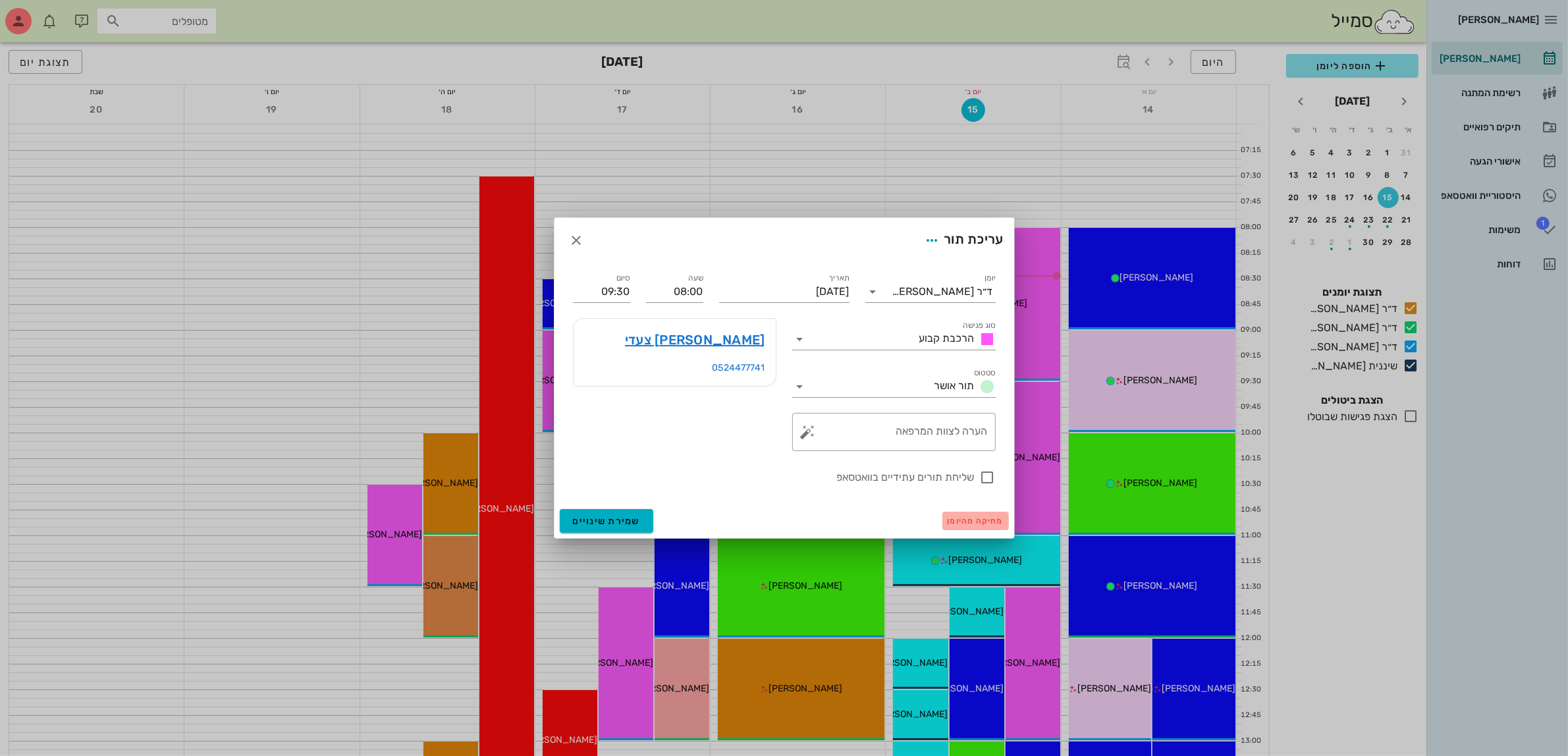
click at [965, 520] on span "מחיקה מהיומן" at bounding box center [975, 521] width 56 height 9
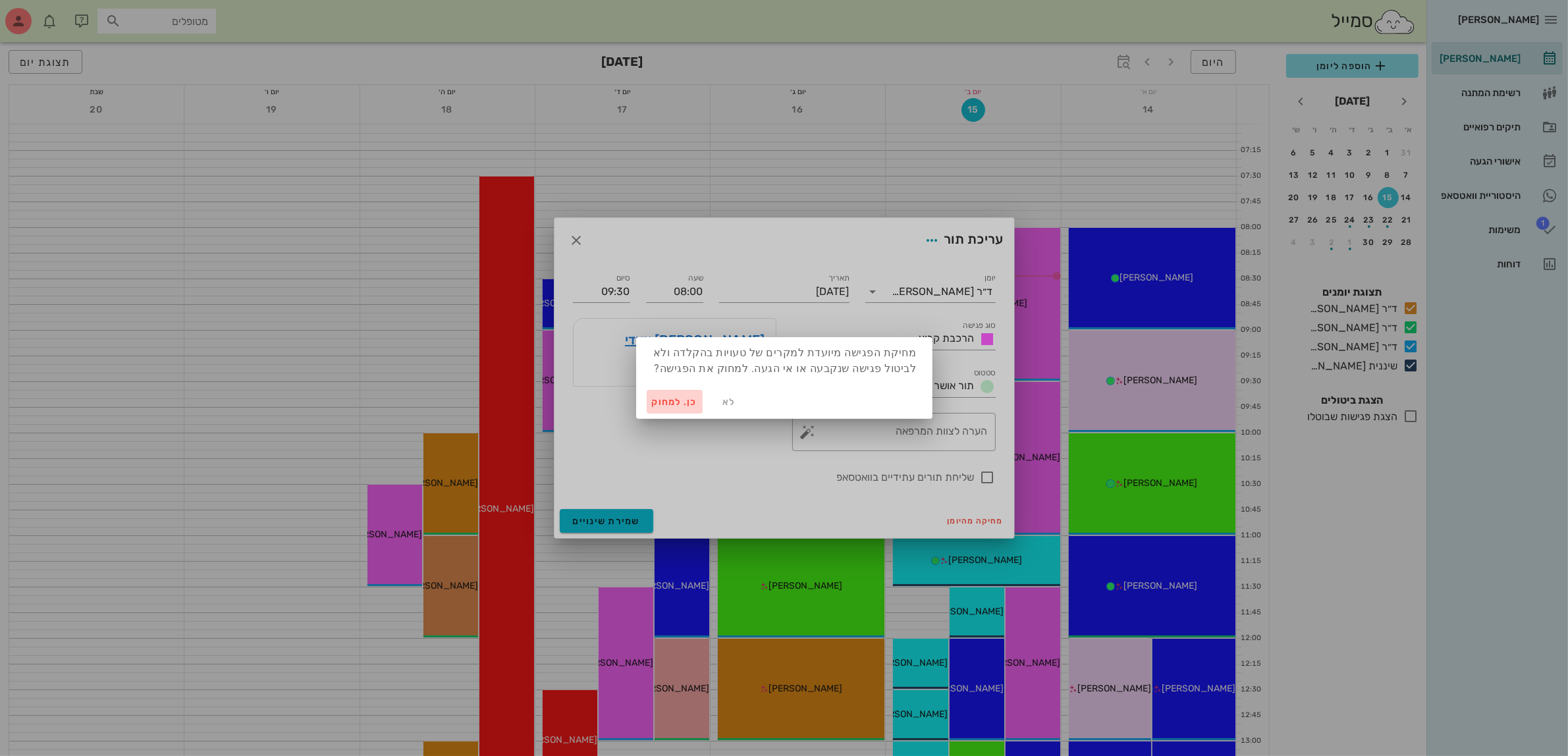
click at [668, 396] on span "כן. למחוק" at bounding box center [675, 402] width 46 height 11
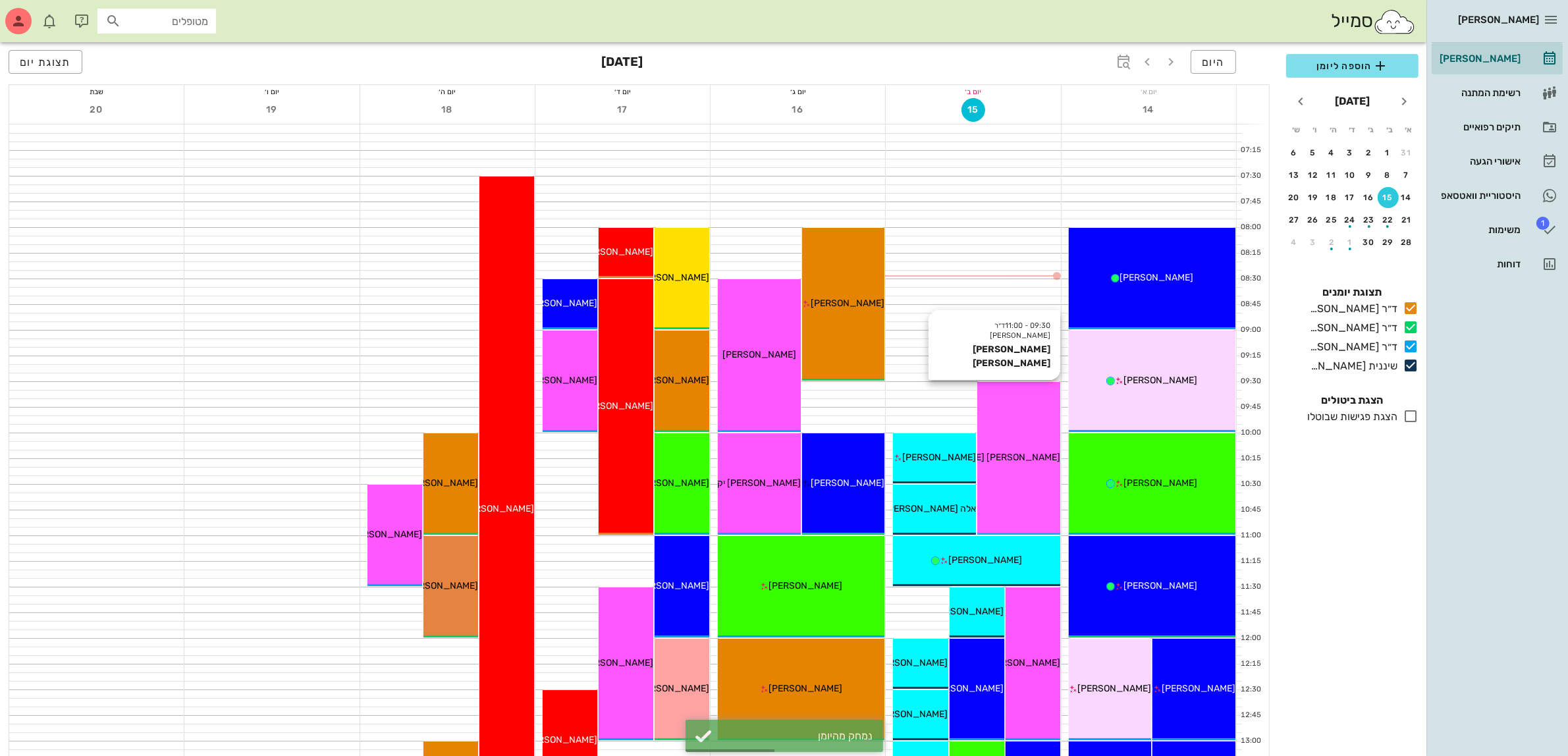
click at [1029, 433] on div "09:30 - 11:00 ד״ר עמראן ביאדסה שגיא כהן שגיא כהן" at bounding box center [1019, 458] width 83 height 153
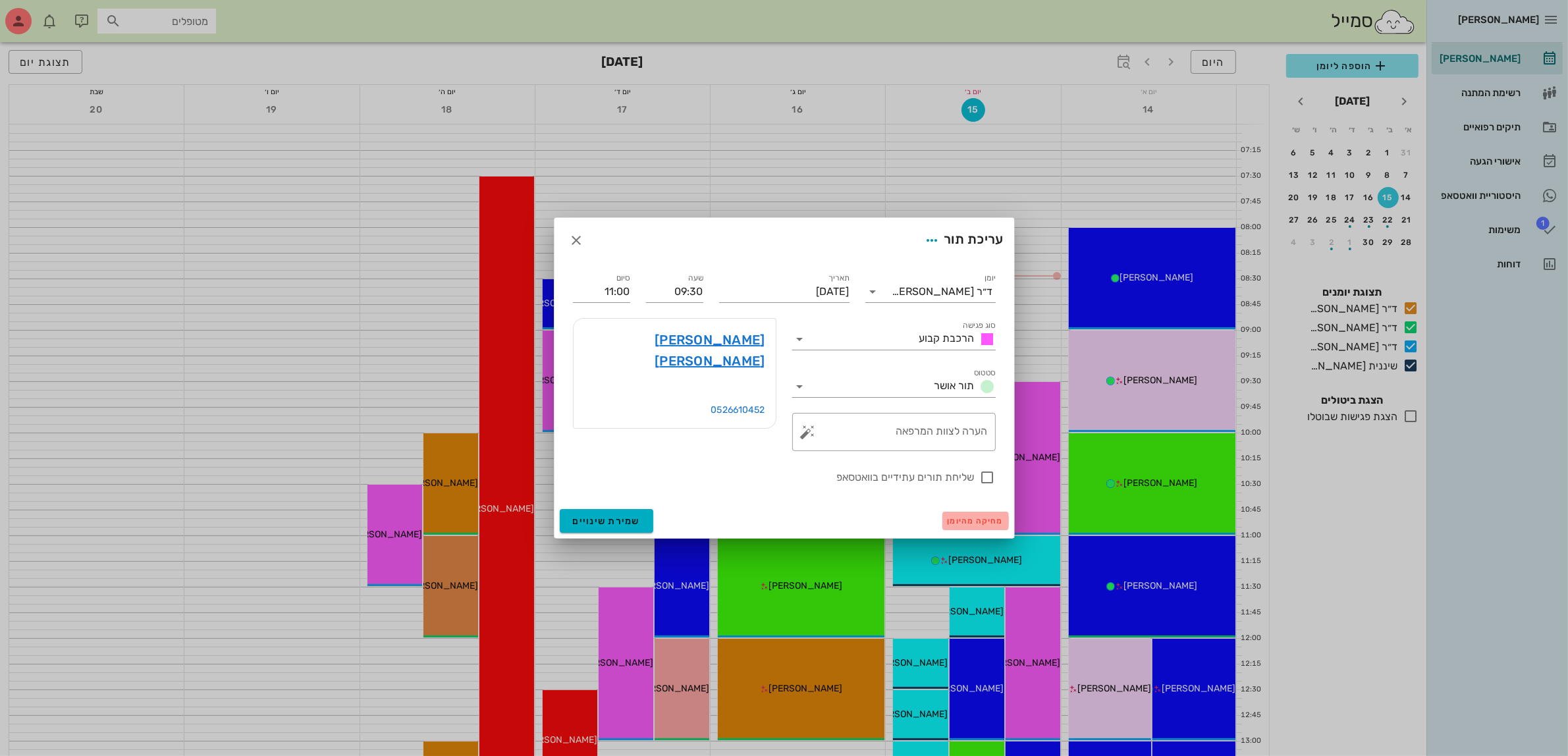
click at [956, 517] on span "מחיקה מהיומן" at bounding box center [975, 521] width 56 height 9
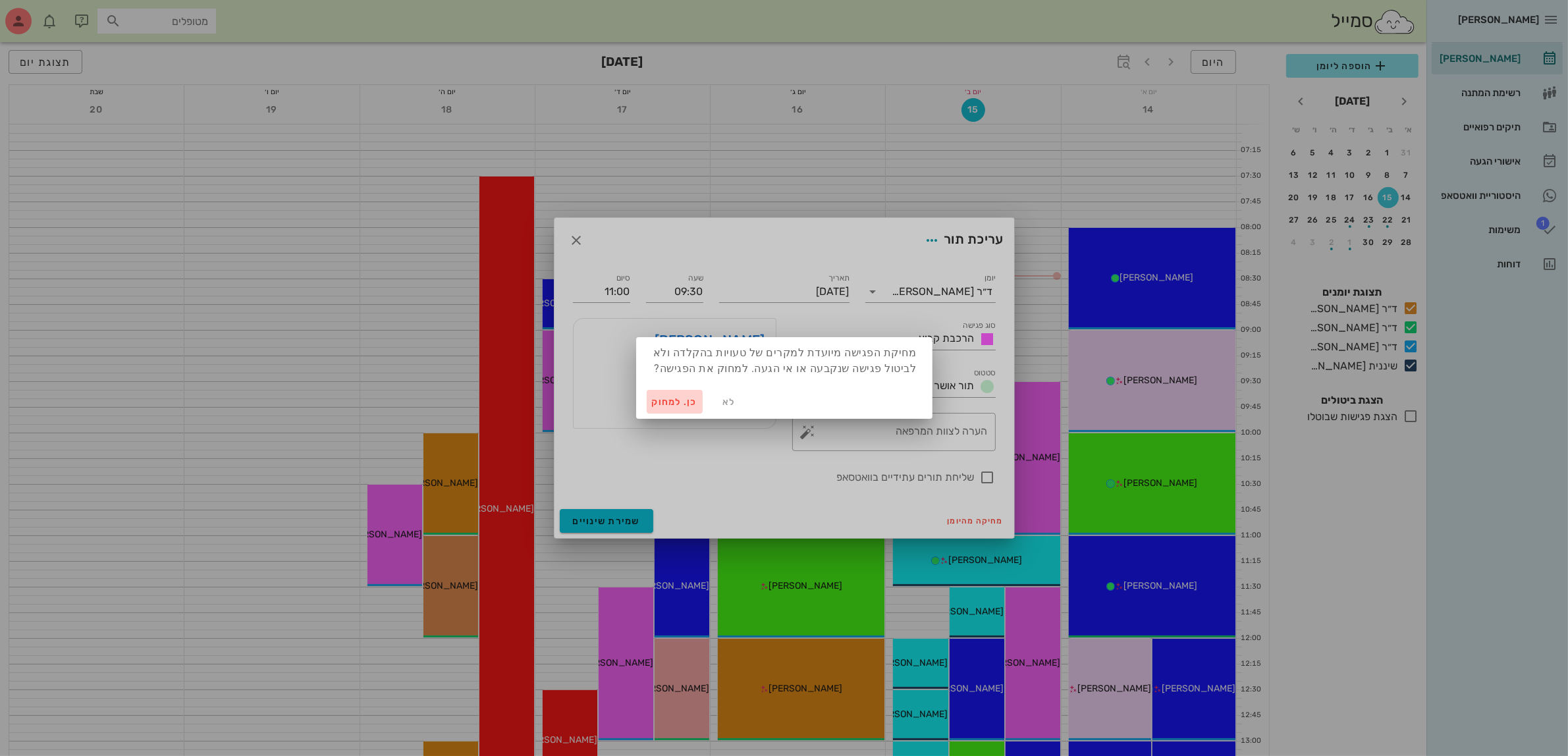
click at [679, 402] on span "כן. למחוק" at bounding box center [675, 402] width 46 height 11
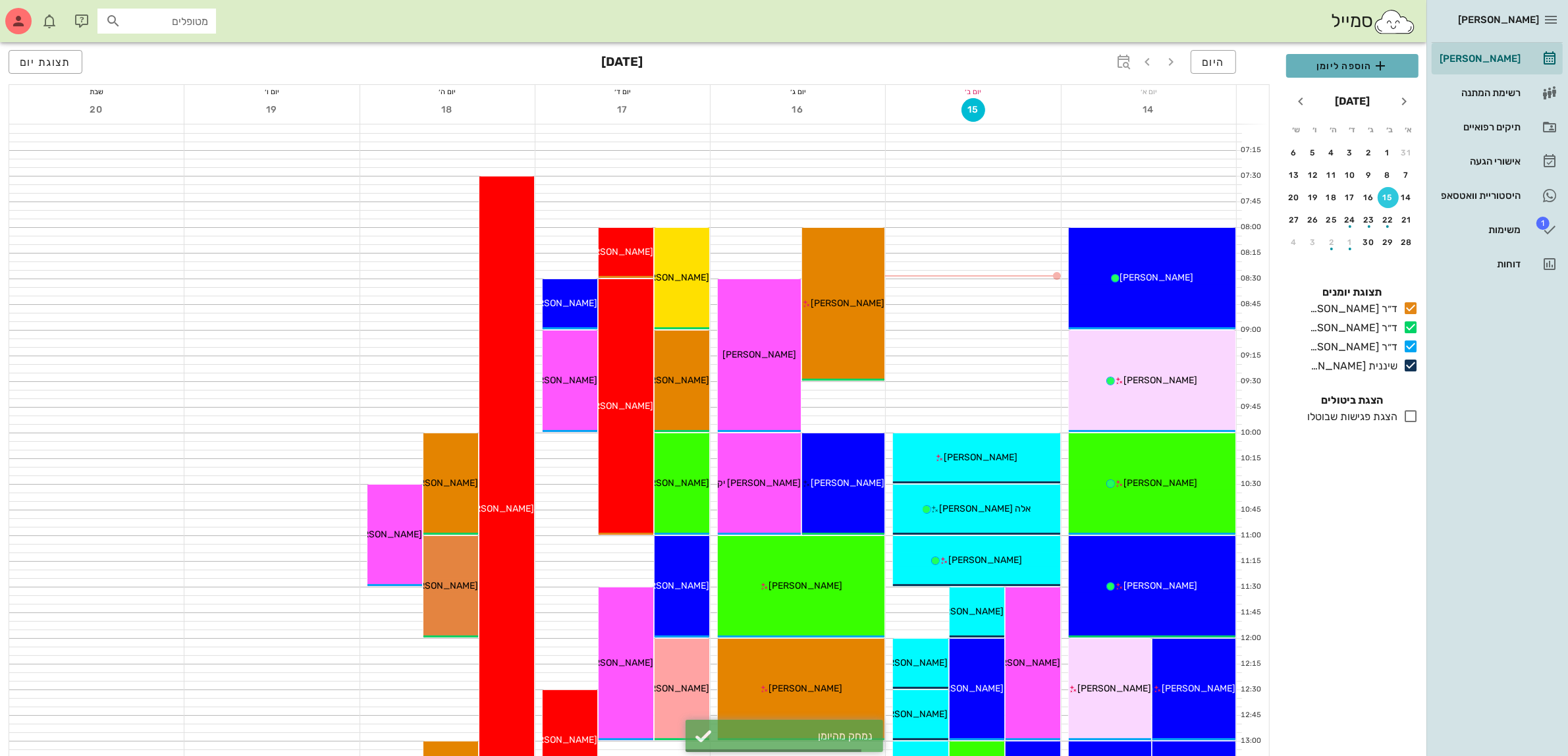
click at [1361, 66] on span "הוספה ליומן" at bounding box center [1352, 66] width 111 height 16
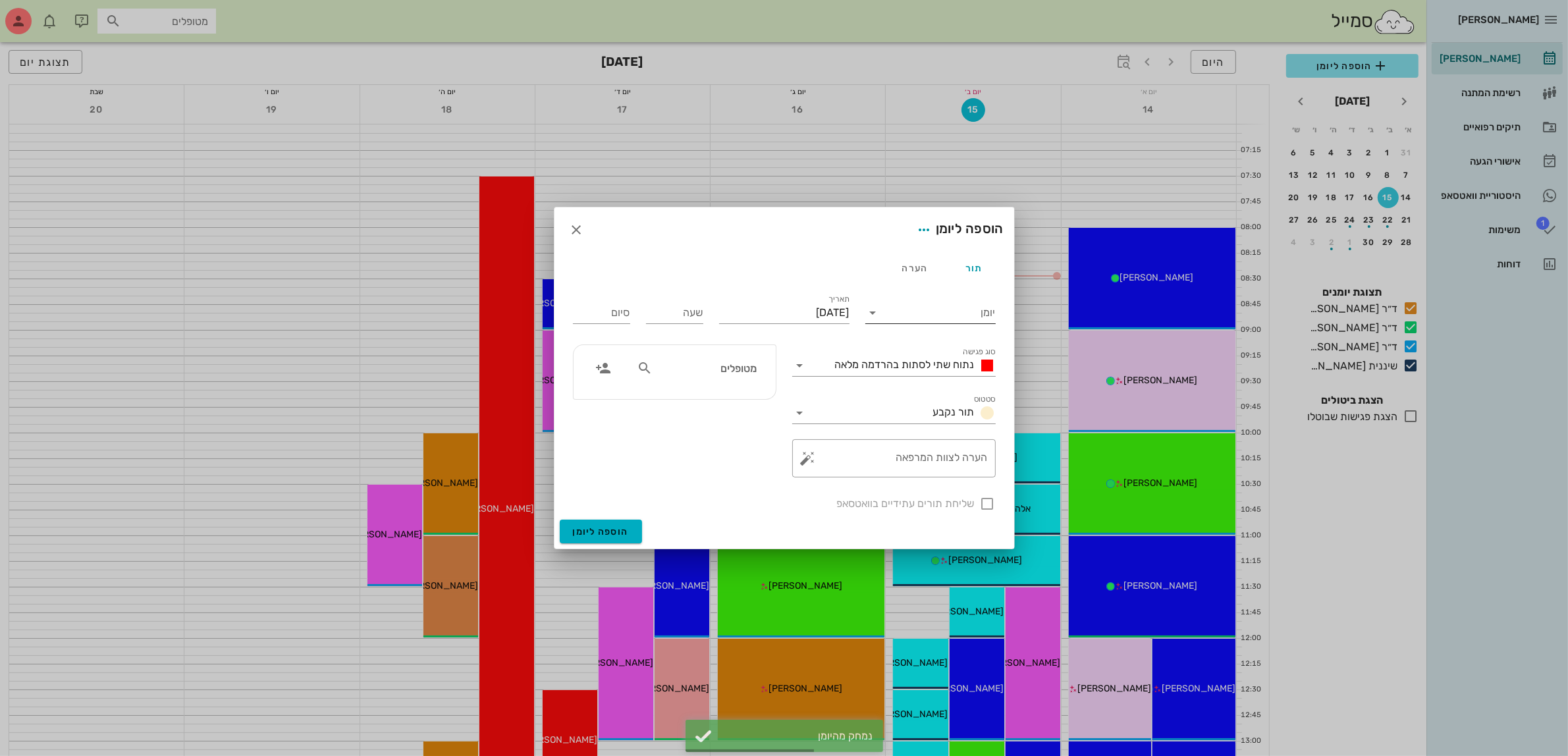
click at [966, 310] on input "יומן" at bounding box center [940, 313] width 112 height 21
click at [956, 385] on div "ד״ר [PERSON_NAME]" at bounding box center [934, 386] width 116 height 12
click at [943, 367] on span "נתוח שתי לסתות בהרדמה מלאה" at bounding box center [905, 364] width 139 height 12
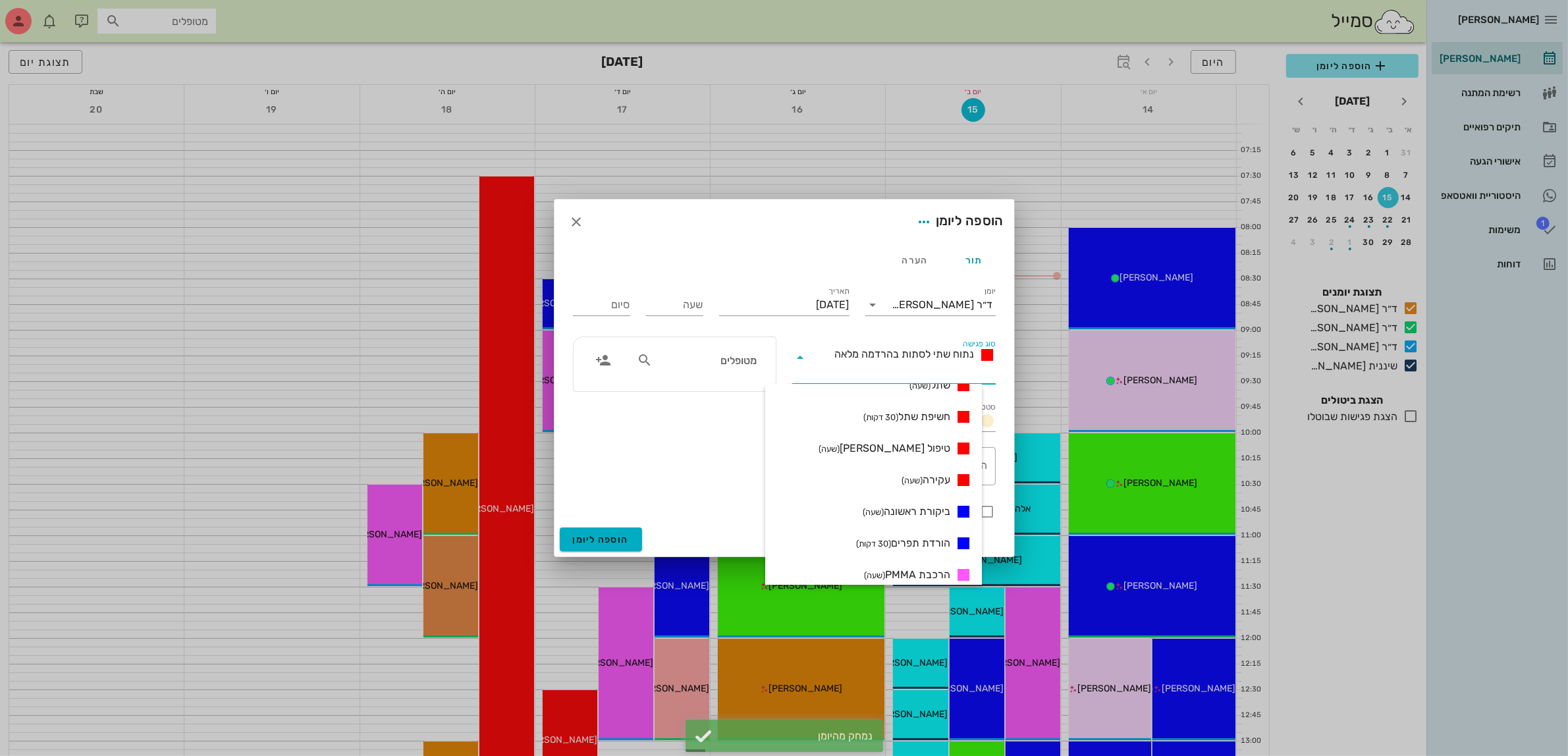
scroll to position [247, 0]
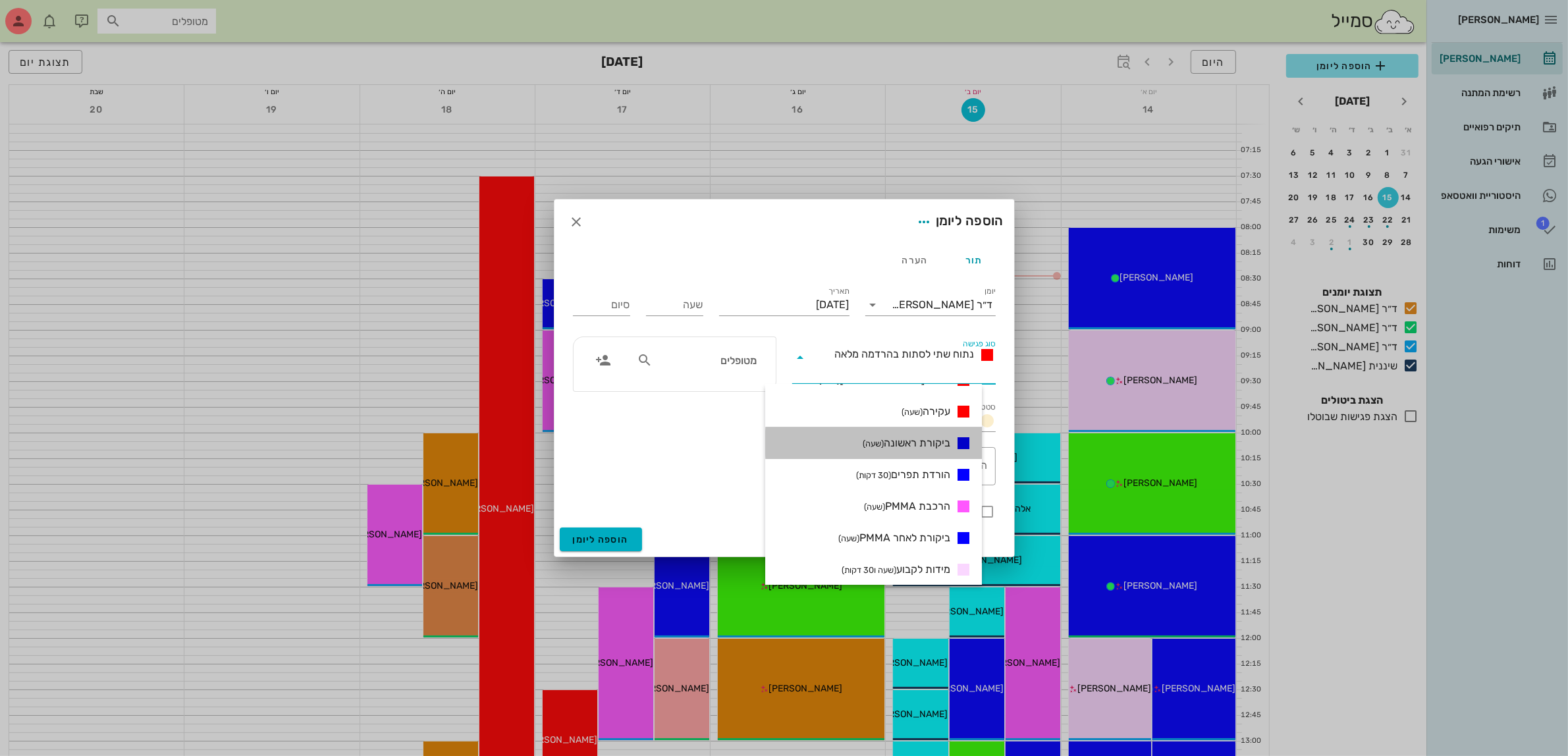
click at [942, 439] on span "ביקורת ראשונה (שעה)" at bounding box center [906, 443] width 87 height 16
type input "01:00"
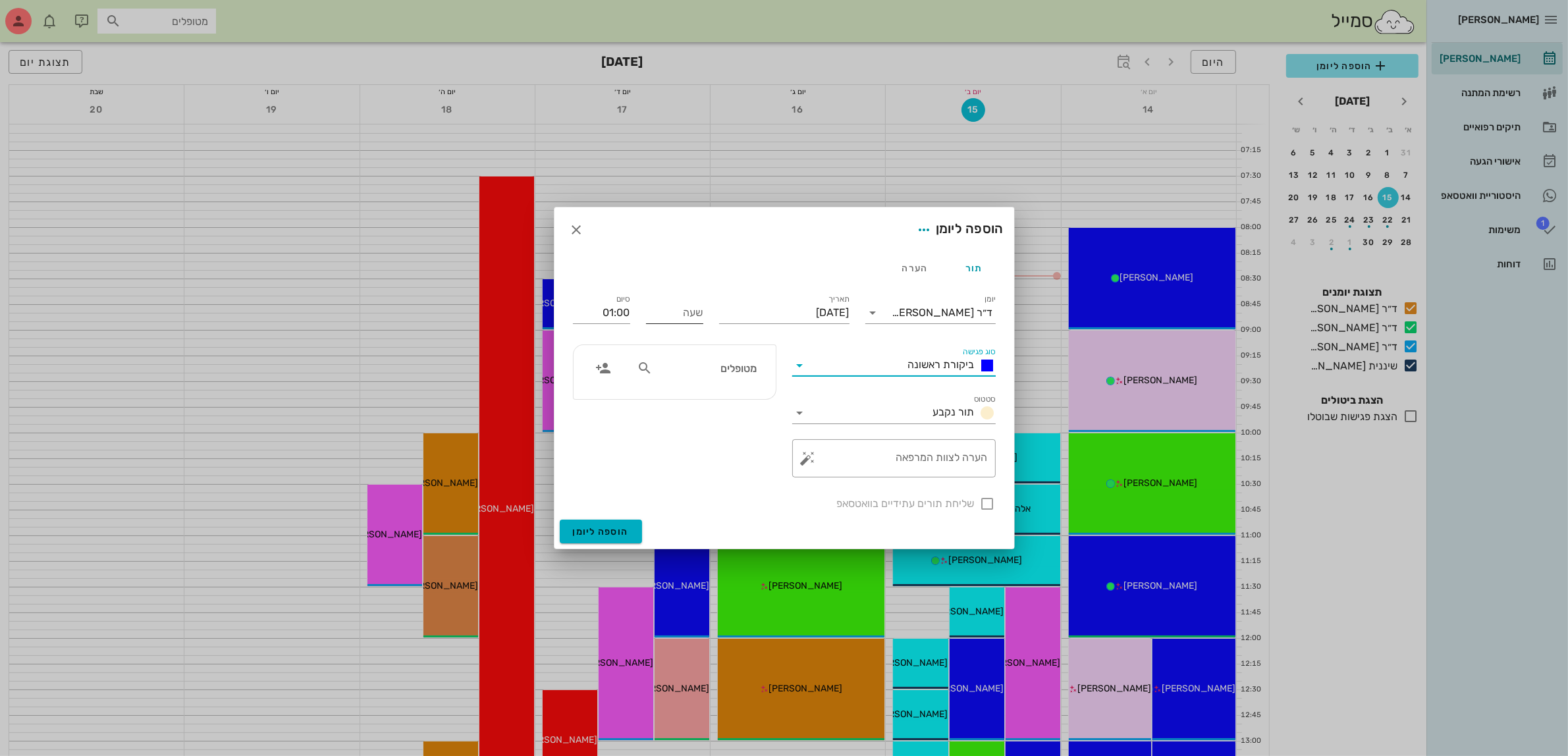
click at [696, 319] on input "שעה" at bounding box center [675, 313] width 57 height 21
type input "08:30"
type input "09:30"
click at [621, 314] on input "09:30" at bounding box center [601, 313] width 57 height 21
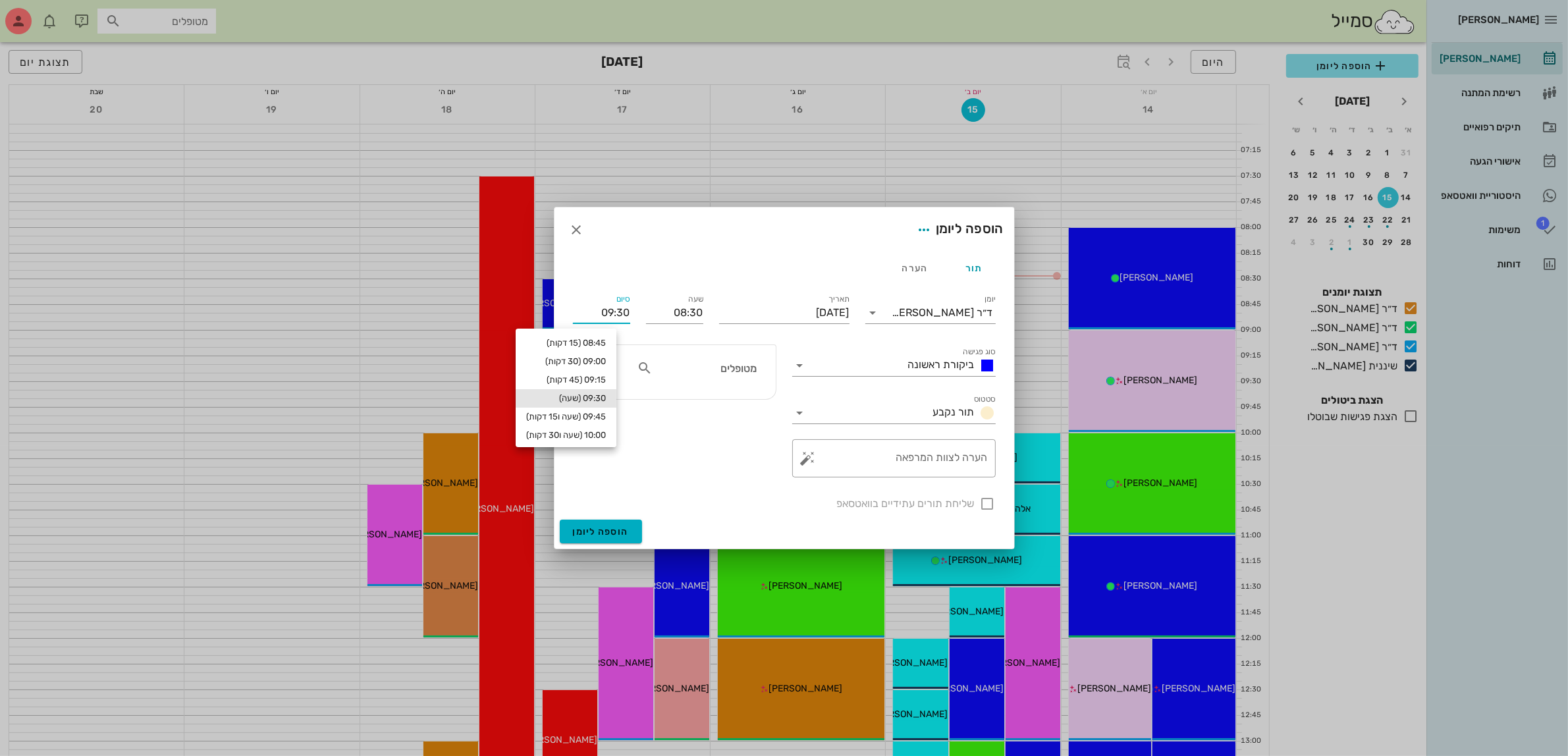
click at [689, 356] on div "מטופלים" at bounding box center [697, 368] width 136 height 25
type input "דני דר"
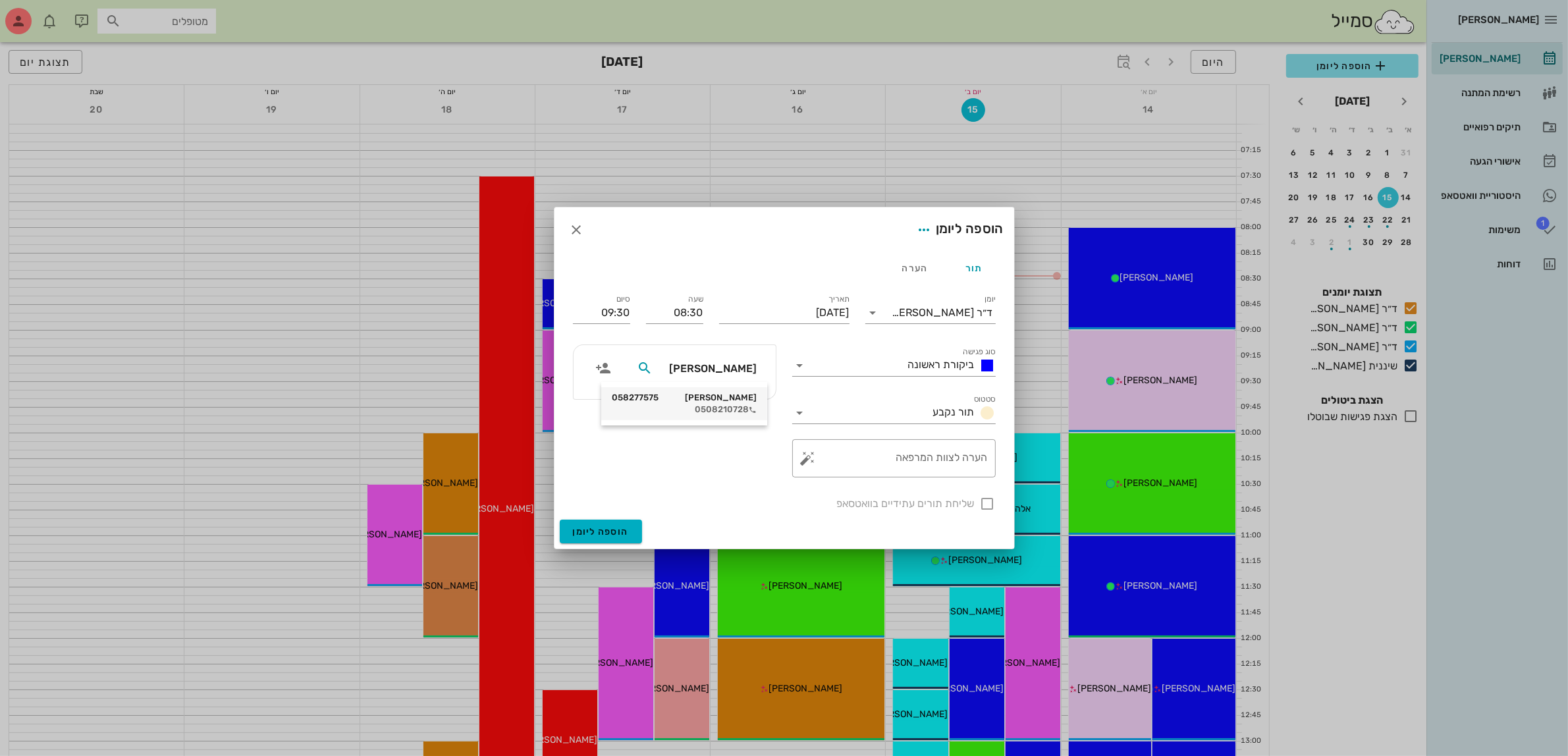
click at [727, 396] on div "דני דרליק 058277575" at bounding box center [684, 398] width 145 height 11
click at [598, 531] on span "הוספה ליומן" at bounding box center [600, 531] width 56 height 11
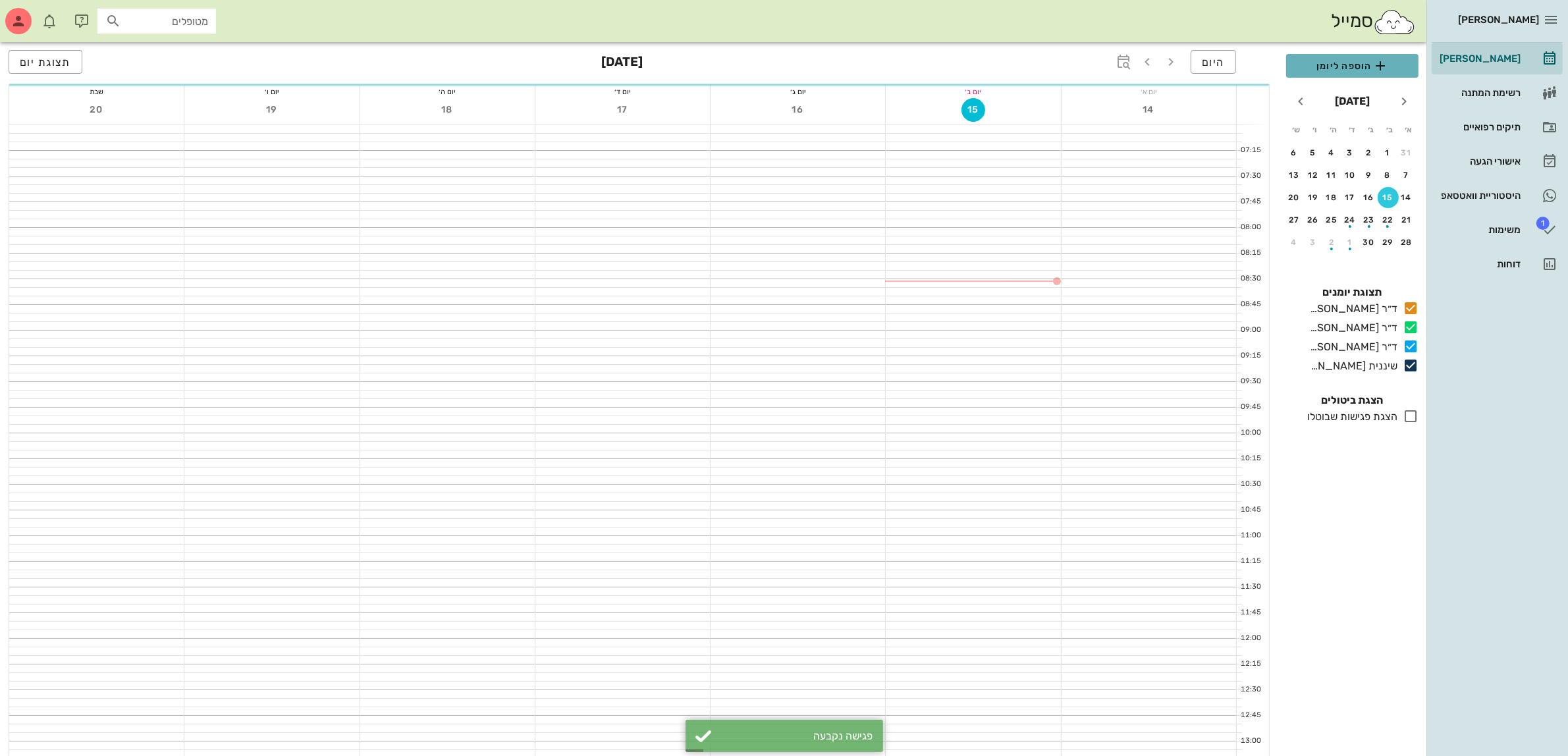
click at [1329, 69] on span "הוספה ליומן" at bounding box center [1352, 66] width 111 height 16
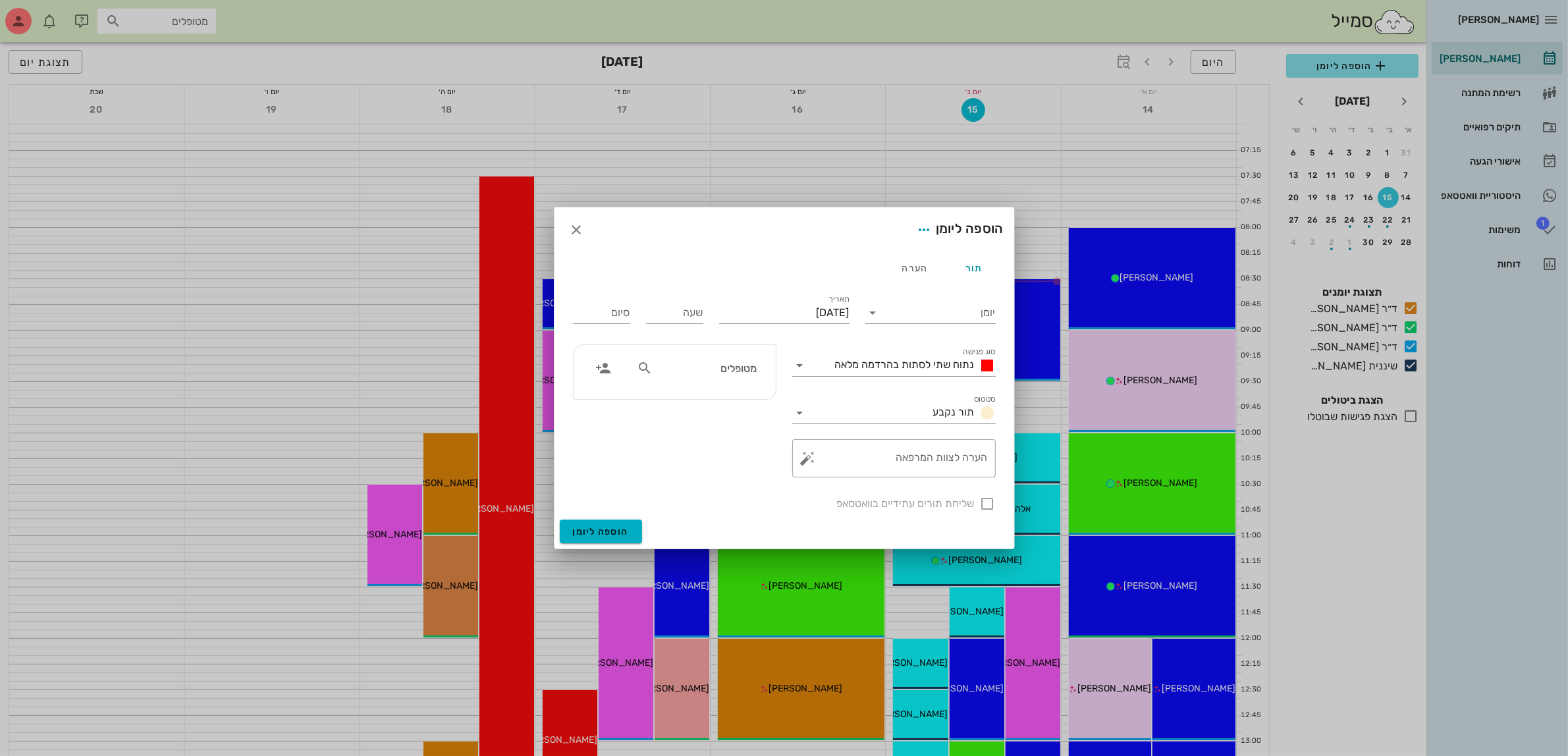
click at [716, 367] on input "מטופלים" at bounding box center [706, 368] width 101 height 17
type input "ג'ול"
click at [720, 393] on div "ג'ולייט מלכה" at bounding box center [696, 398] width 133 height 11
click at [909, 308] on input "יומן" at bounding box center [940, 313] width 112 height 21
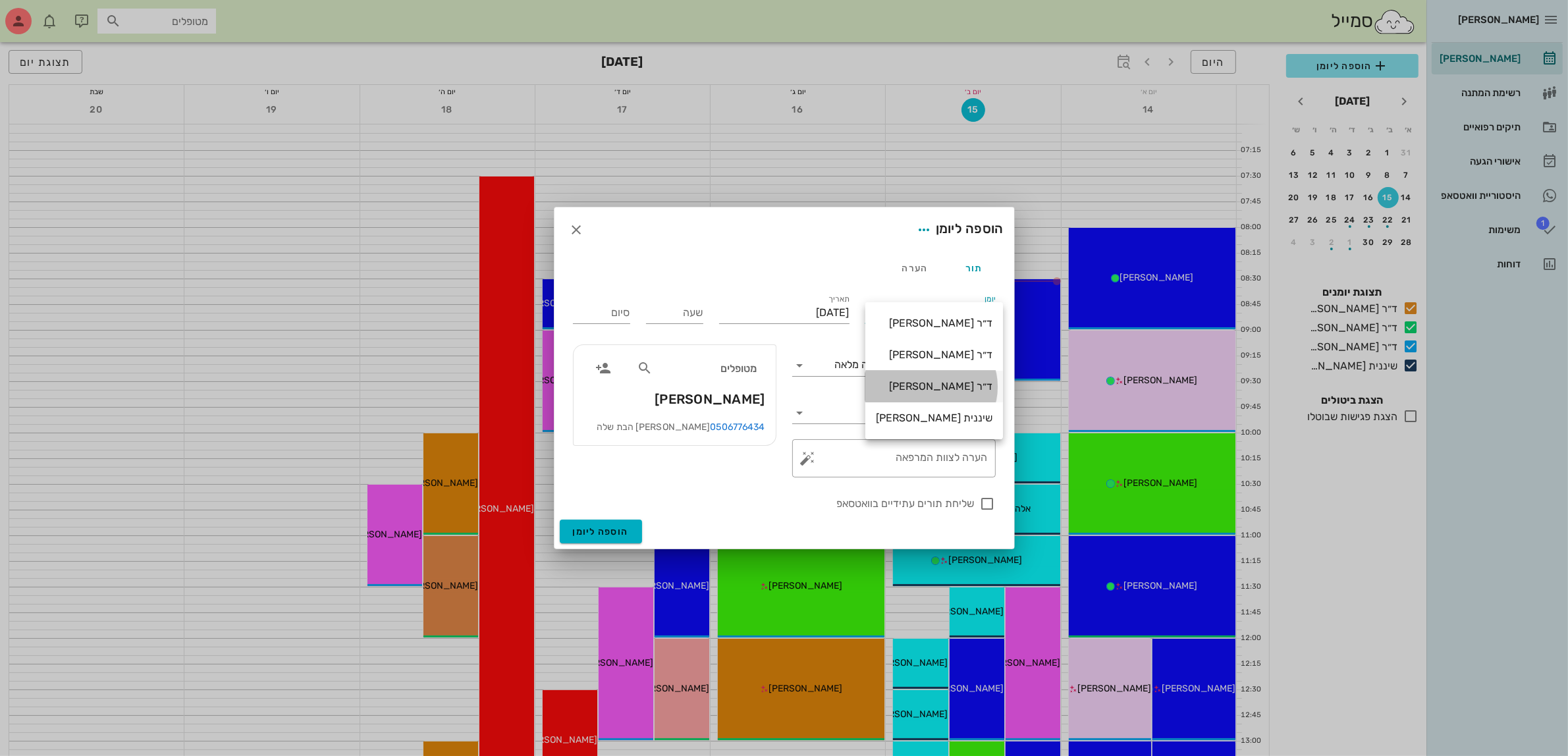
click at [926, 383] on div "ד״ר [PERSON_NAME]" at bounding box center [934, 386] width 116 height 12
click at [835, 309] on input "יום שני, 15 בספטמבר 2025" at bounding box center [784, 313] width 130 height 21
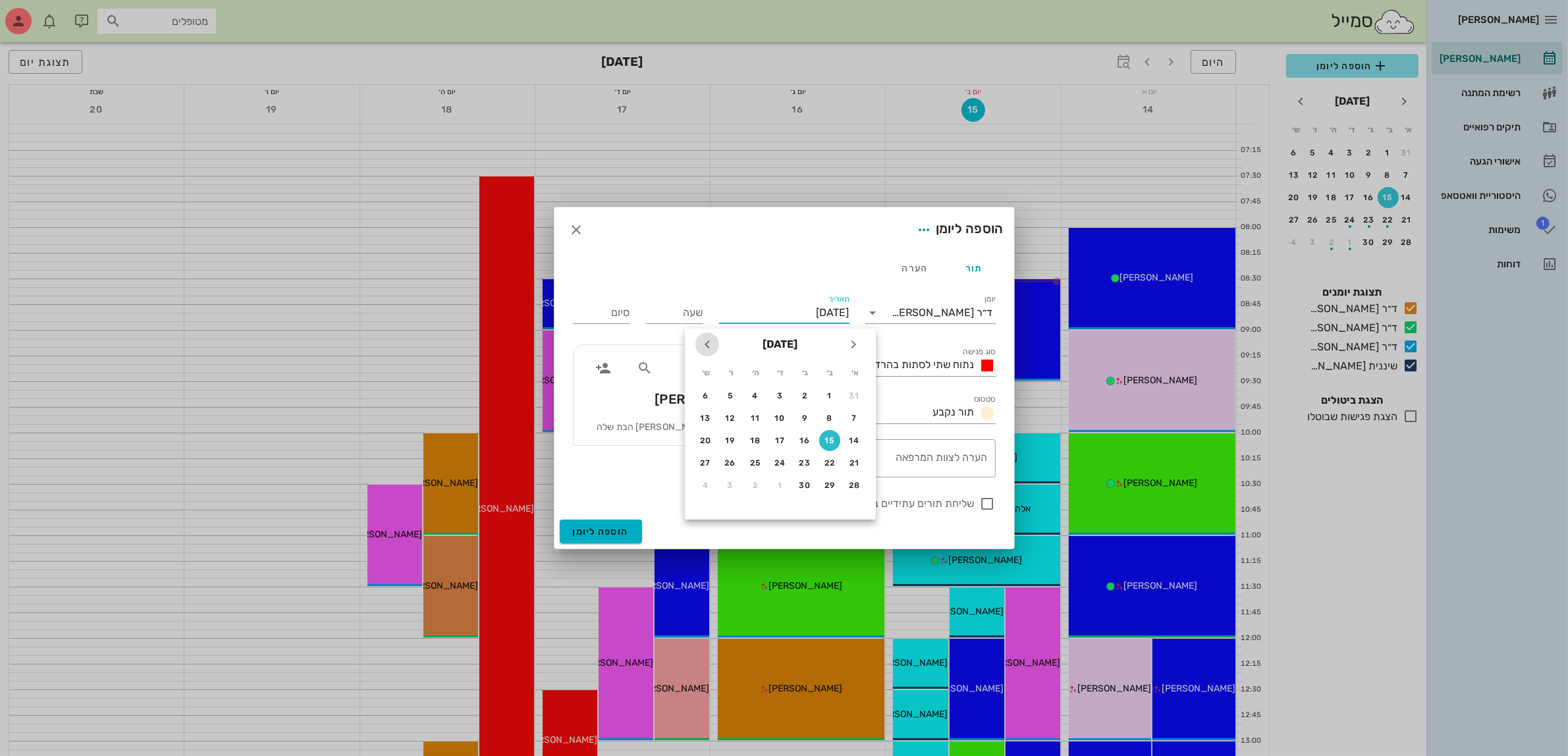
click at [701, 341] on icon "חודש הבא" at bounding box center [707, 344] width 16 height 16
click at [777, 415] on div "8" at bounding box center [781, 418] width 21 height 9
type input "יום רביעי, 8 באוקטובר 2025"
click at [683, 318] on input "שעה" at bounding box center [675, 313] width 57 height 21
type input "13:00"
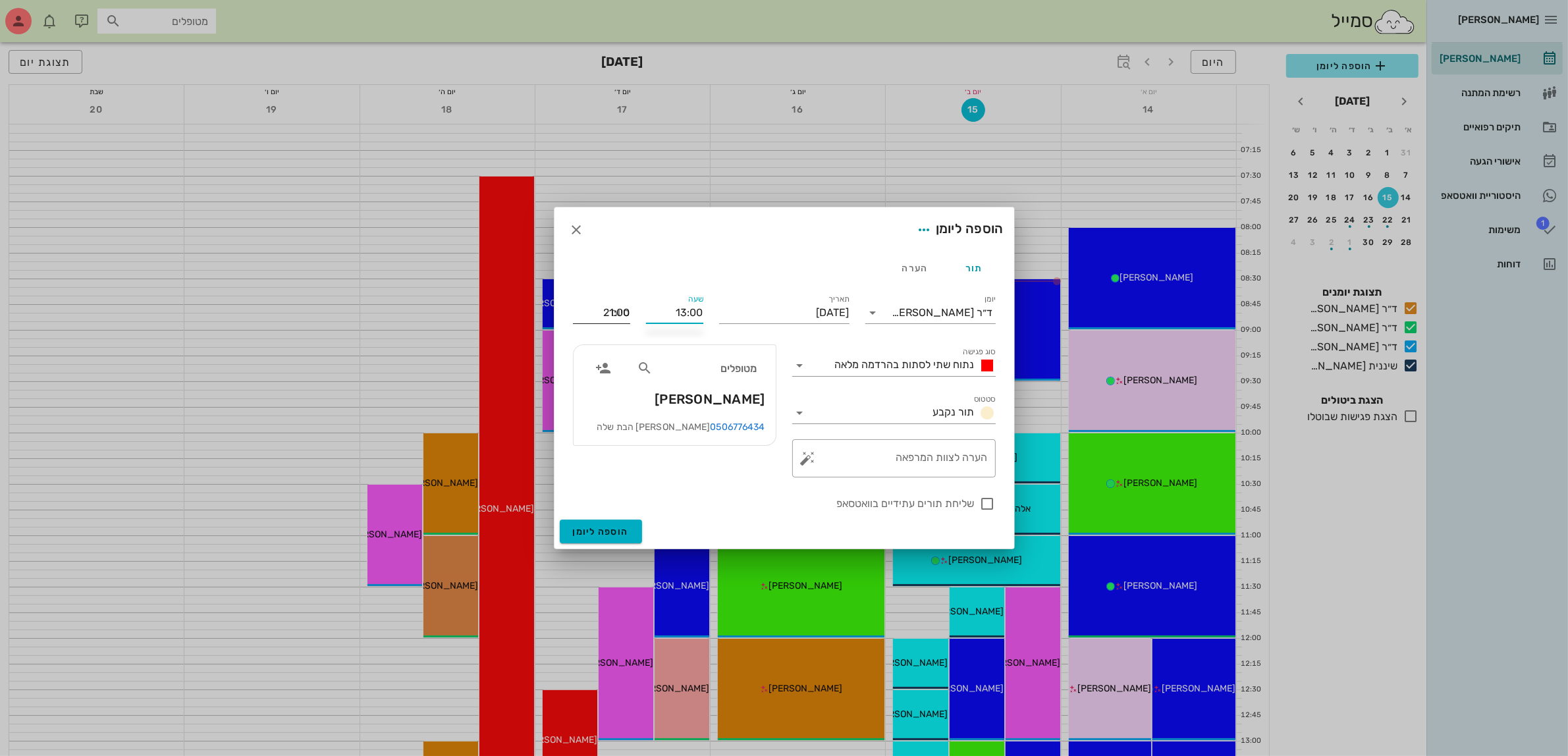
click at [599, 308] on input "21:00" at bounding box center [601, 313] width 57 height 21
click at [911, 376] on div "נתוח שתי לסתות בהרדמה מלאה" at bounding box center [903, 366] width 185 height 21
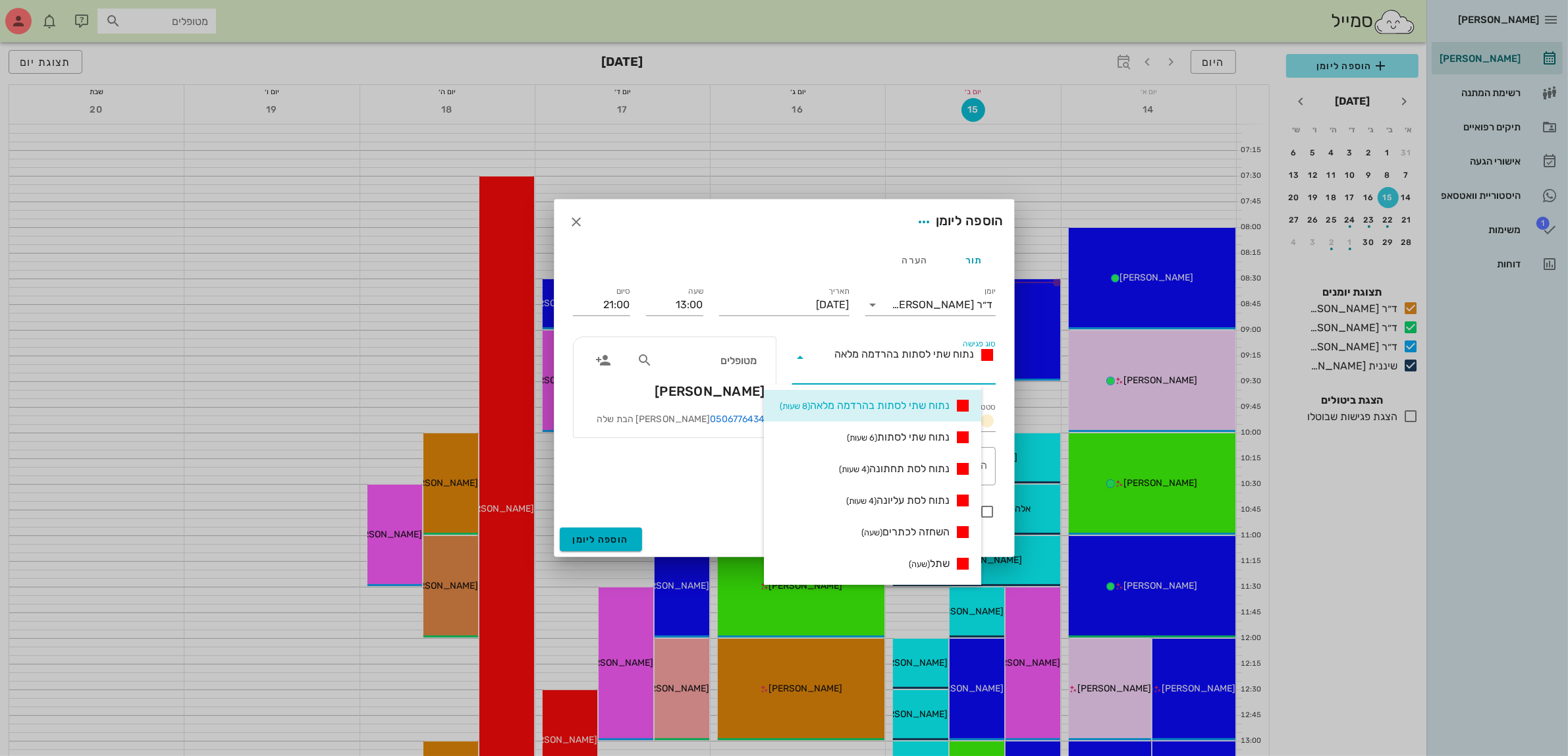
click at [919, 363] on input "סוג פגישה" at bounding box center [903, 373] width 185 height 21
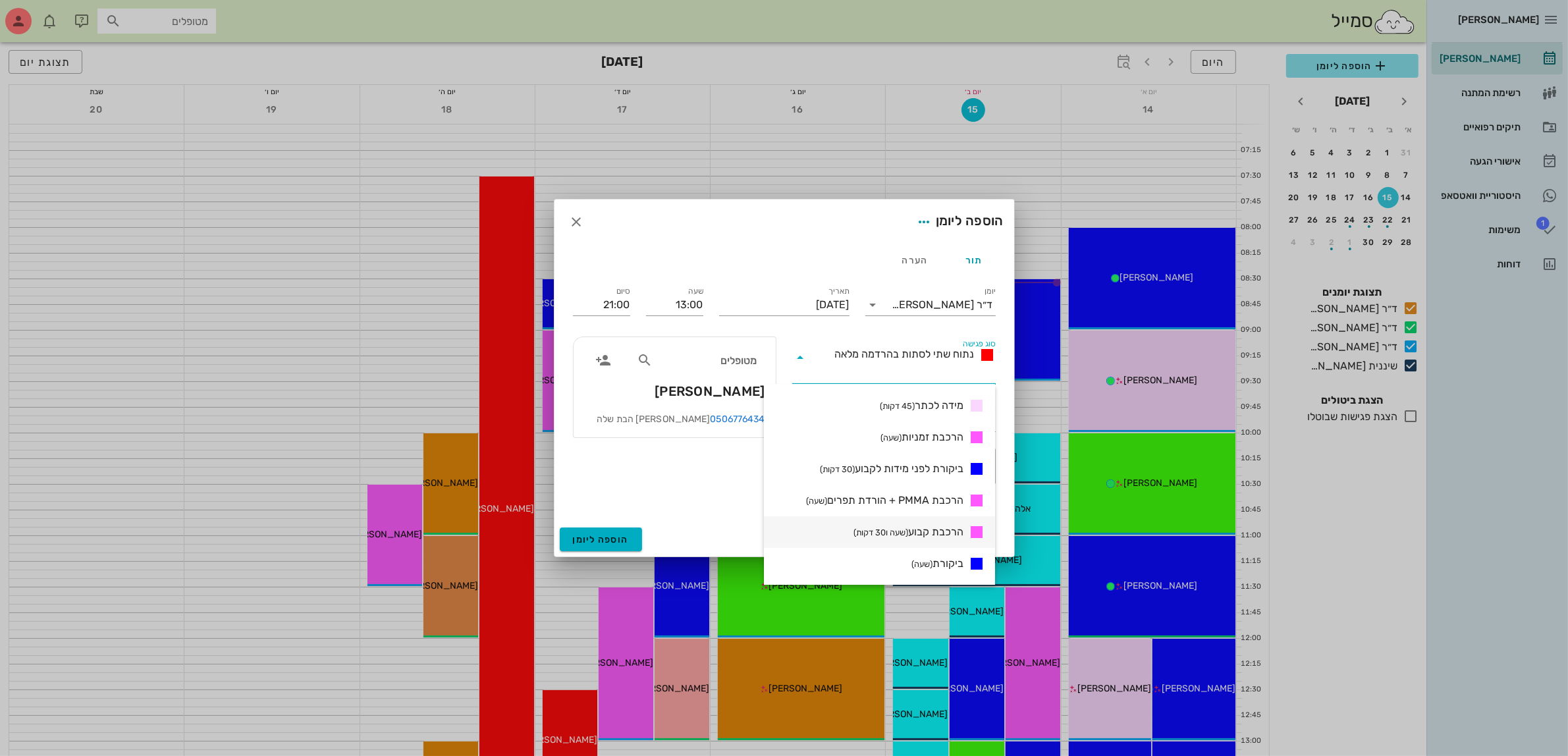
click at [926, 527] on span "הרכבת קבוע (שעה ו30 דקות)" at bounding box center [909, 532] width 110 height 16
type input "14:30"
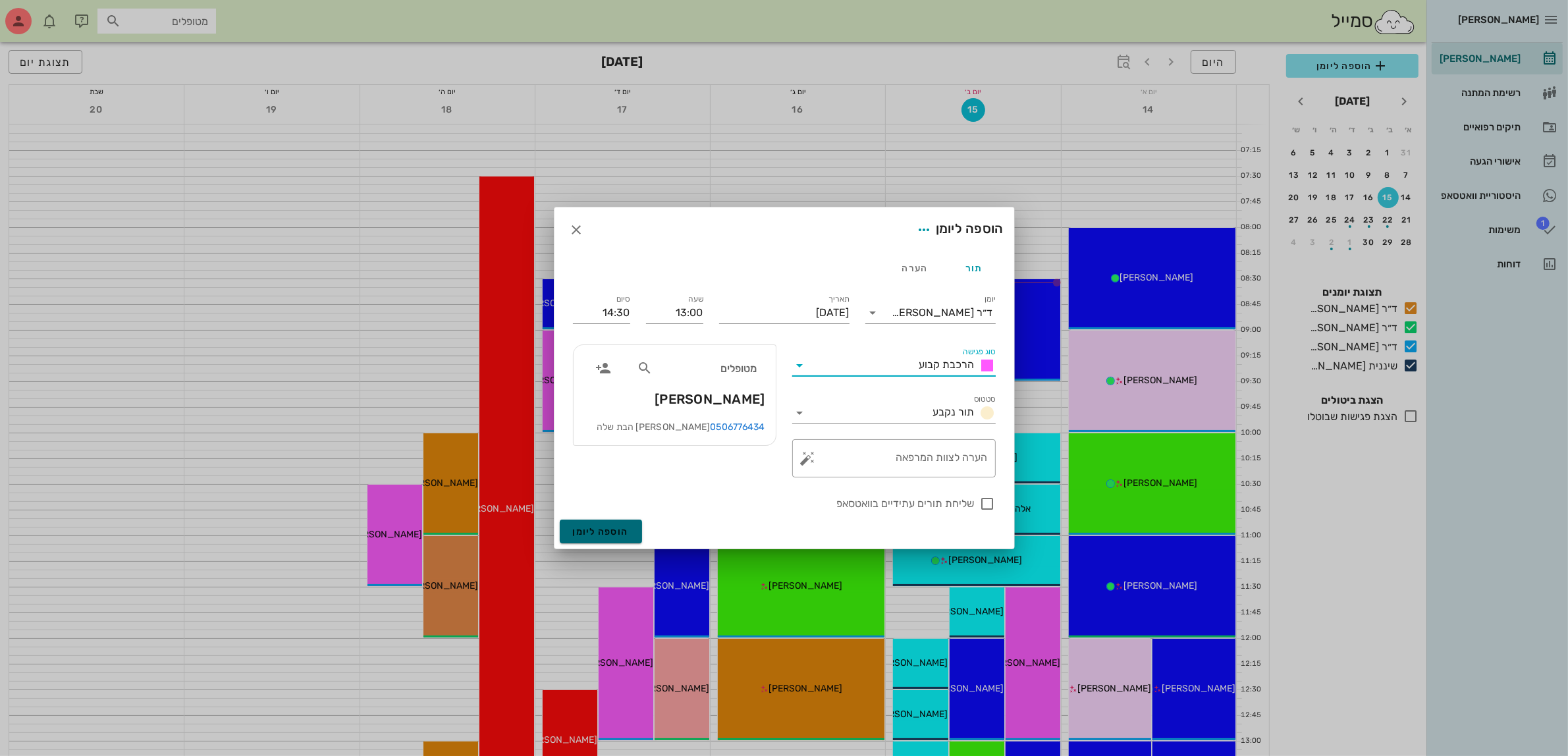
click at [606, 532] on span "הוספה ליומן" at bounding box center [600, 531] width 56 height 11
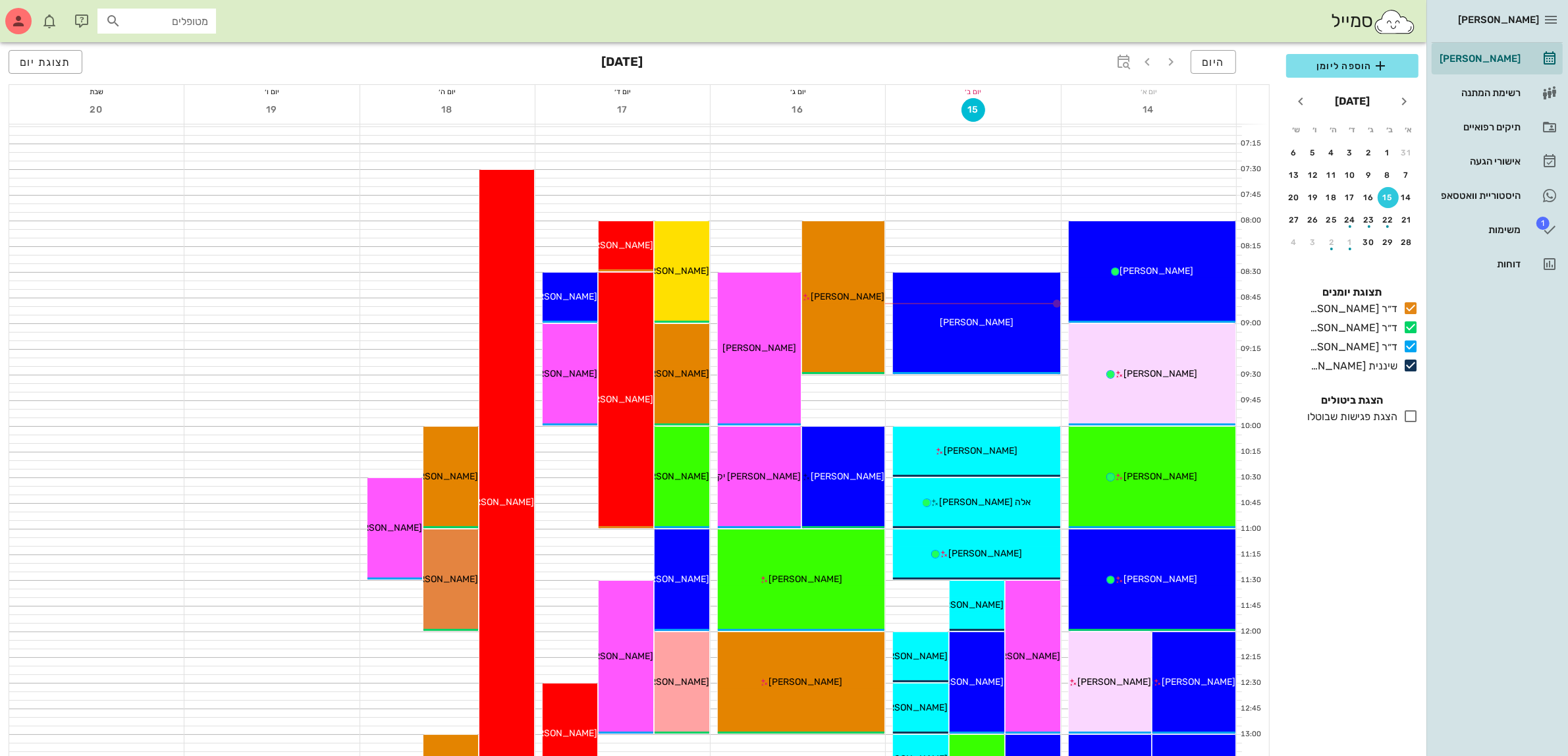
scroll to position [0, 0]
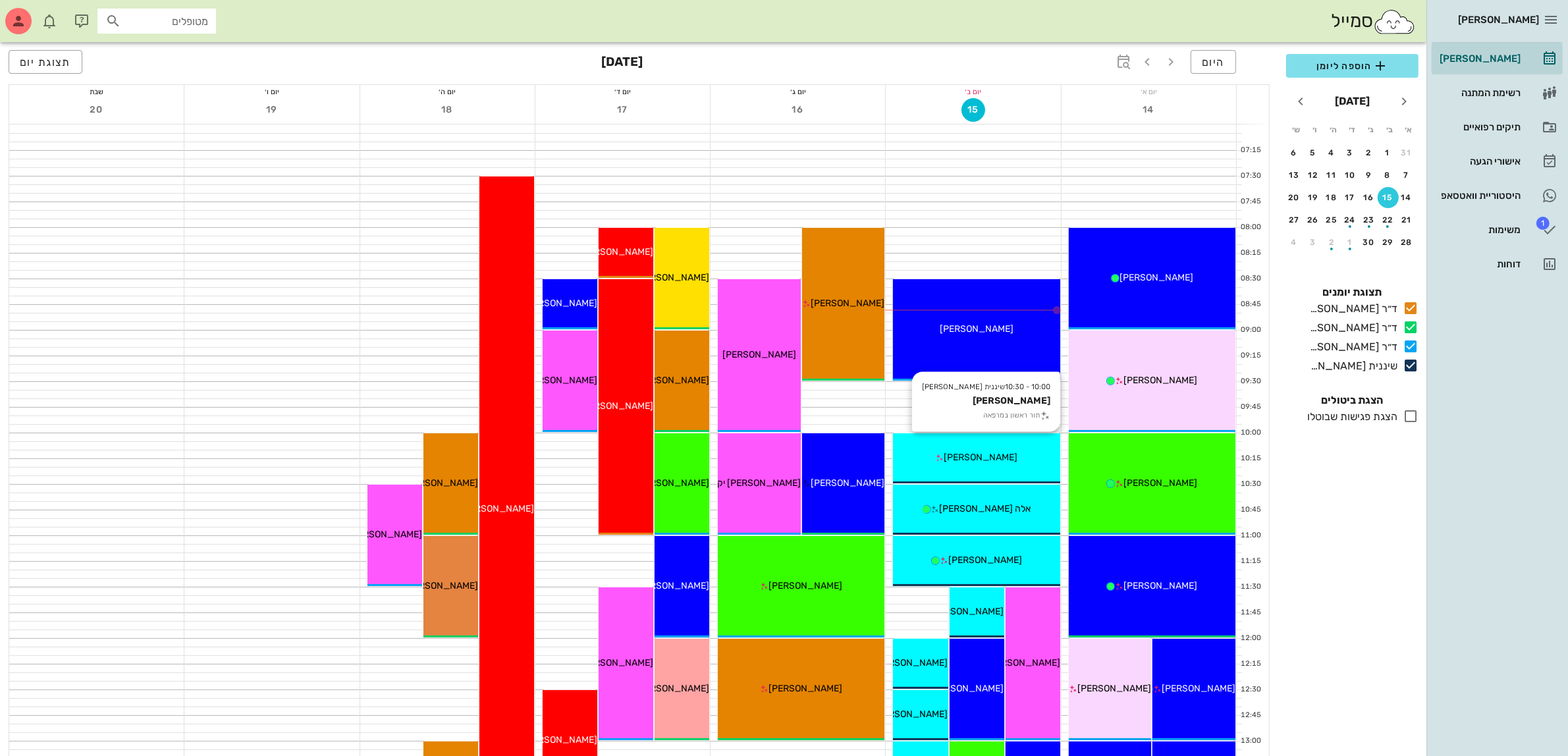
click at [988, 449] on div "10:00 - 10:30 שיננית אולגה ג'וני גו'ני תור ראשון במרפאה ג'וני גו'ני" at bounding box center [977, 458] width 167 height 50
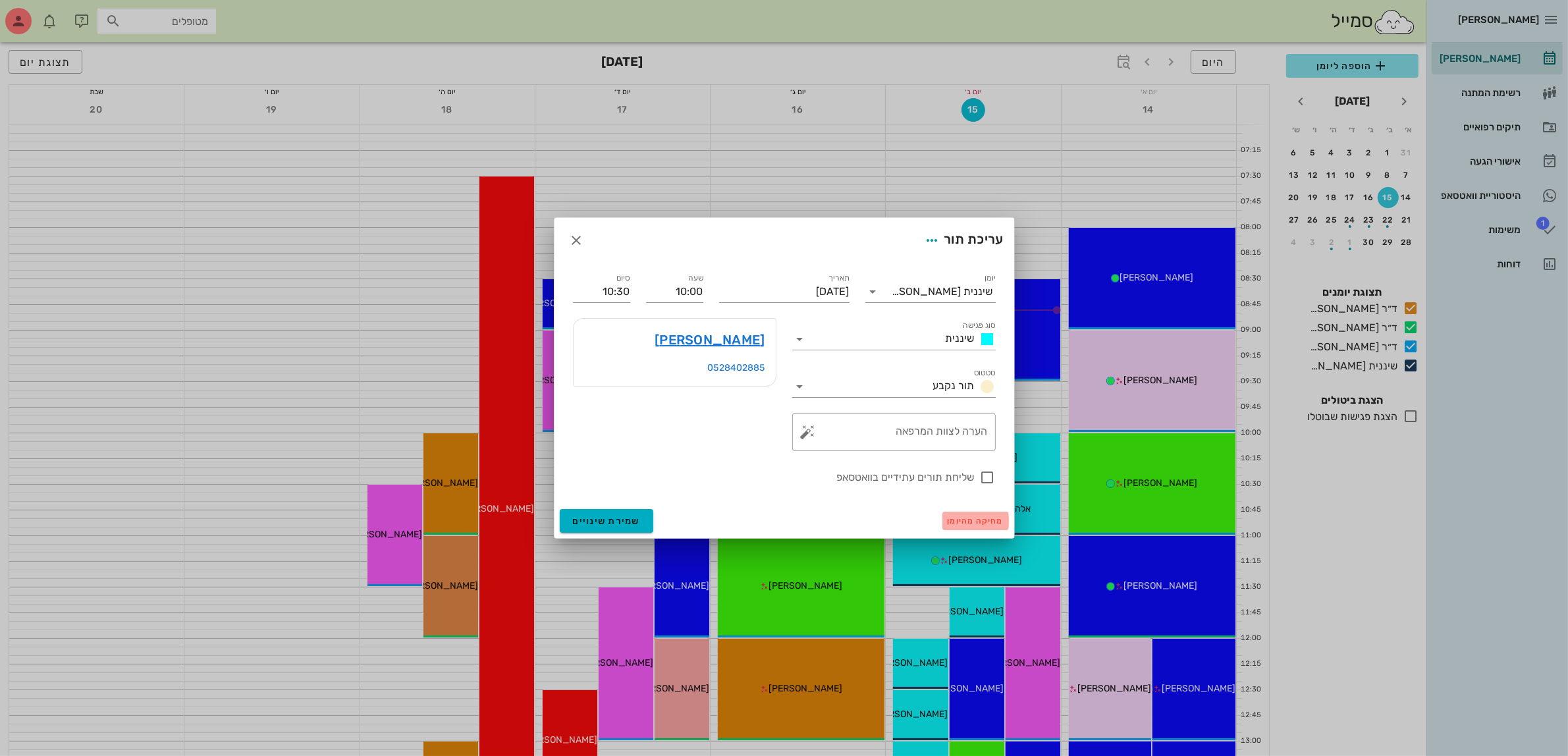
click at [969, 521] on span "מחיקה מהיומן" at bounding box center [975, 521] width 56 height 9
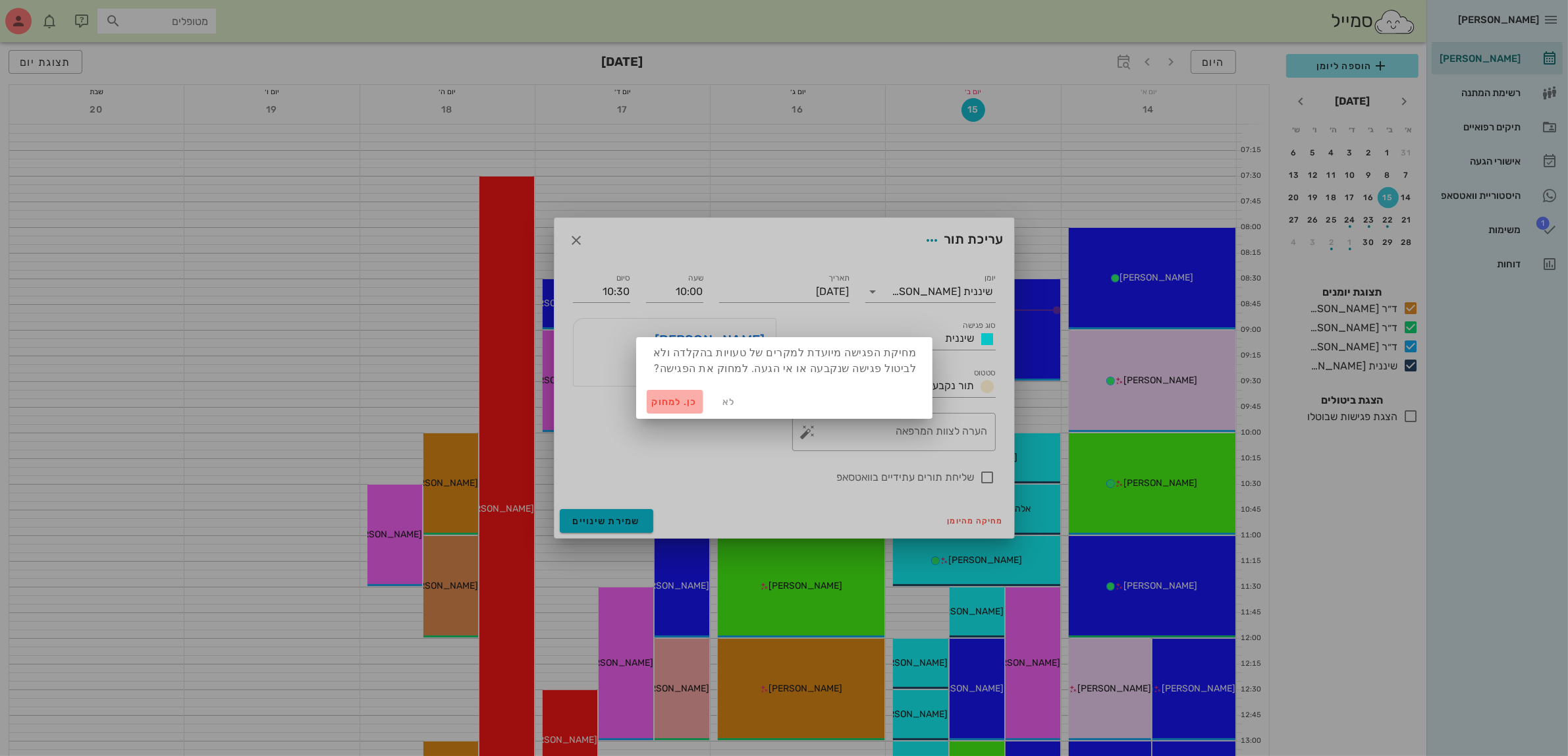
click at [659, 403] on span "כן. למחוק" at bounding box center [675, 402] width 46 height 11
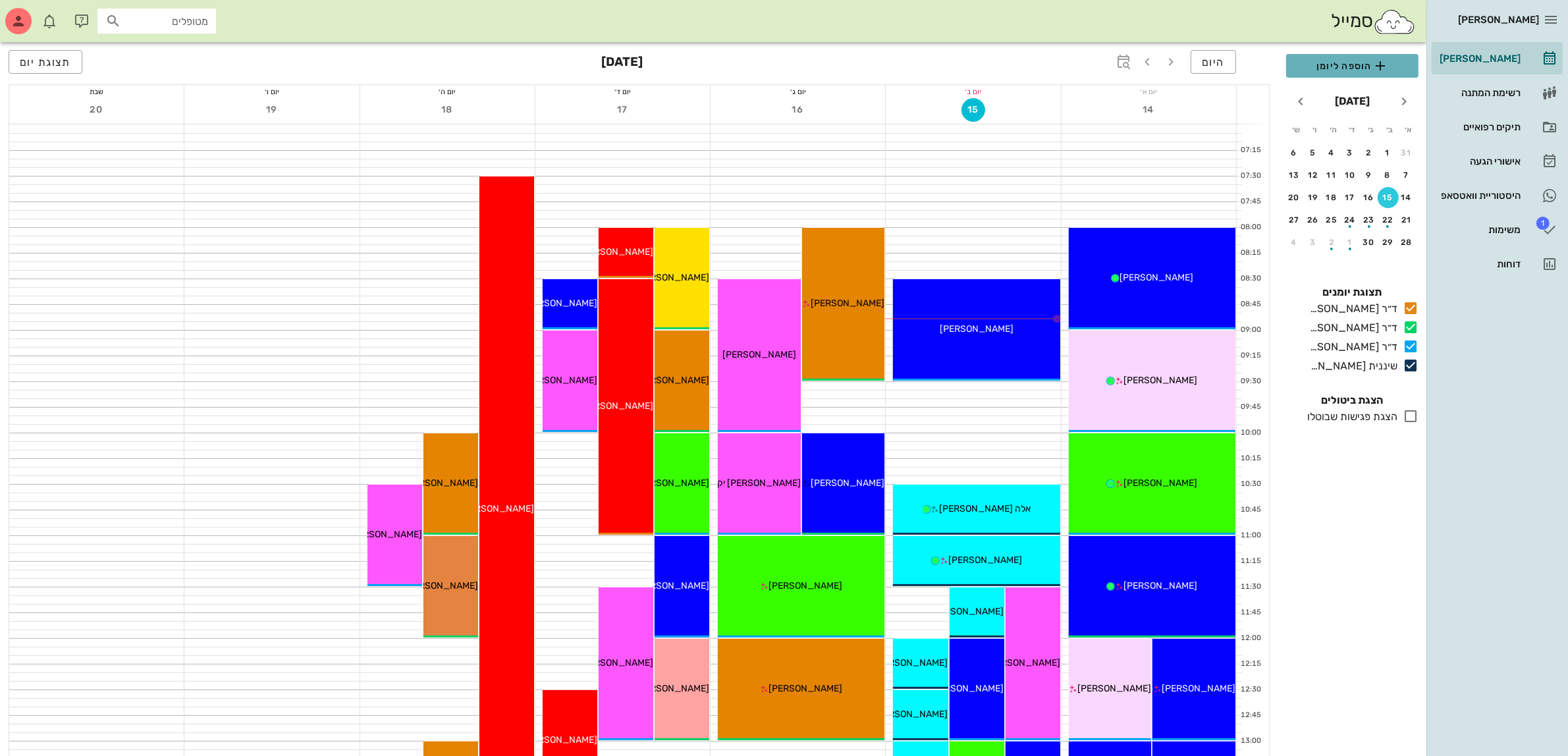
click at [1371, 61] on span "הוספה ליומן" at bounding box center [1352, 66] width 111 height 16
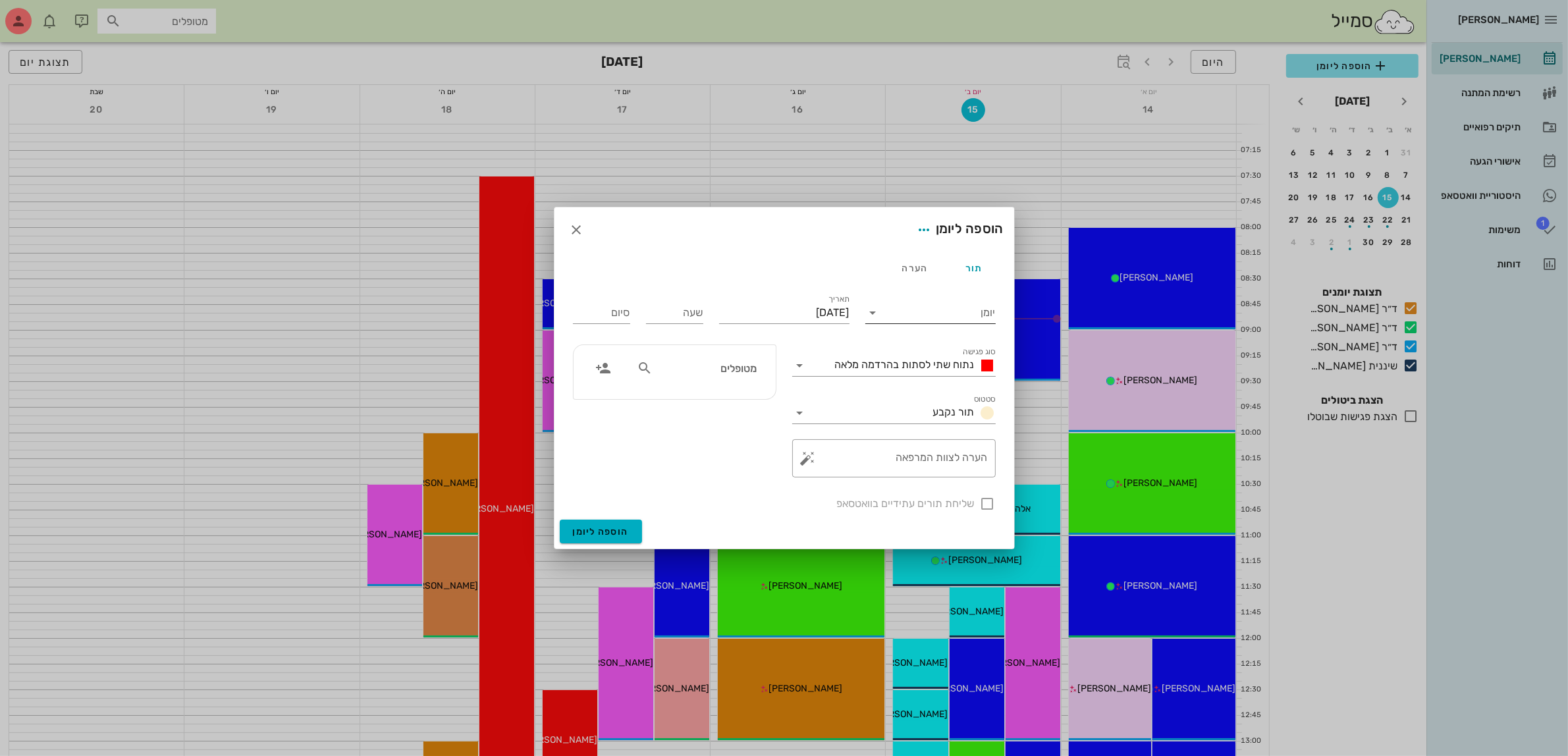
click at [950, 308] on input "יומן" at bounding box center [940, 313] width 112 height 21
click at [956, 382] on div "ד״ר [PERSON_NAME]" at bounding box center [934, 386] width 116 height 12
click at [930, 365] on span "נתוח שתי לסתות בהרדמה מלאה" at bounding box center [905, 364] width 139 height 12
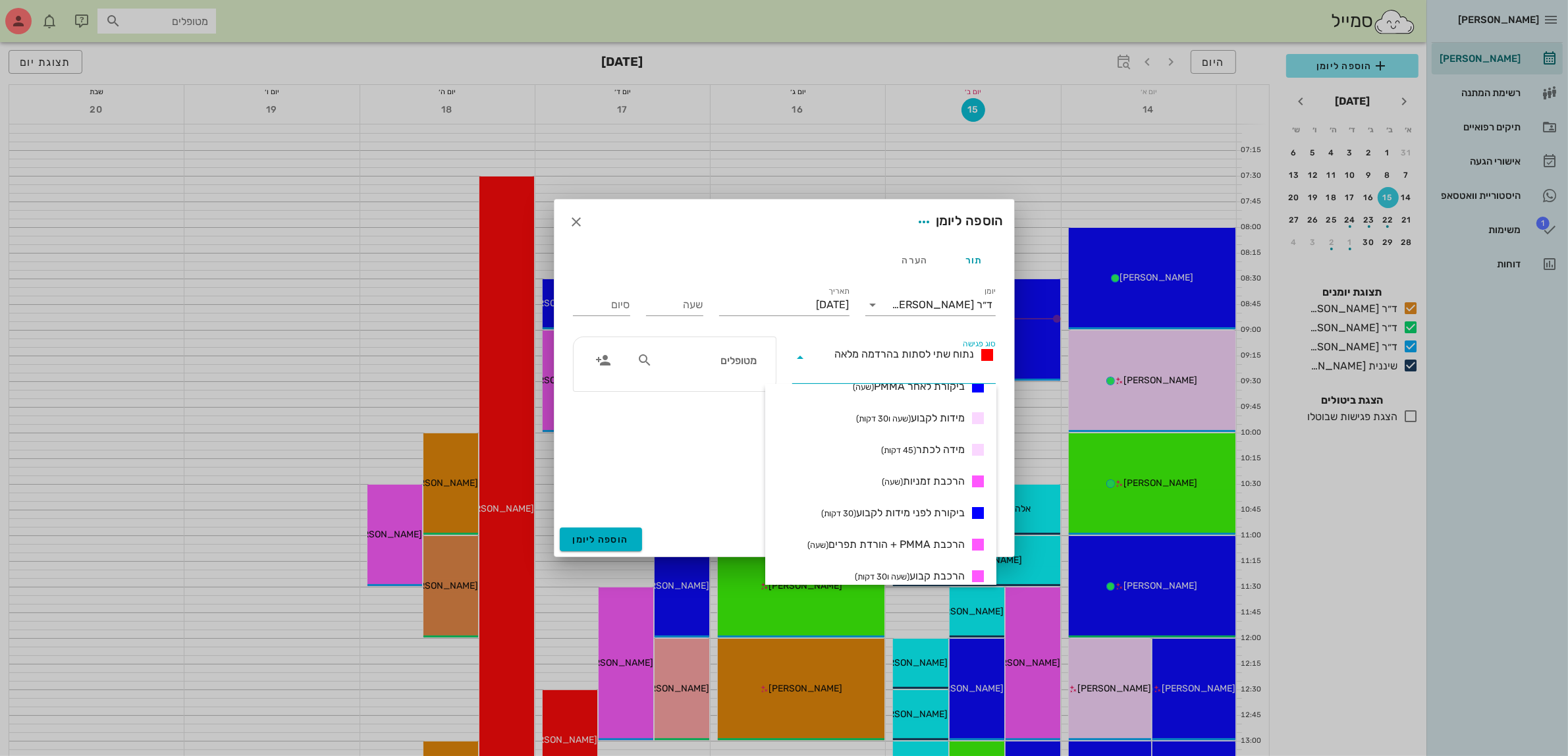
scroll to position [412, 0]
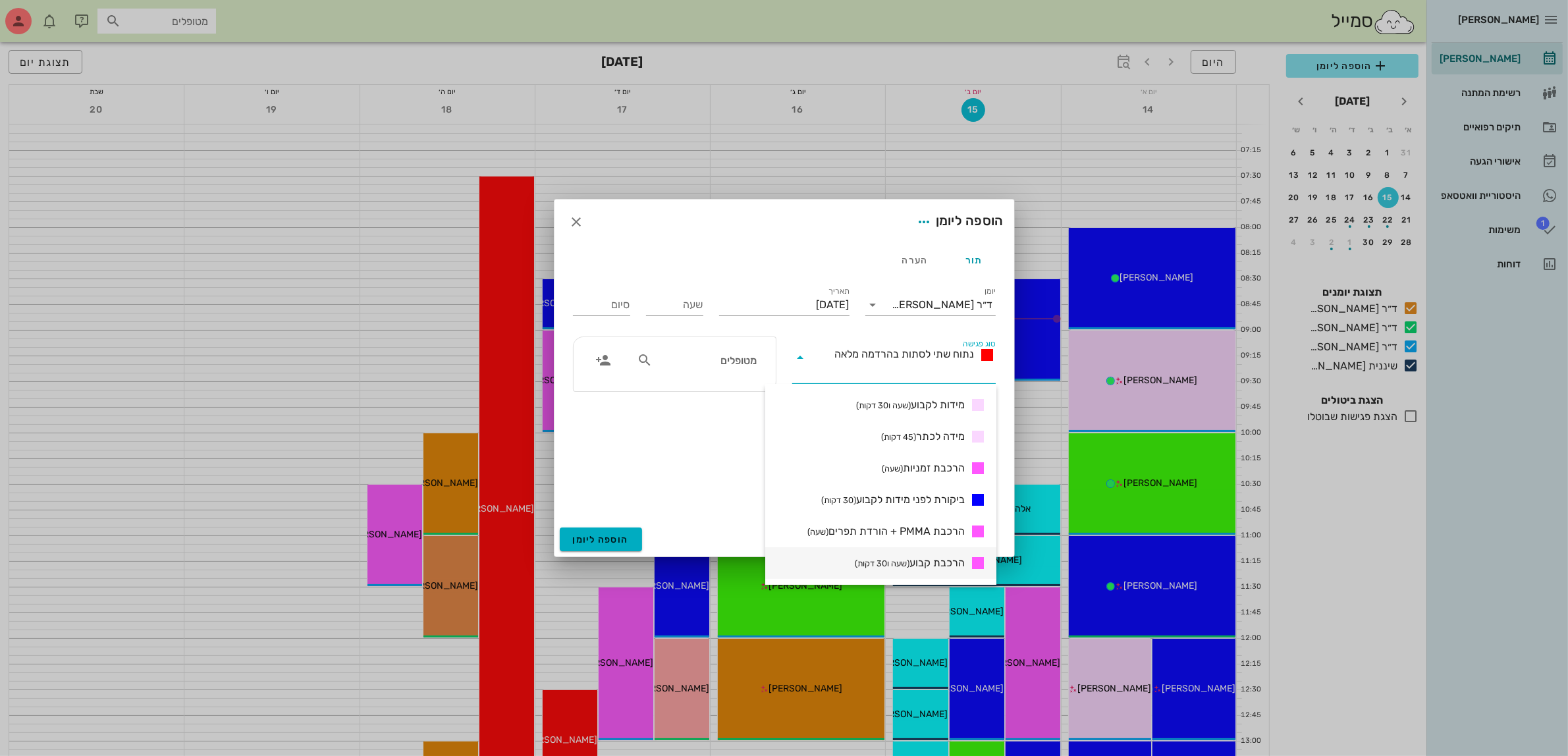
click at [940, 564] on span "הרכבת קבוע (שעה ו30 דקות)" at bounding box center [910, 562] width 110 height 16
type input "01:30"
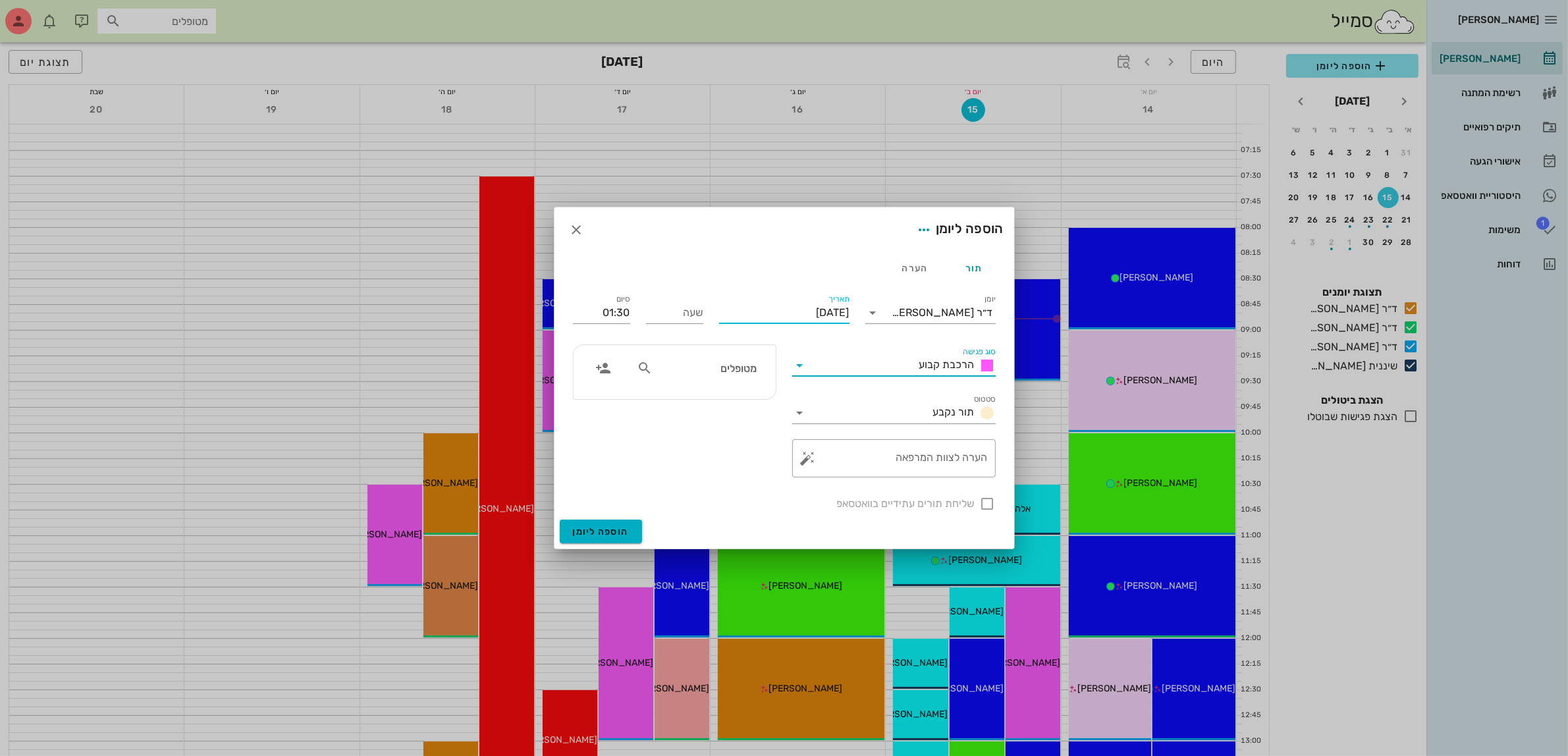
click at [812, 311] on input "יום שני, 15 בספטמבר 2025" at bounding box center [784, 313] width 130 height 21
click at [710, 341] on icon "חודש הבא" at bounding box center [707, 344] width 16 height 16
click at [776, 432] on button "15" at bounding box center [781, 441] width 21 height 21
type input "יום רביעי, 15 באוקטובר 2025"
click at [675, 316] on input "שעה" at bounding box center [675, 313] width 57 height 21
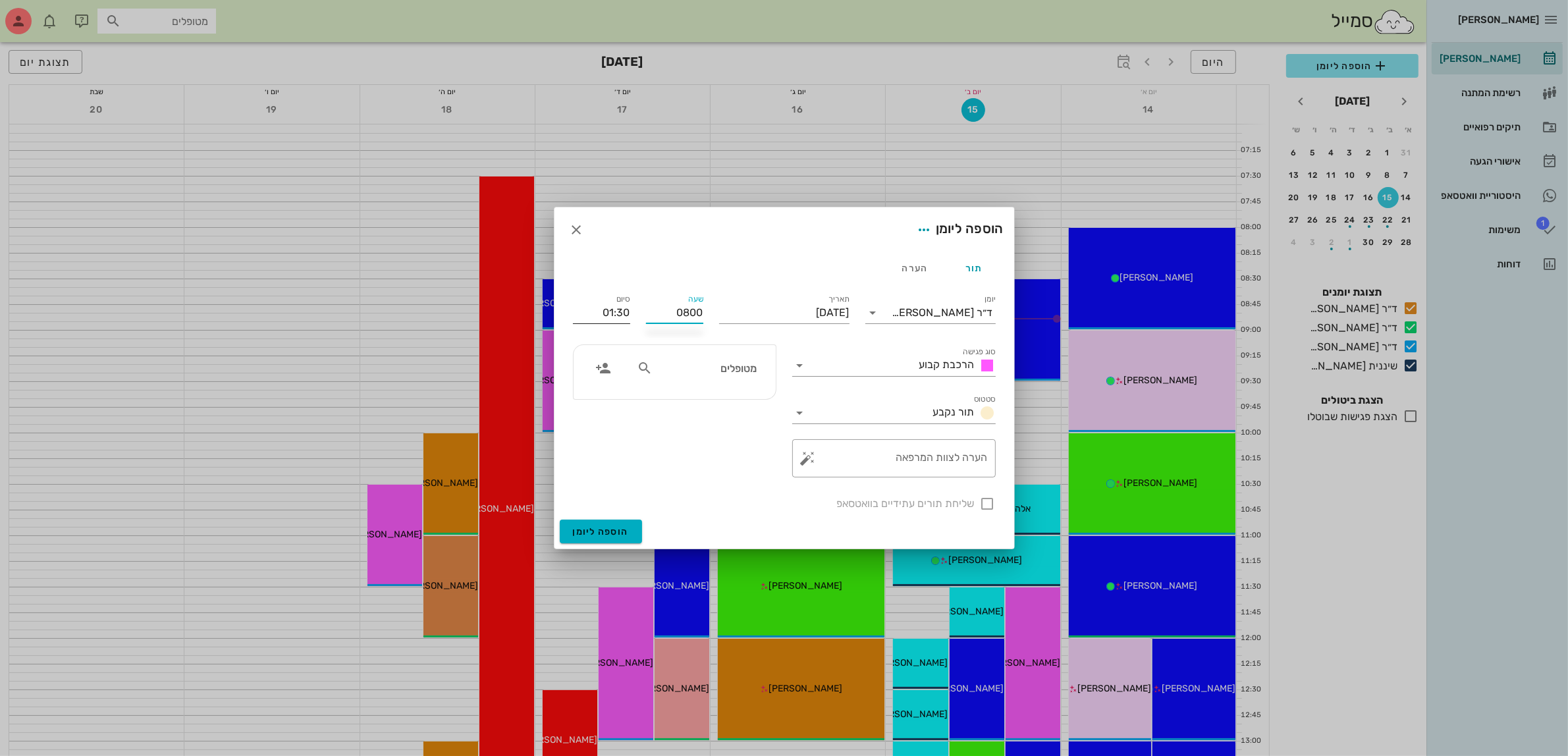
type input "08:00"
click at [620, 316] on input "09:30" at bounding box center [601, 313] width 57 height 21
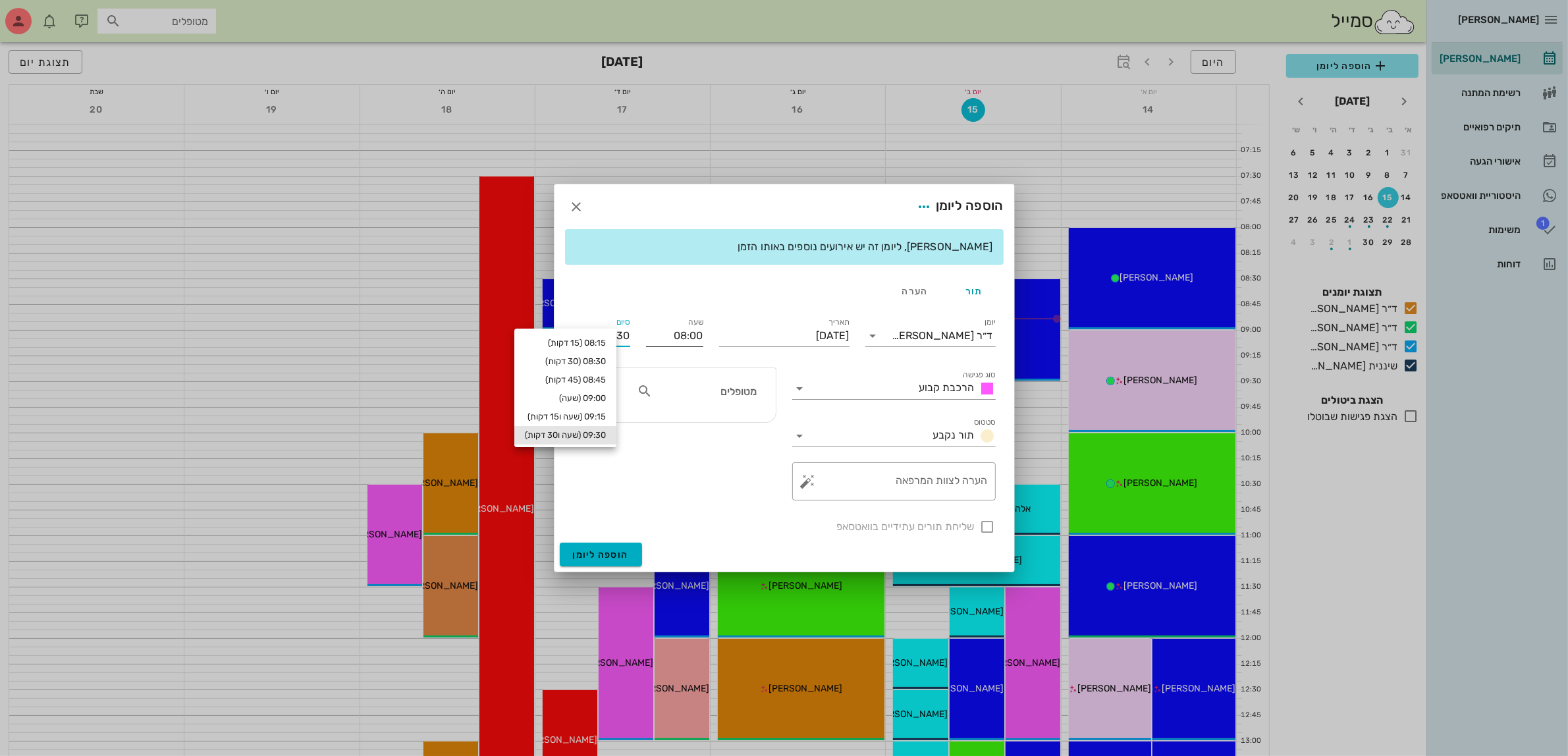
click at [646, 327] on input "08:00" at bounding box center [675, 336] width 57 height 21
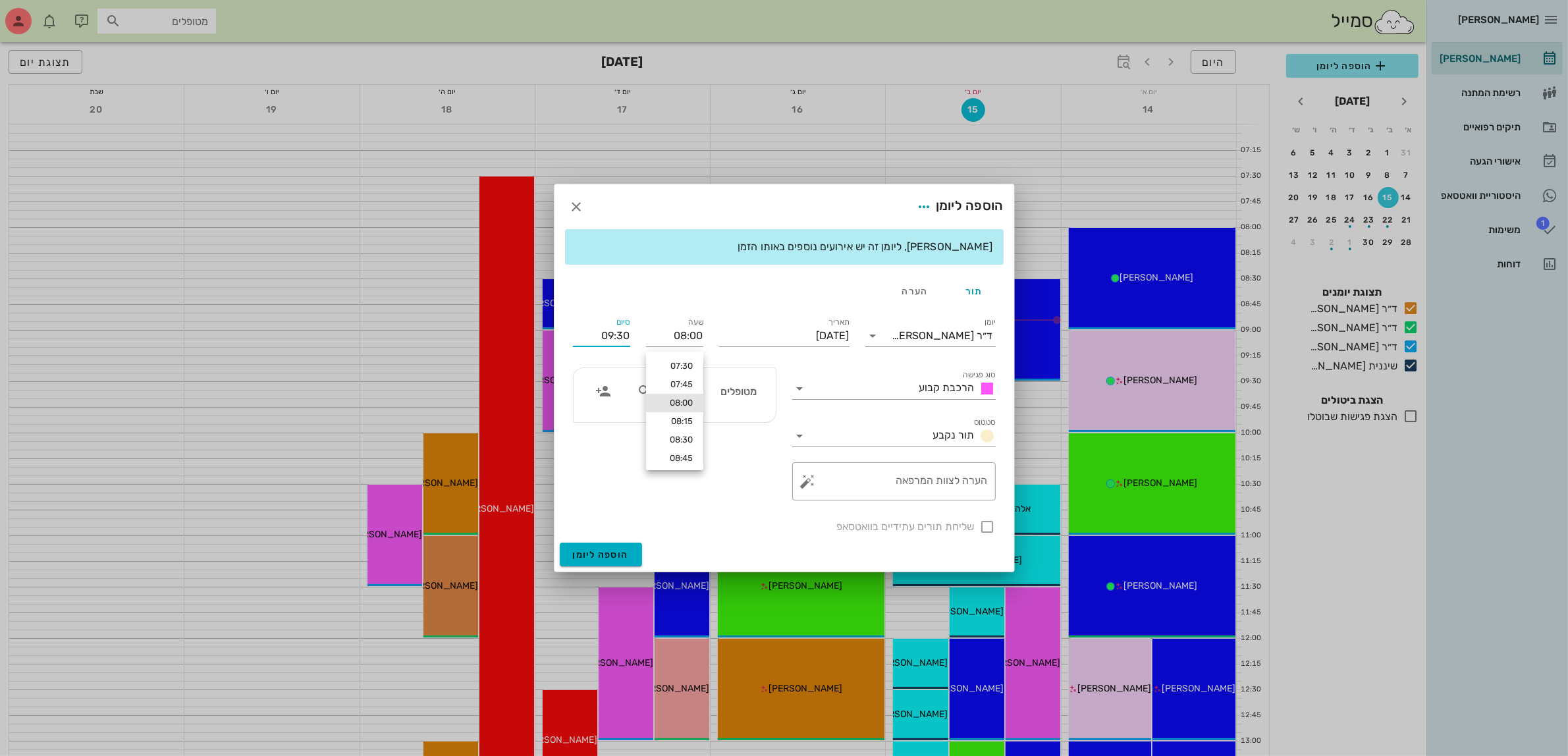
click at [611, 339] on input "09:30" at bounding box center [601, 336] width 57 height 21
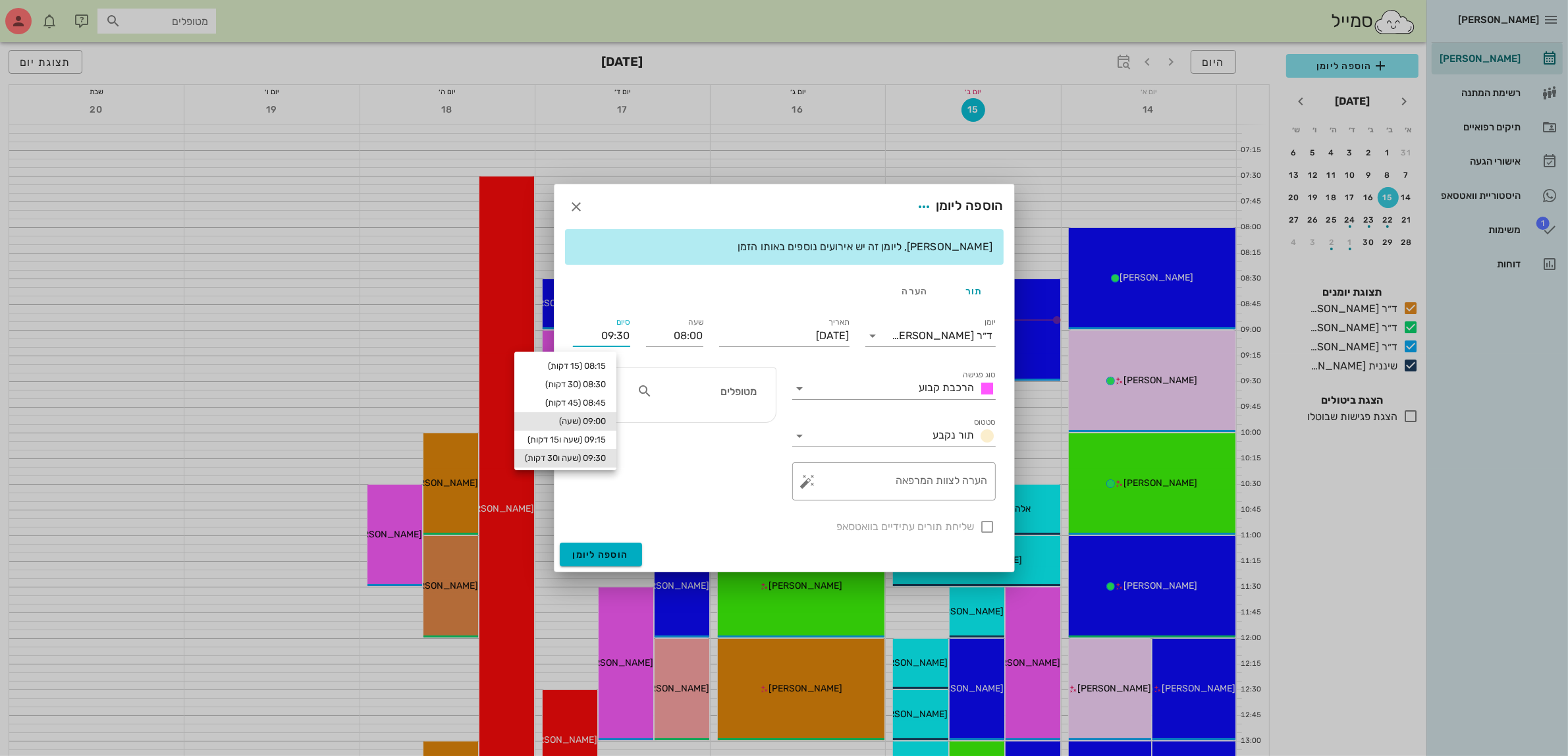
click at [613, 412] on div "09:00 (שעה)" at bounding box center [565, 422] width 102 height 18
type input "09:00"
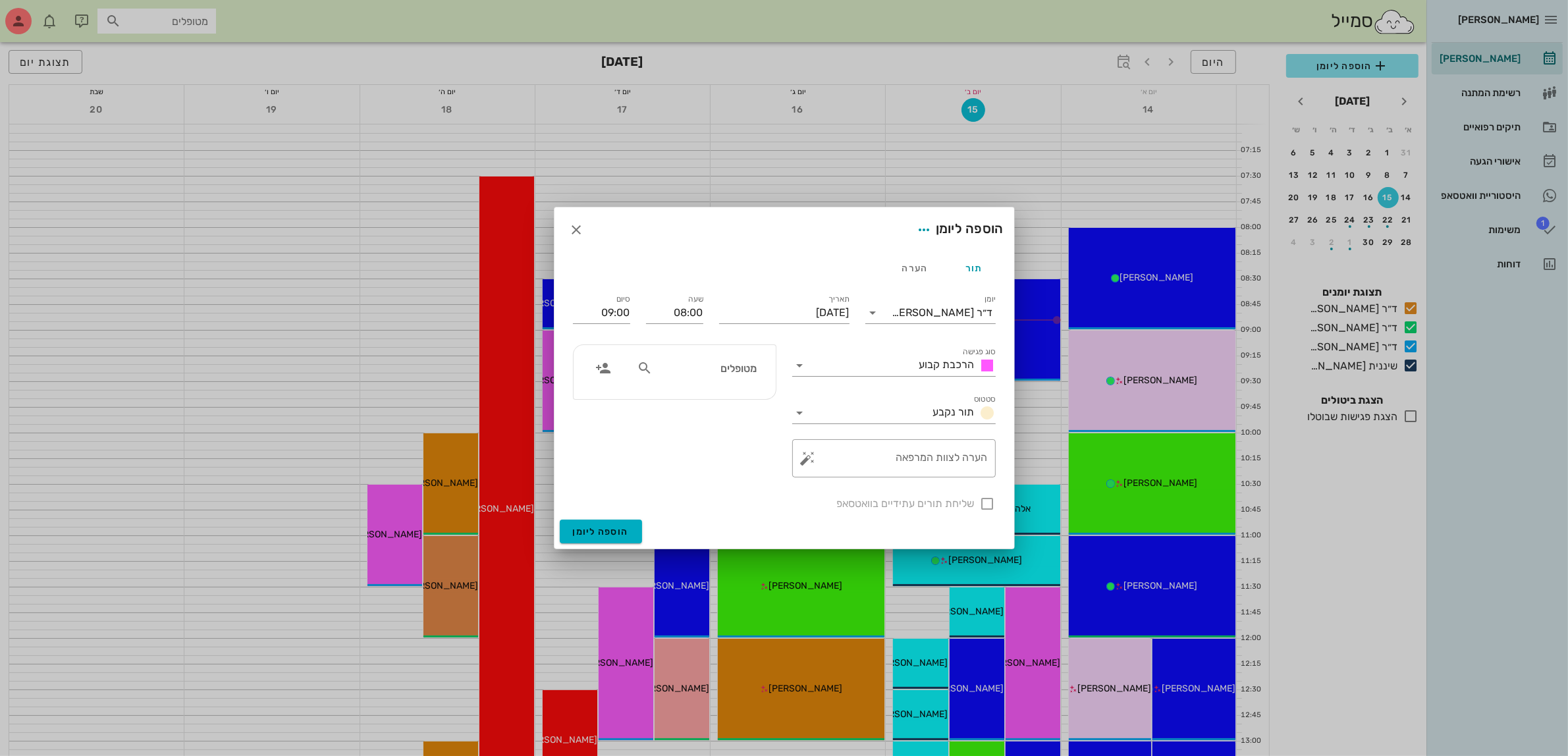
click at [708, 370] on input "מטופלים" at bounding box center [706, 368] width 101 height 17
type input "דני"
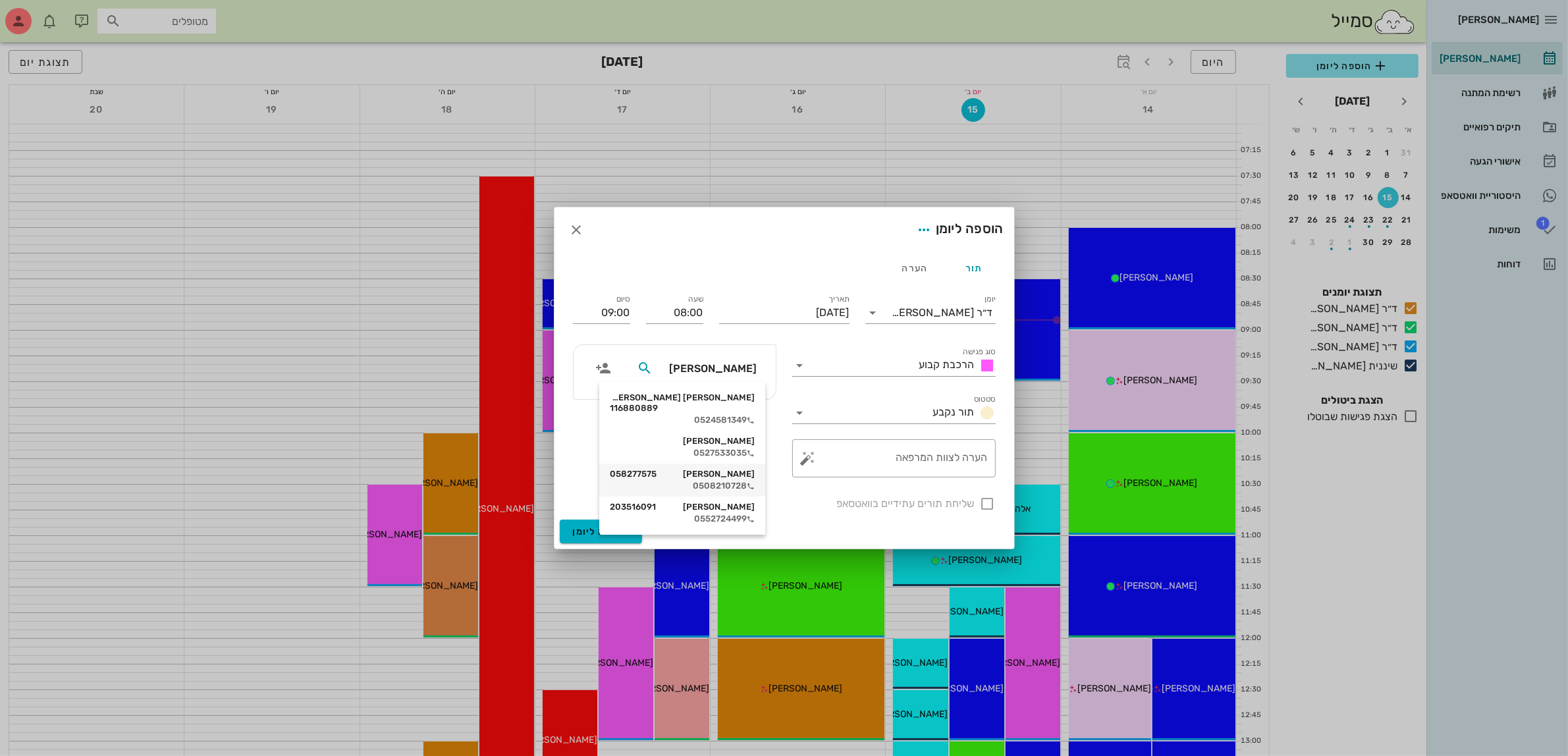
click at [701, 469] on div "דני דרליק 058277575" at bounding box center [682, 474] width 145 height 11
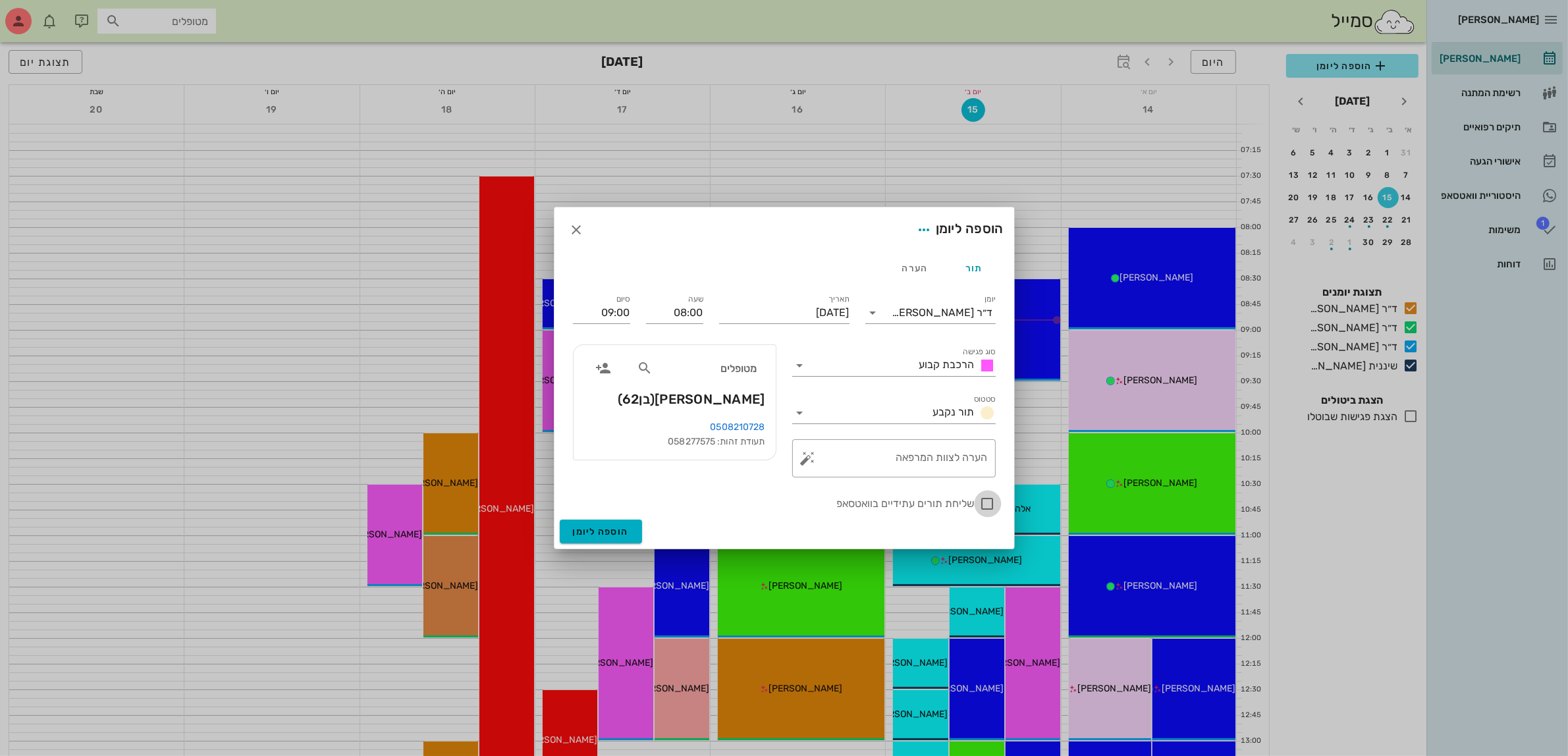
click at [989, 502] on div at bounding box center [988, 503] width 22 height 22
checkbox input "true"
click at [606, 528] on span "הוספה ליומן" at bounding box center [600, 531] width 56 height 11
